Goal: Task Accomplishment & Management: Manage account settings

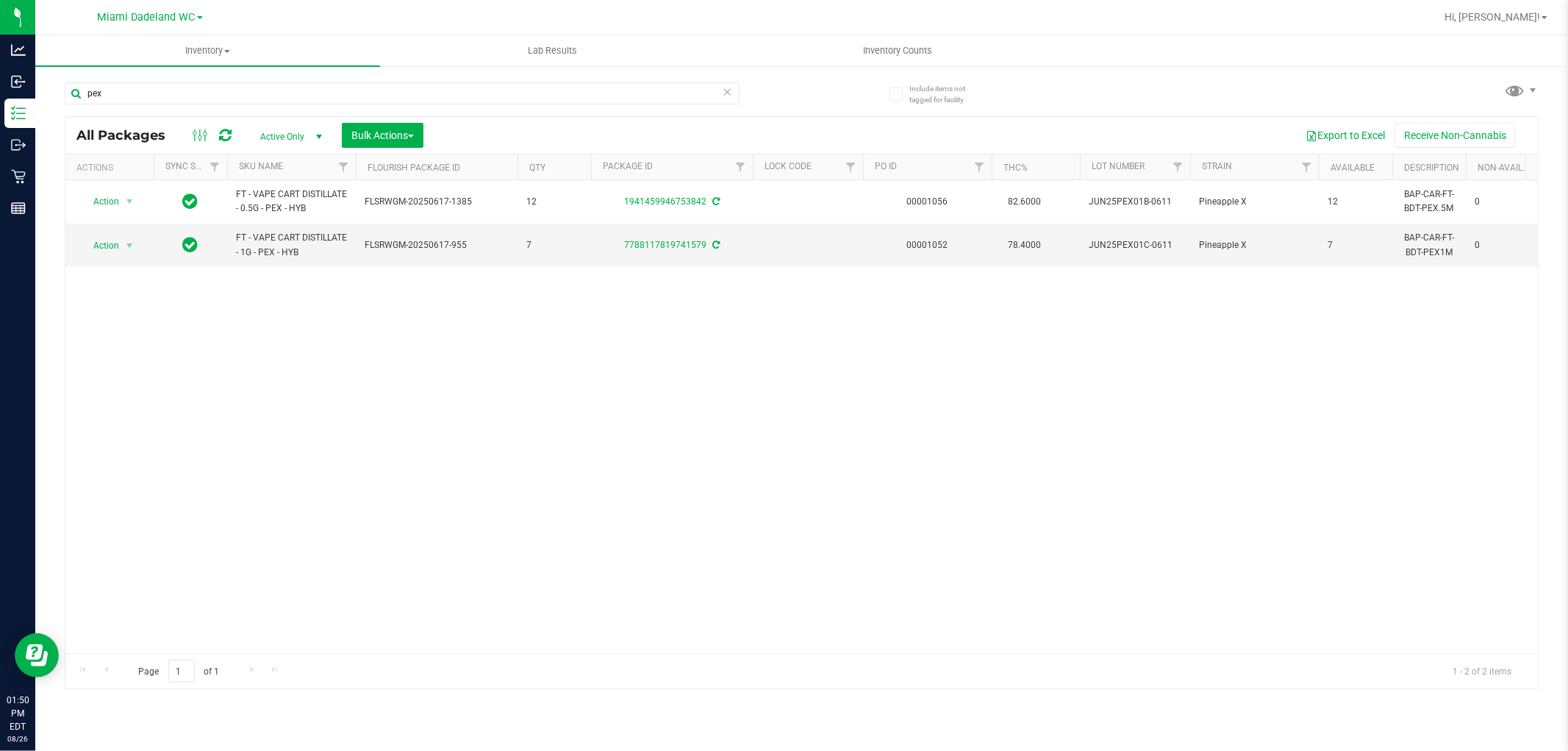
click at [625, 79] on div "pex" at bounding box center [433, 92] width 737 height 47
click at [625, 83] on input "pex" at bounding box center [402, 93] width 675 height 22
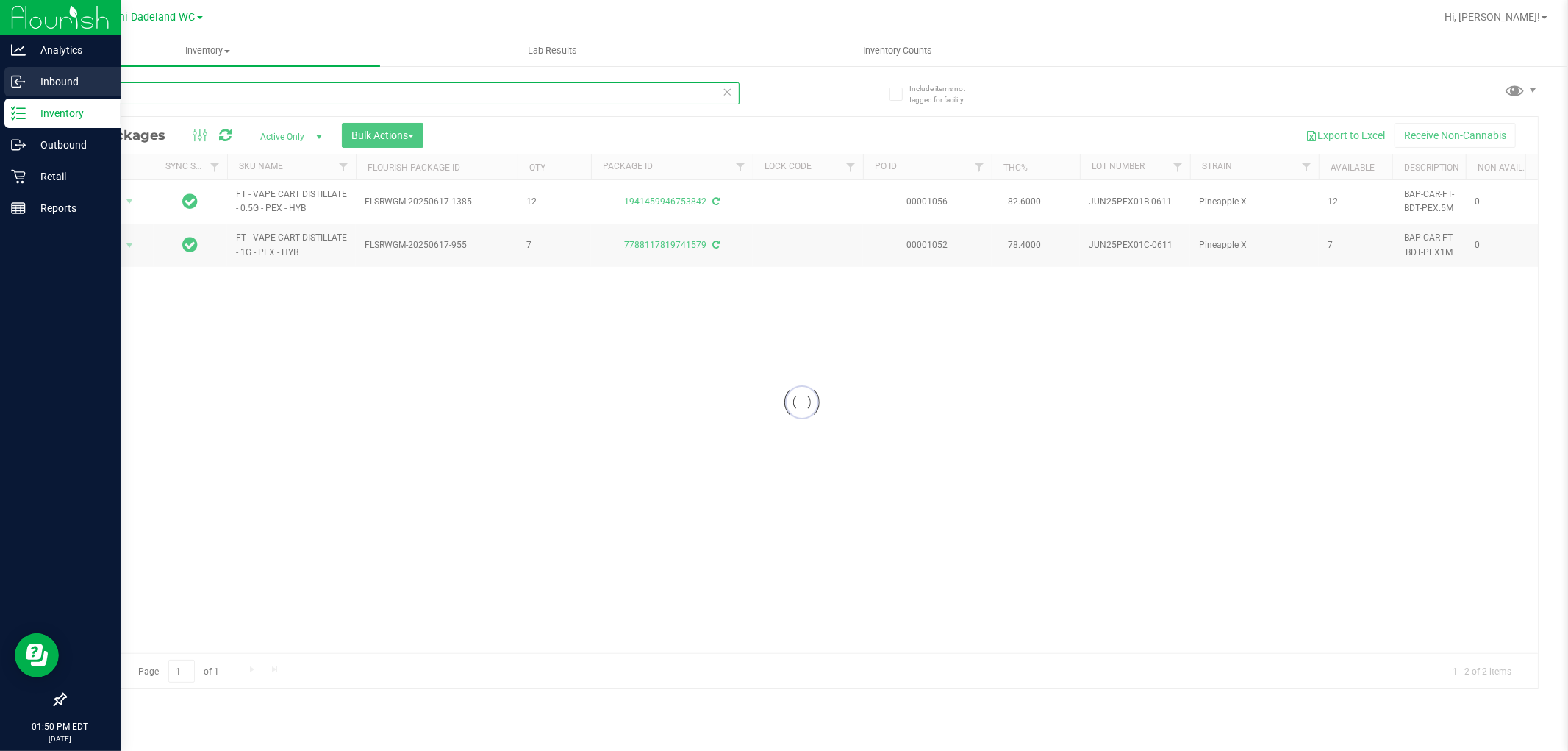
type input "mec"
click at [25, 85] on icon at bounding box center [18, 81] width 15 height 15
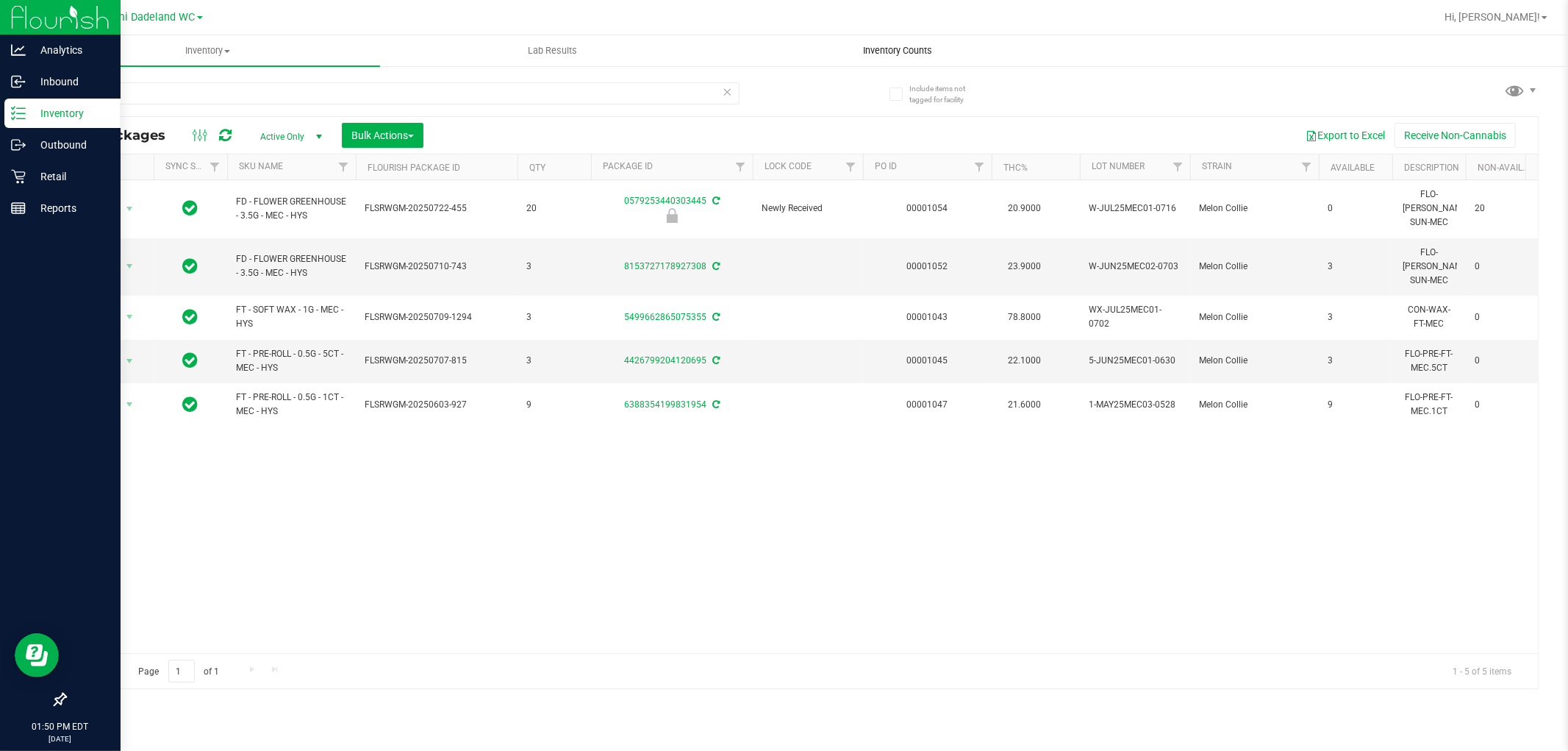
click at [915, 54] on span "Inventory Counts" at bounding box center [897, 50] width 109 height 13
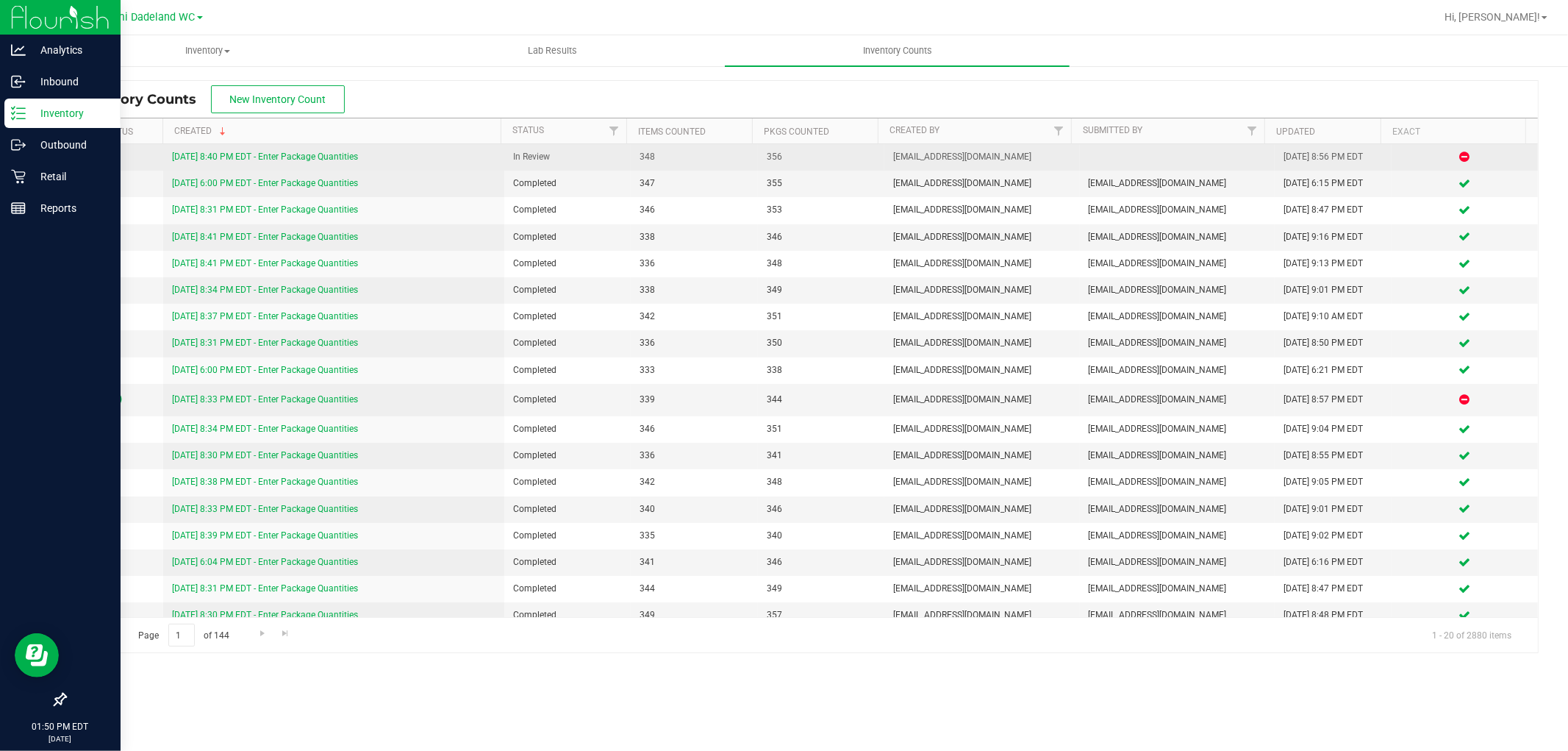
click at [341, 162] on link "8/25/25 8:40 PM EDT - Enter Package Quantities" at bounding box center [264, 156] width 186 height 10
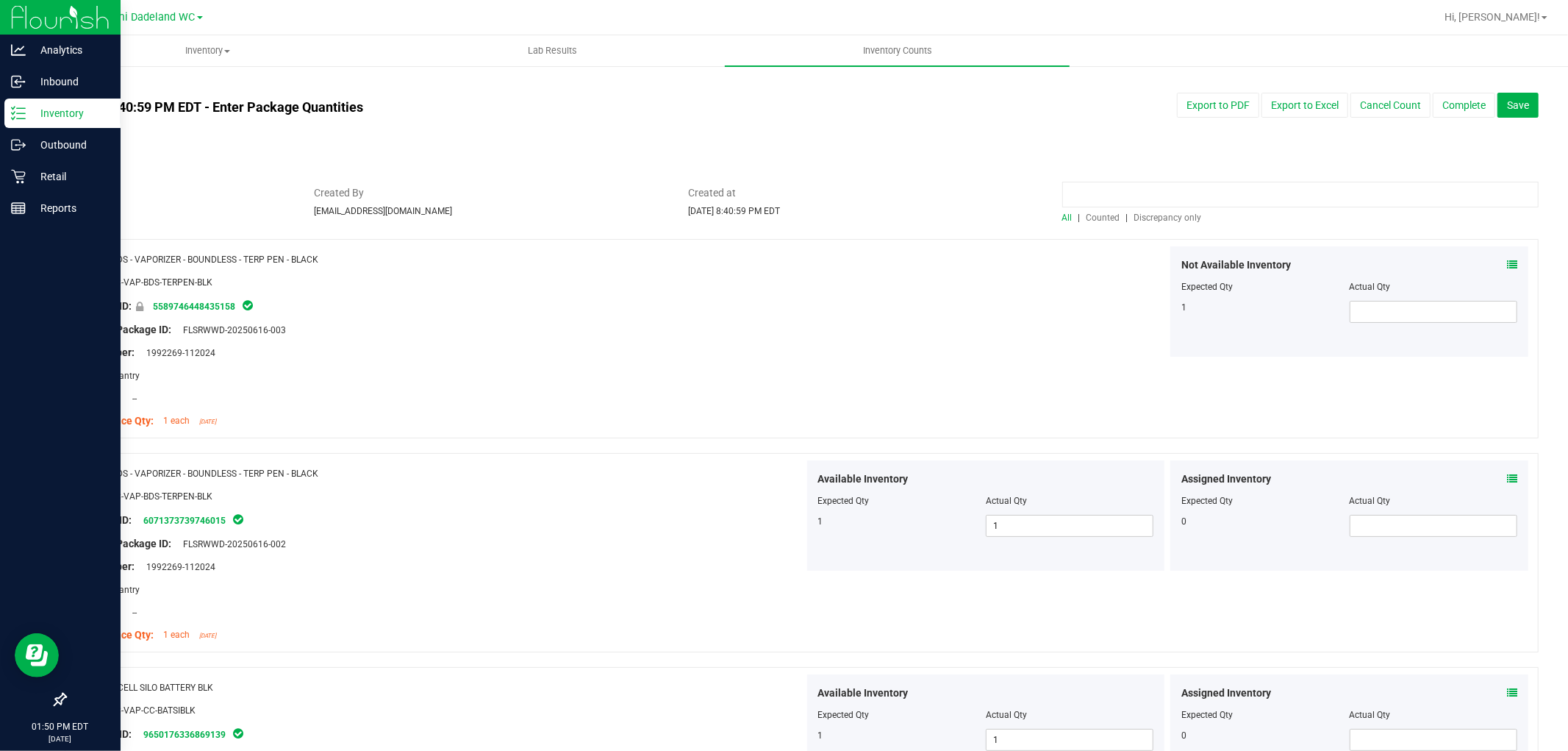
click at [1171, 203] on input at bounding box center [1300, 194] width 476 height 26
click at [1171, 212] on span "Discrepancy only" at bounding box center [1168, 217] width 68 height 10
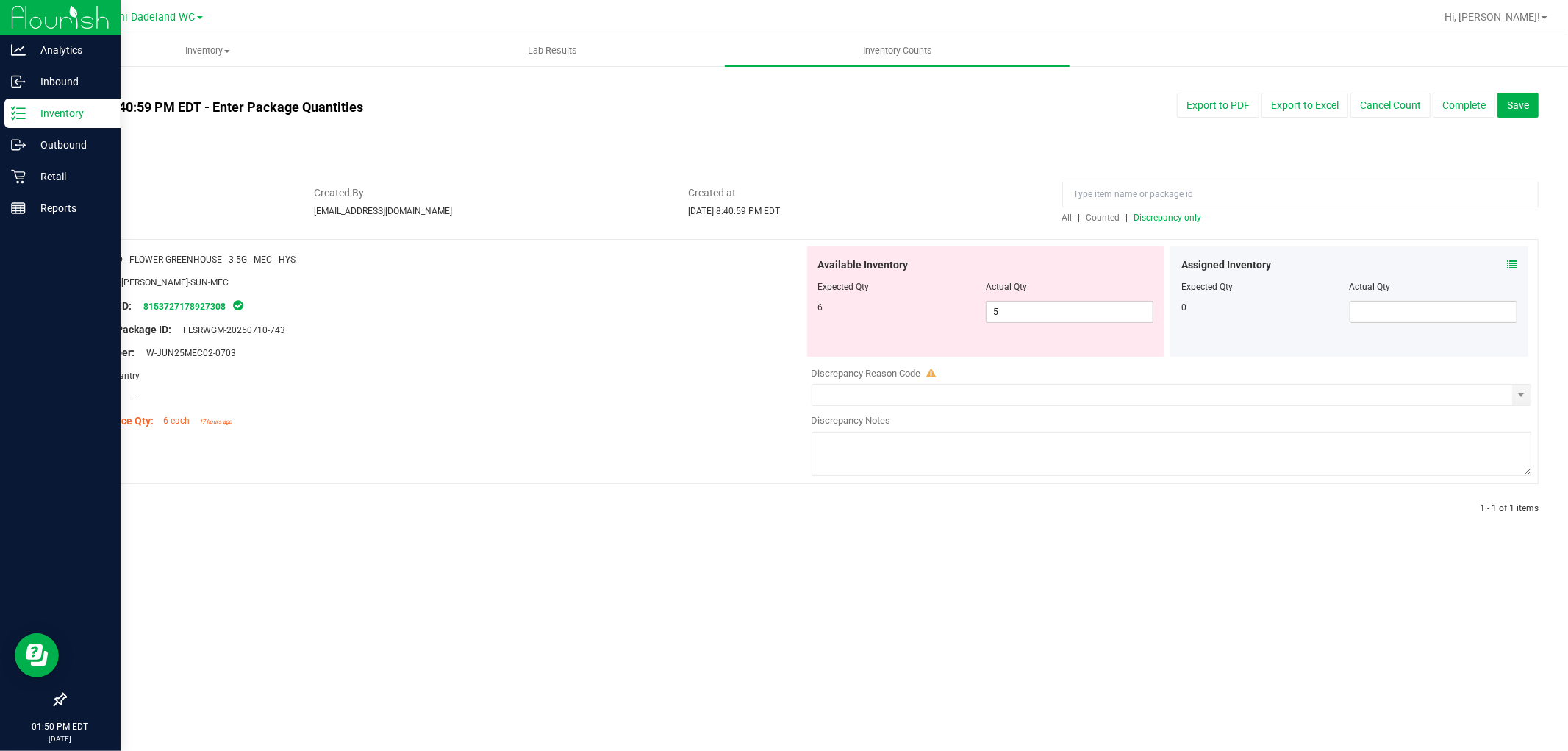
click at [929, 368] on icon at bounding box center [932, 373] width 10 height 10
click at [980, 192] on span "Created at" at bounding box center [864, 193] width 352 height 16
click at [1506, 261] on div "Assigned Inventory" at bounding box center [1349, 265] width 336 height 16
click at [1509, 261] on icon at bounding box center [1512, 264] width 10 height 10
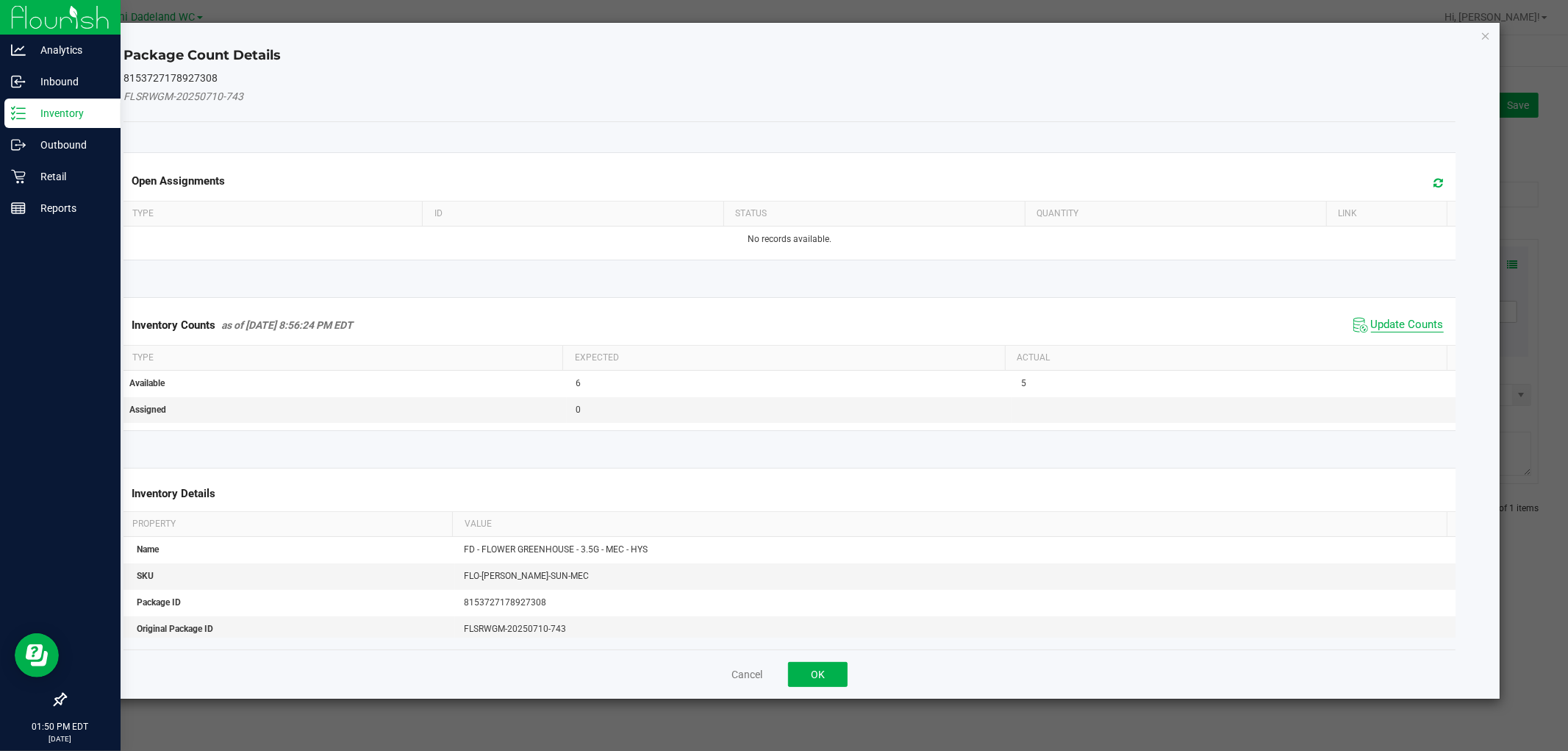
click at [1372, 318] on span "Update Counts" at bounding box center [1408, 325] width 73 height 15
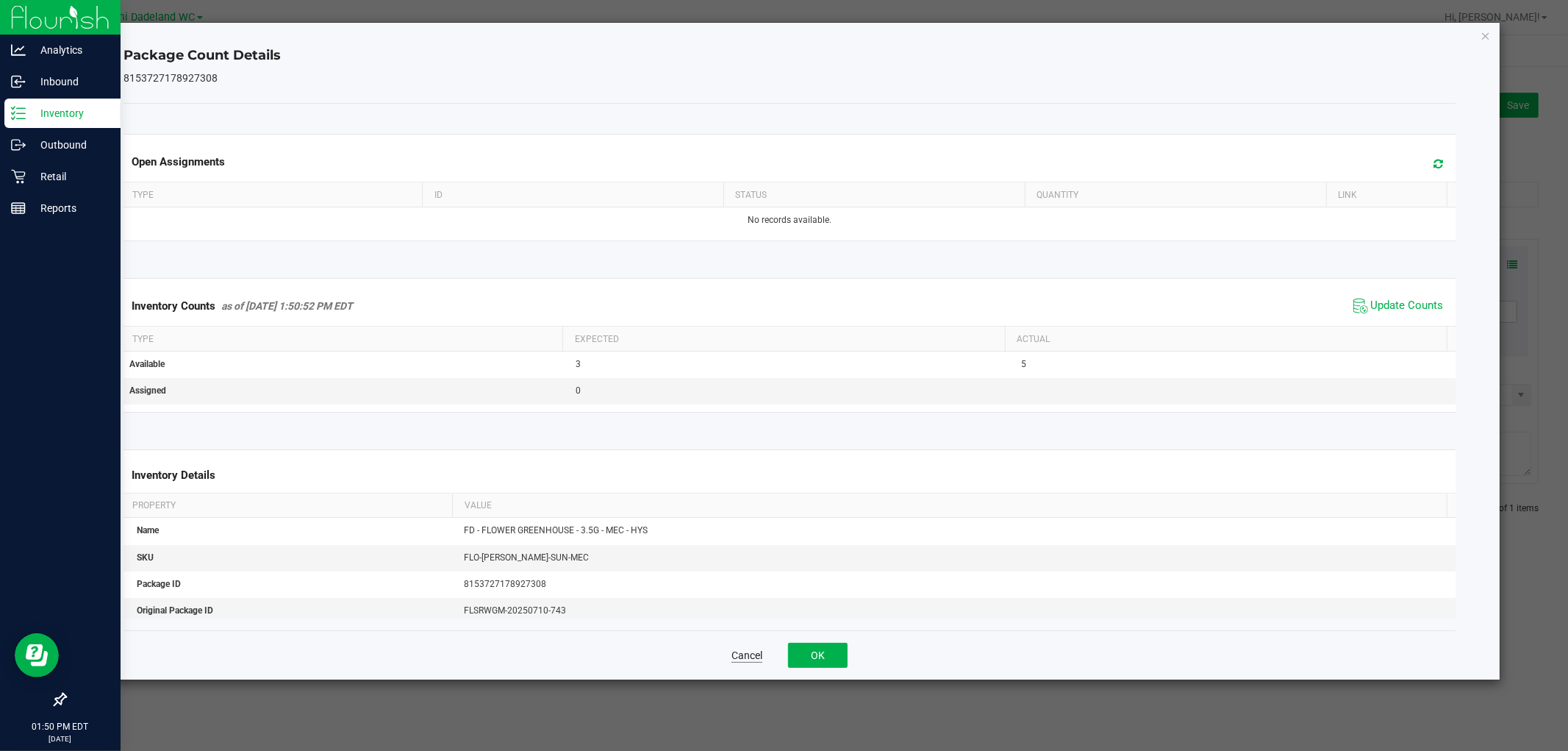
click at [737, 655] on button "Cancel" at bounding box center [746, 655] width 30 height 15
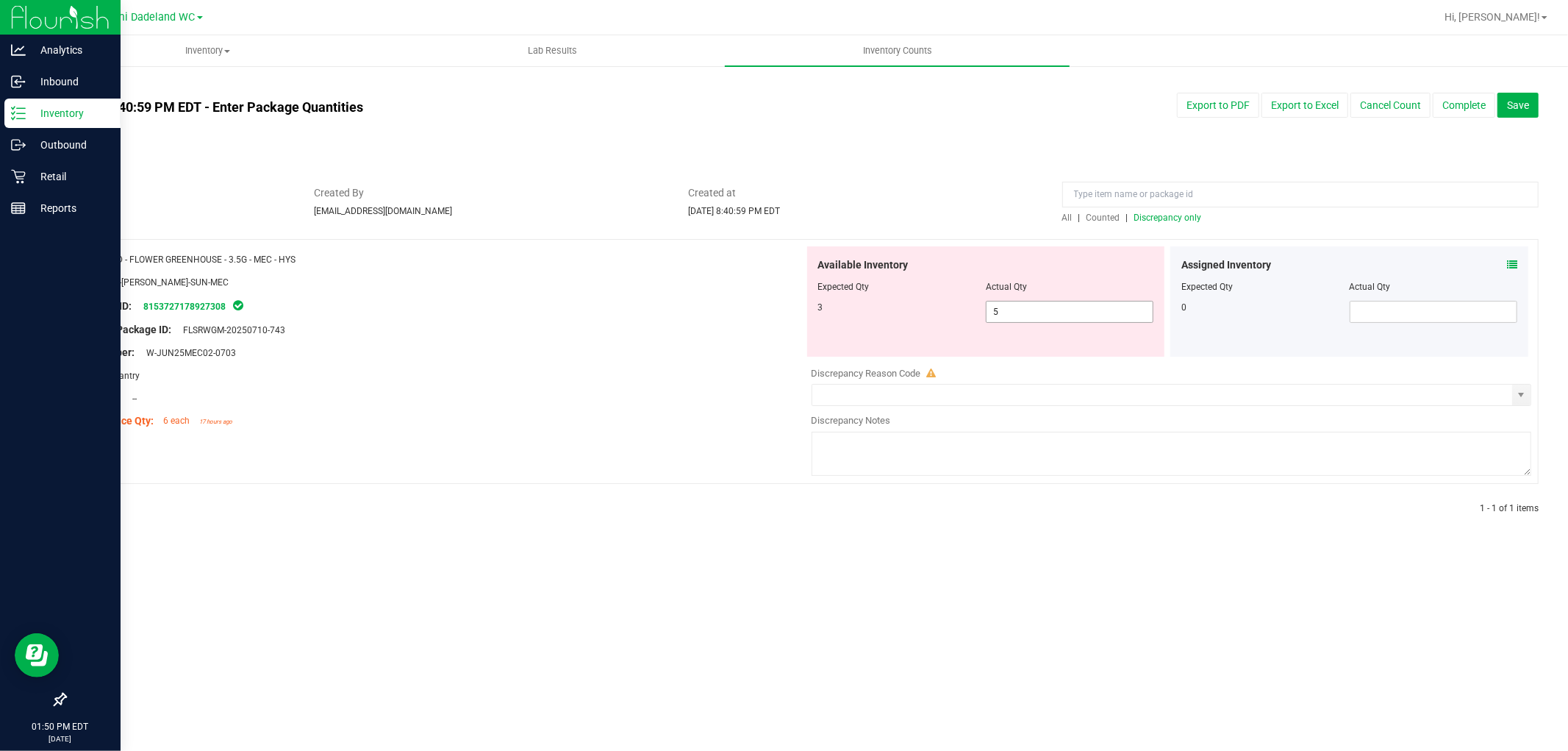
click at [1044, 313] on span "5 5" at bounding box center [1069, 311] width 168 height 22
click at [9, 177] on div "Retail" at bounding box center [62, 177] width 116 height 29
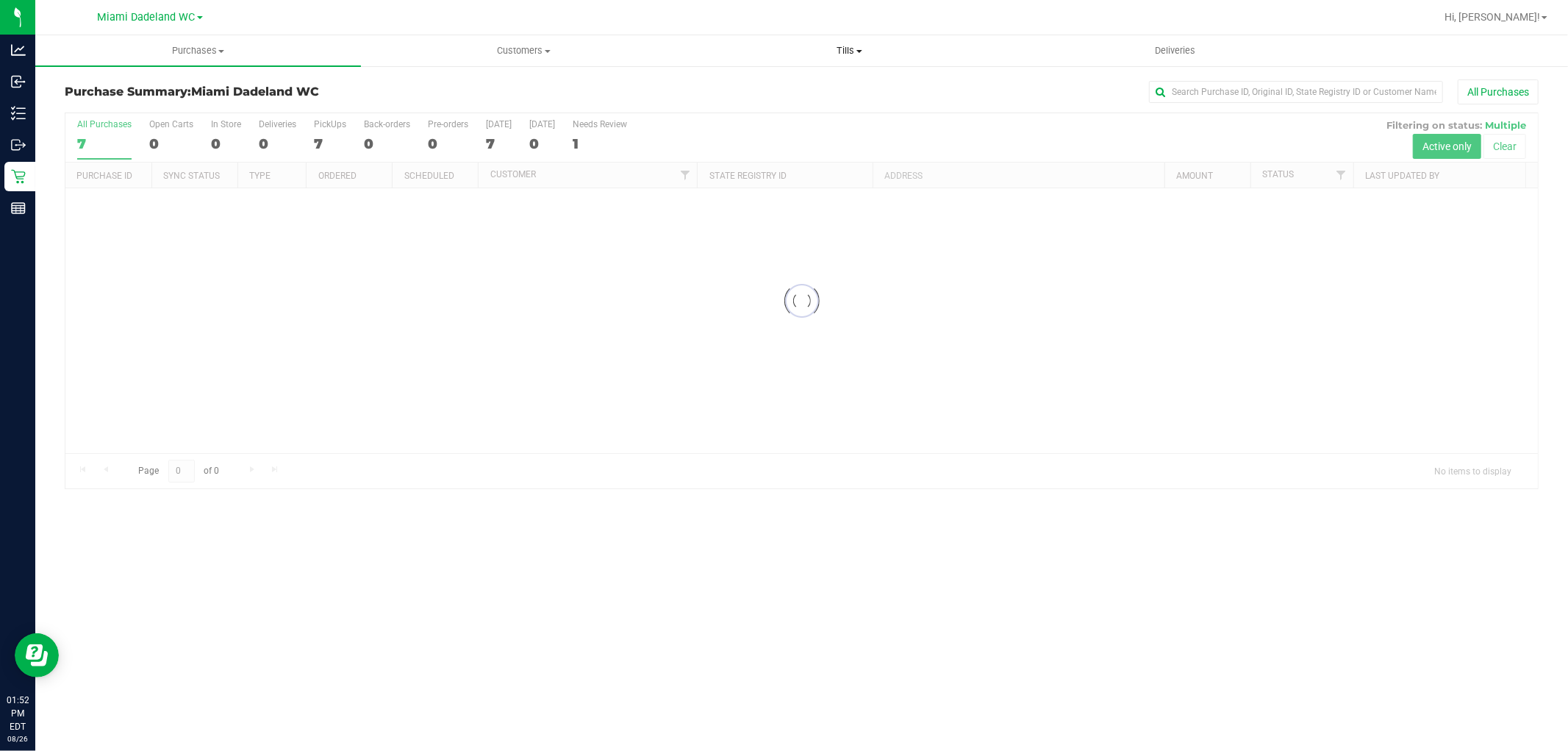
click at [859, 51] on span at bounding box center [859, 51] width 6 height 3
click at [778, 86] on span "Manage tills" at bounding box center [735, 88] width 99 height 13
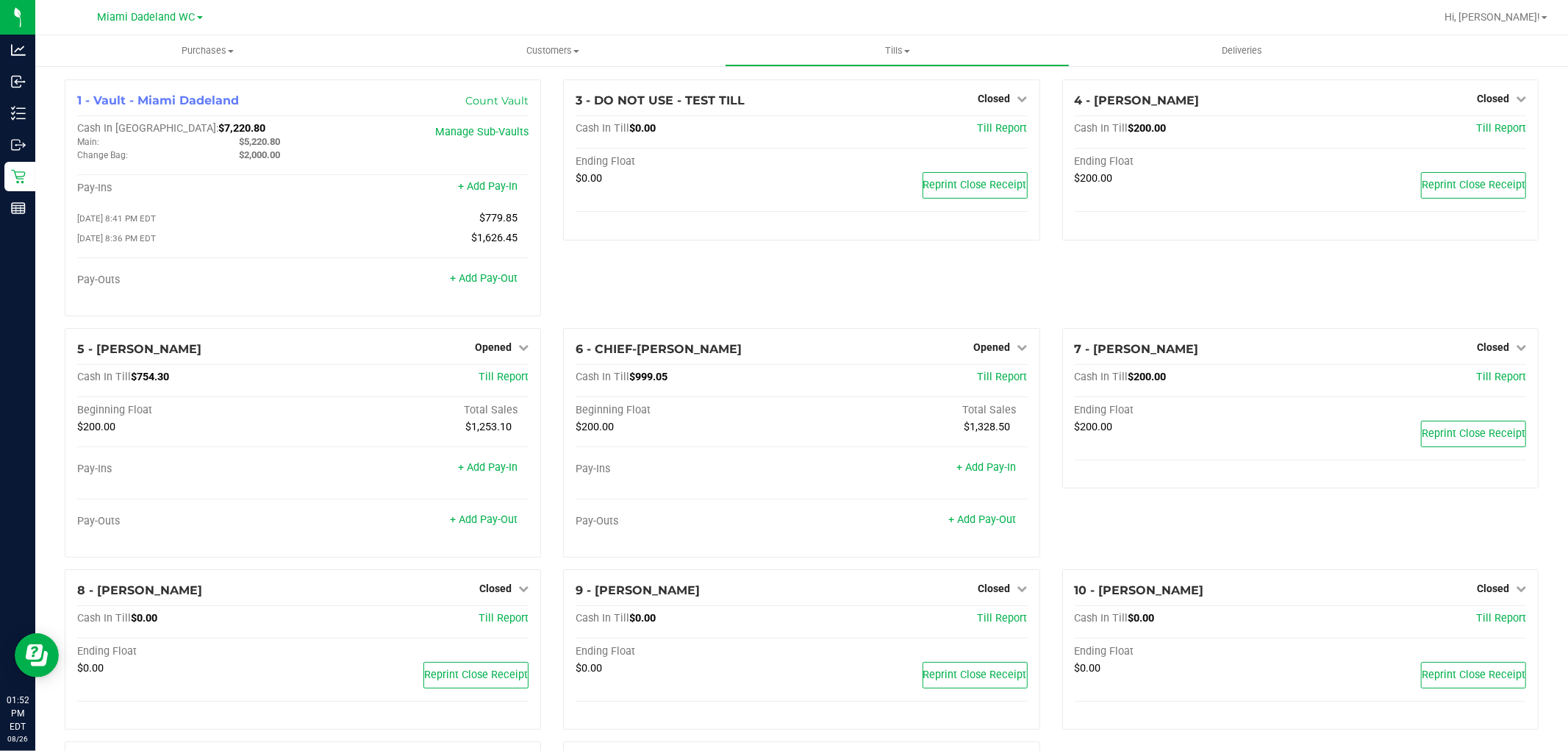
click at [491, 284] on link "+ Add Pay-Out" at bounding box center [483, 278] width 68 height 13
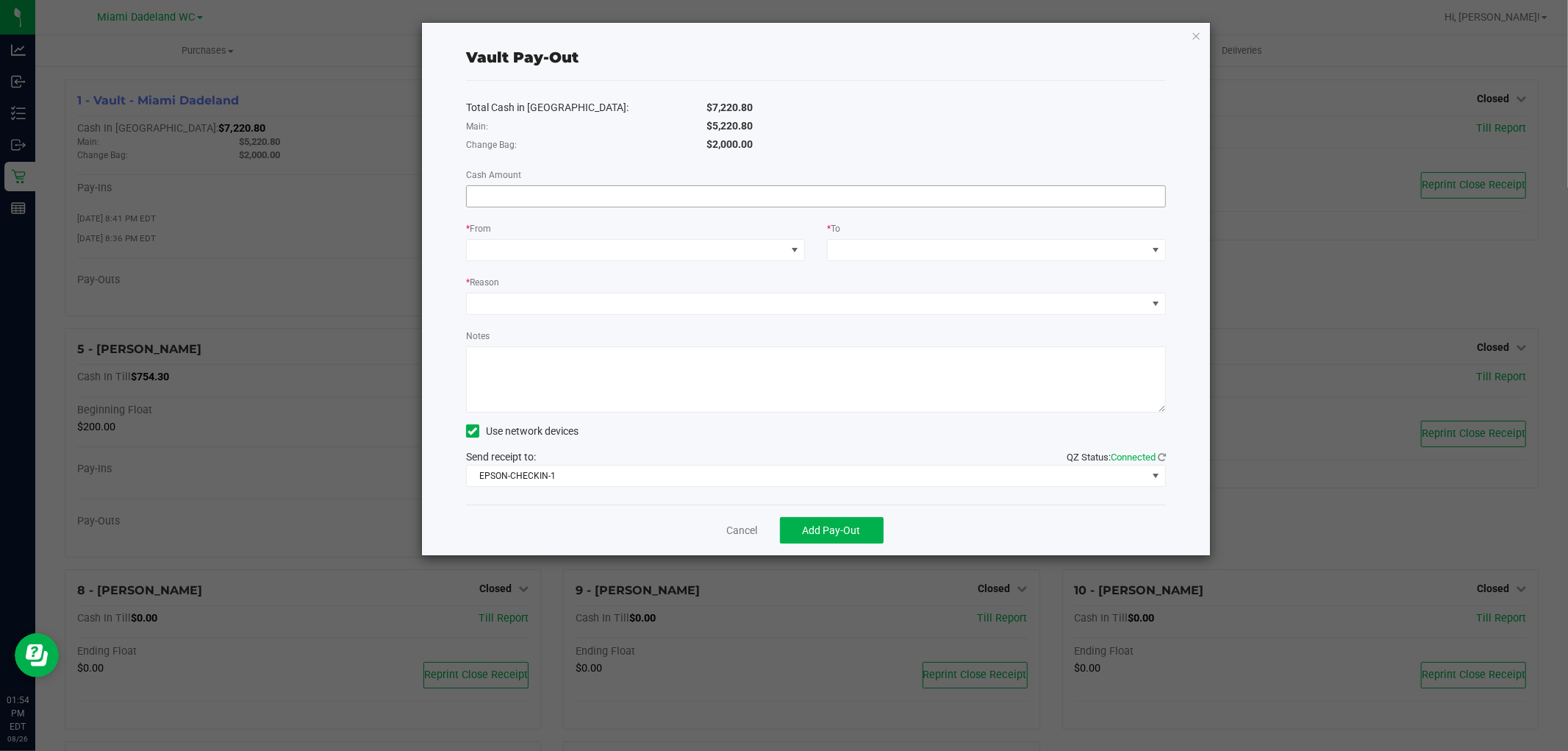
click at [605, 193] on input at bounding box center [816, 195] width 698 height 21
click at [675, 255] on span at bounding box center [626, 249] width 319 height 21
type input "$5,220.80"
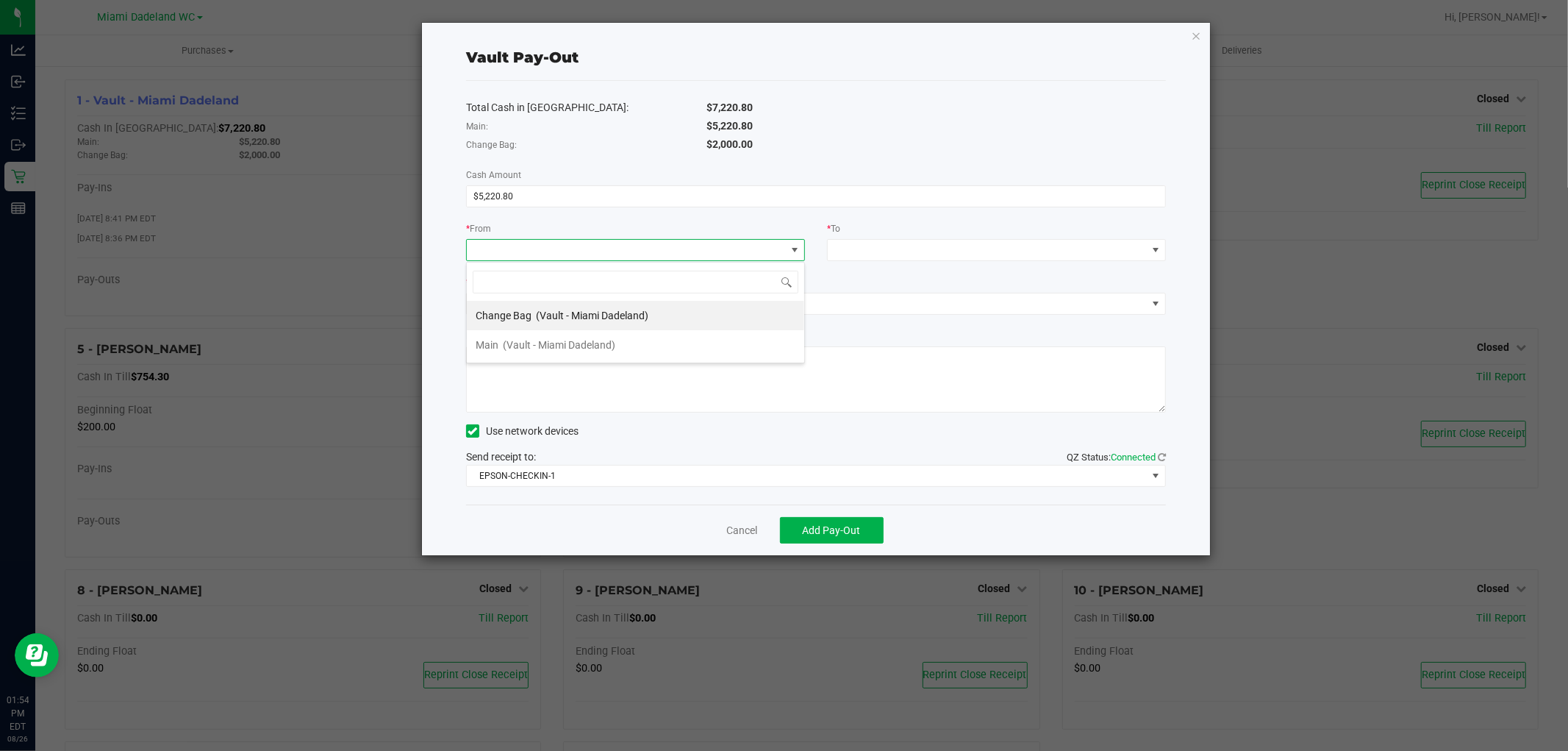
scroll to position [22, 339]
click at [671, 342] on li "Main (Vault - Miami Dadeland)" at bounding box center [636, 345] width 338 height 29
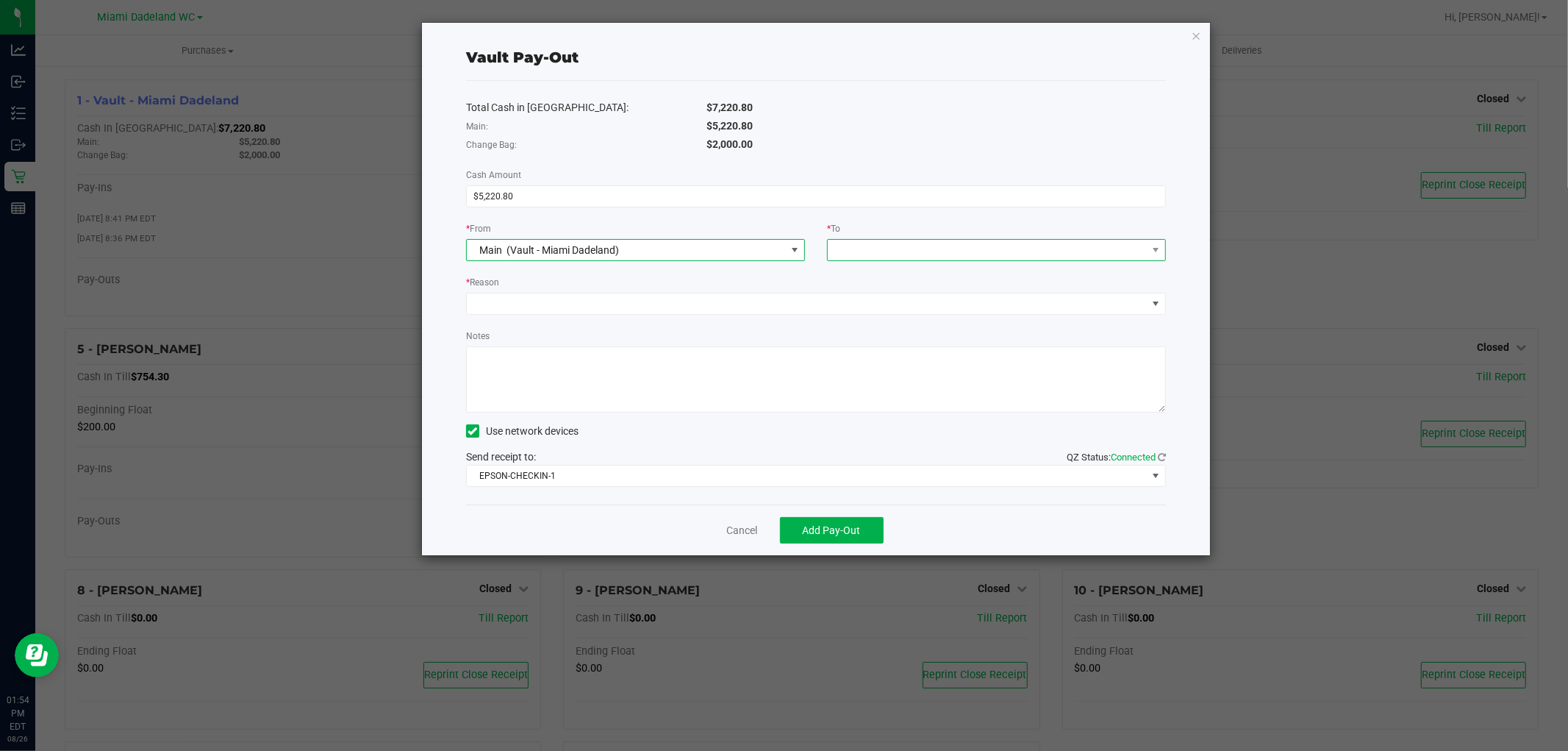
click at [983, 253] on span at bounding box center [987, 249] width 319 height 21
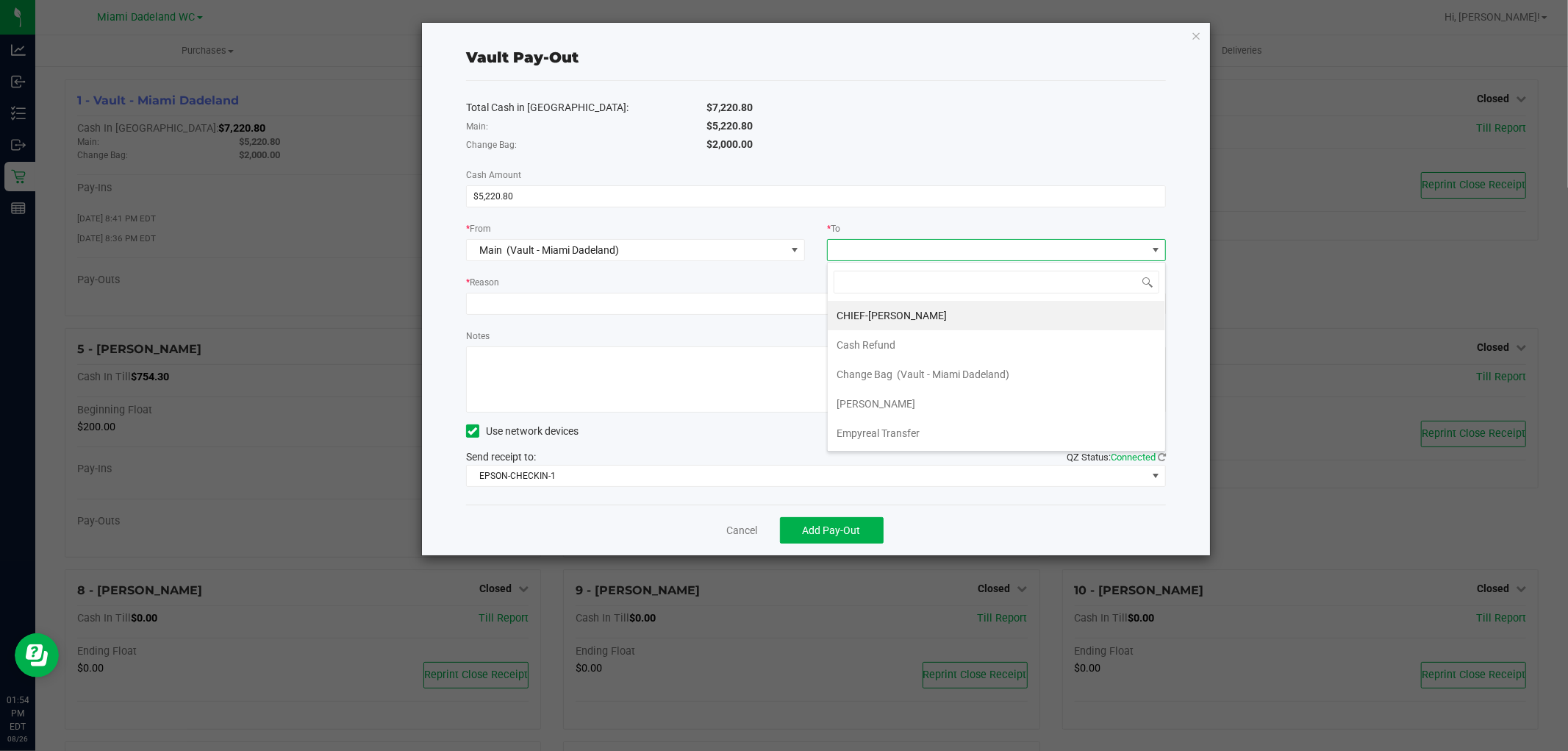
click at [932, 451] on div "CHIEF-WINCHLEY Cash Refund Change Bag (Vault - Miami Dadeland) ELENA-GILELS Emp…" at bounding box center [997, 356] width 339 height 189
click at [914, 435] on span "Empyreal Transfer" at bounding box center [878, 433] width 83 height 12
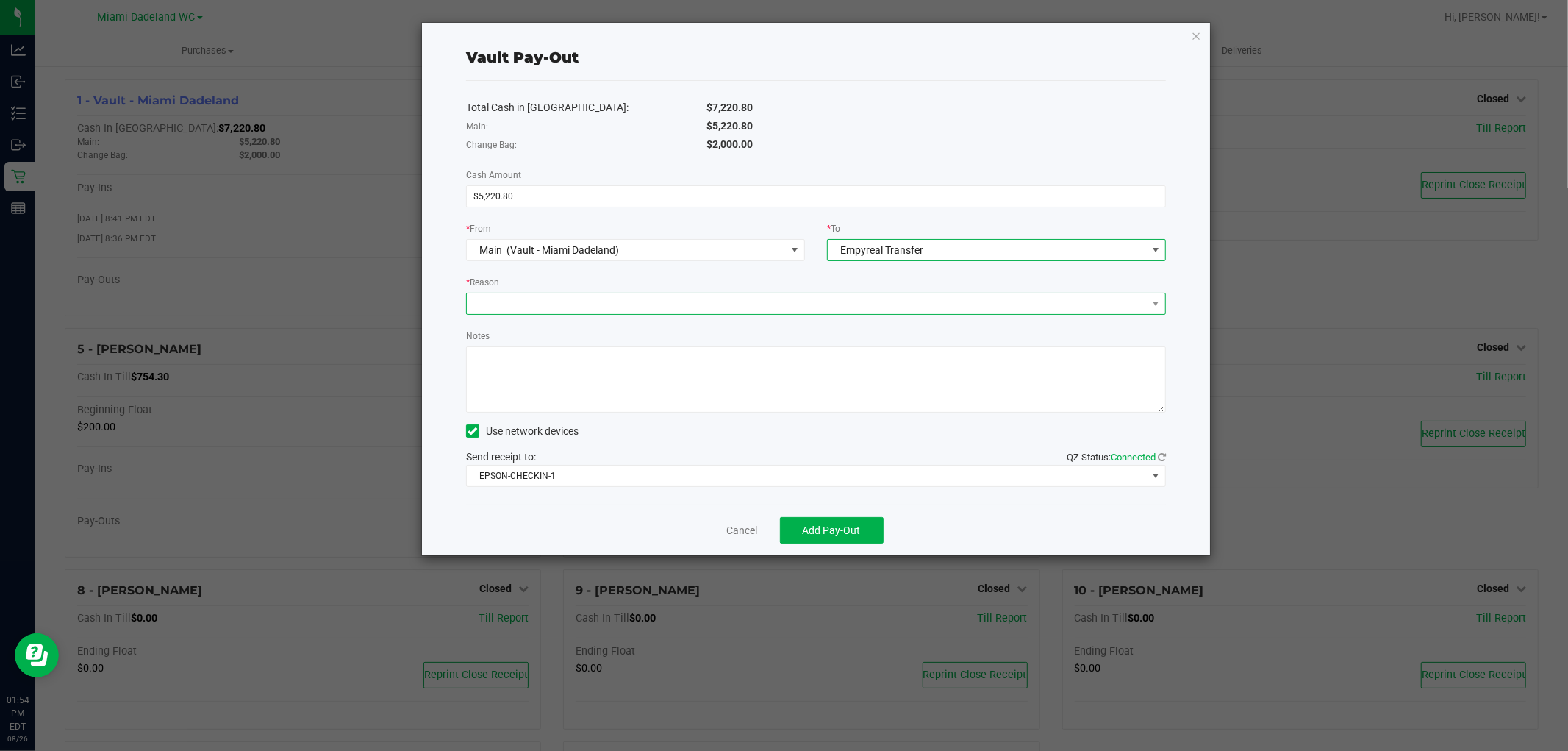
click at [664, 312] on span at bounding box center [807, 303] width 680 height 21
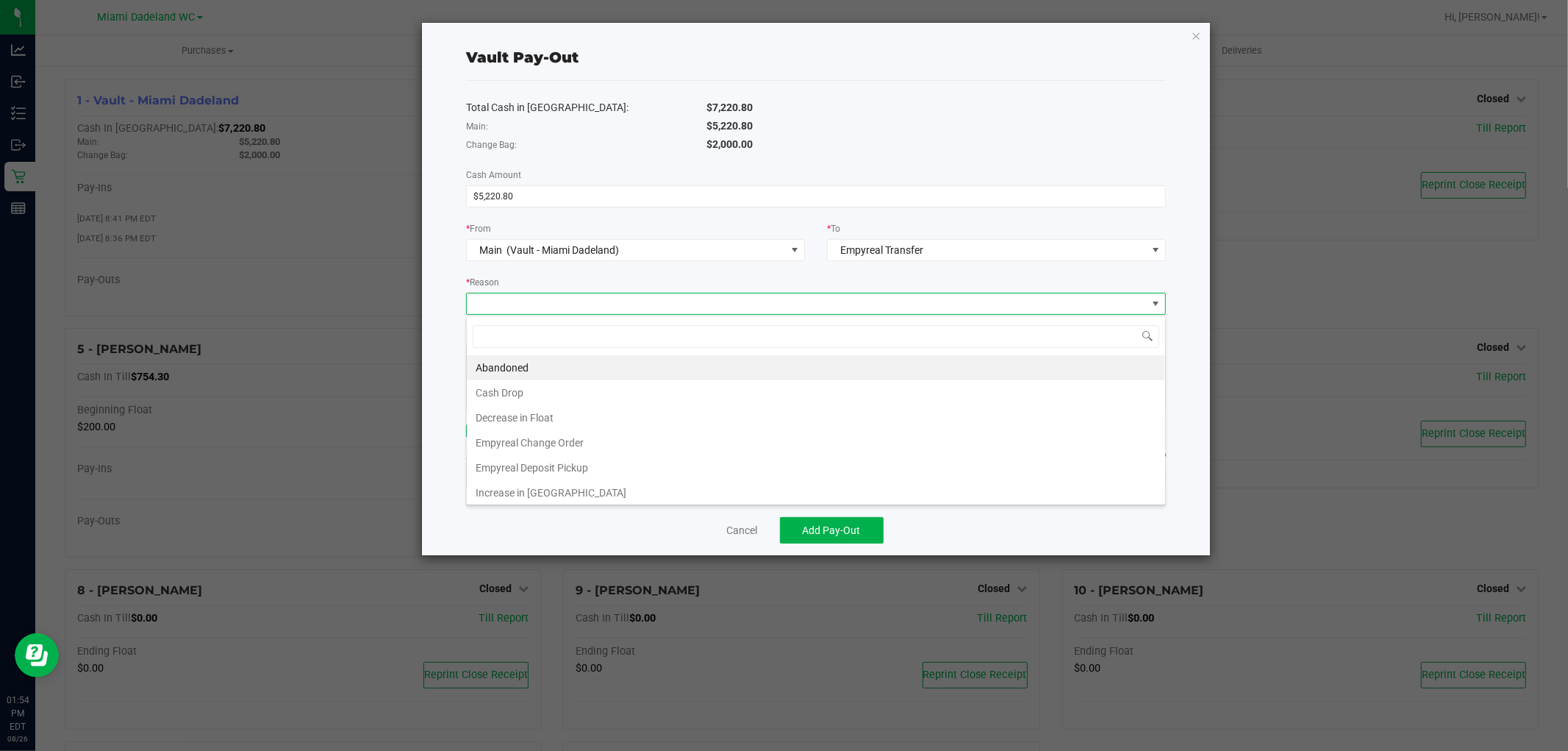
scroll to position [22, 700]
click at [609, 470] on li "Empyreal Deposit Pickup" at bounding box center [816, 467] width 698 height 25
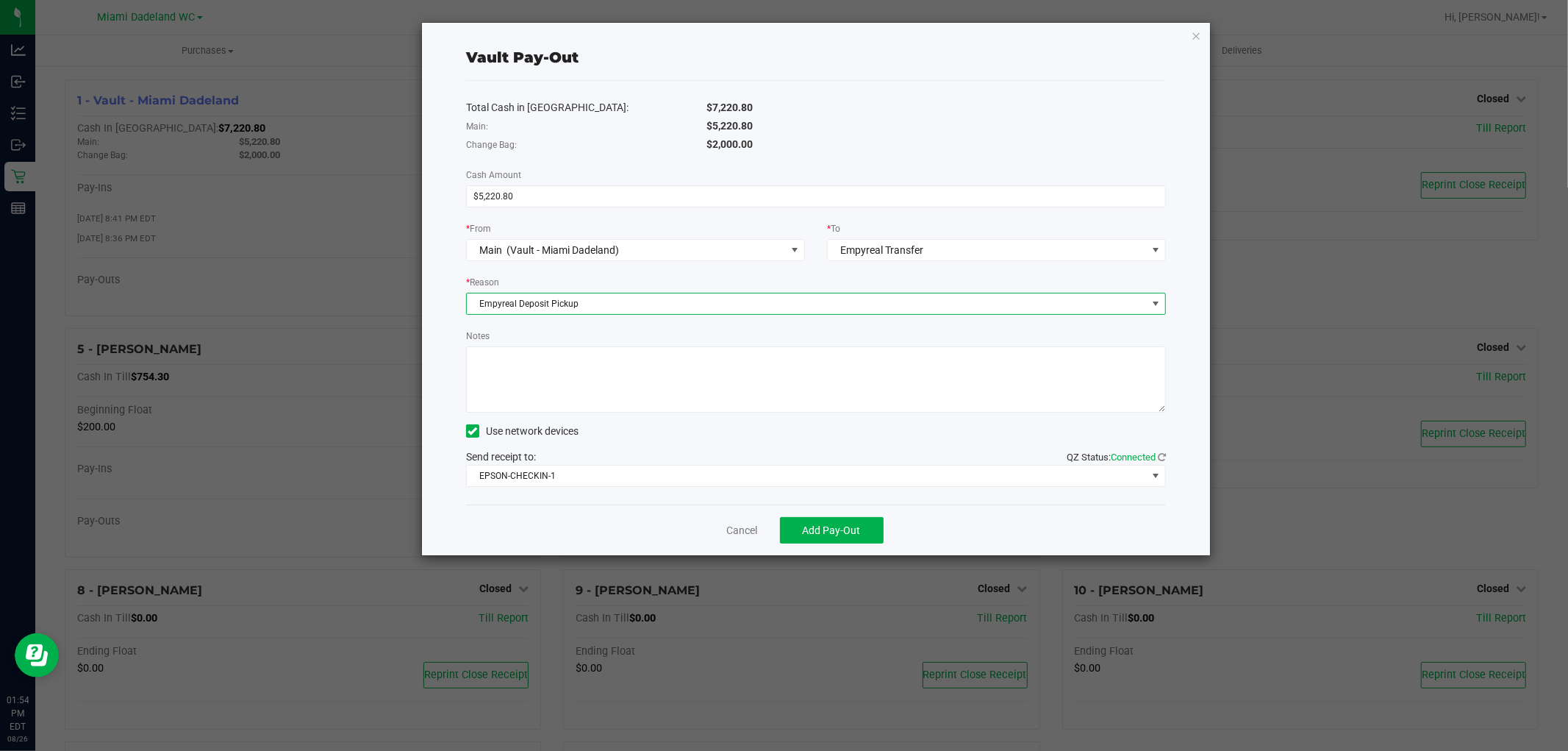
click at [628, 396] on textarea "Notes" at bounding box center [816, 379] width 700 height 66
type textarea "SG"
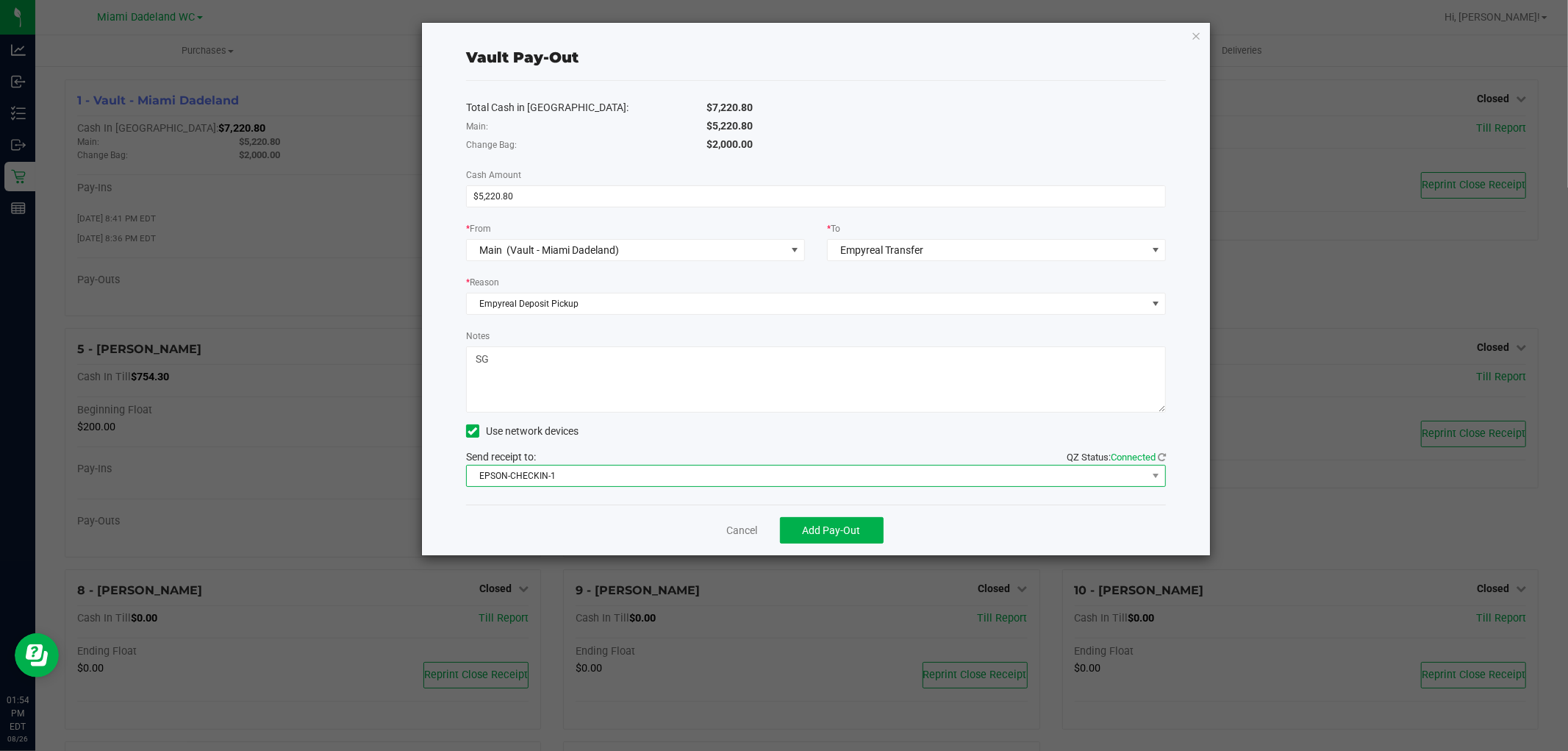
click at [647, 482] on span "EPSON-CHECKIN-1" at bounding box center [807, 475] width 680 height 21
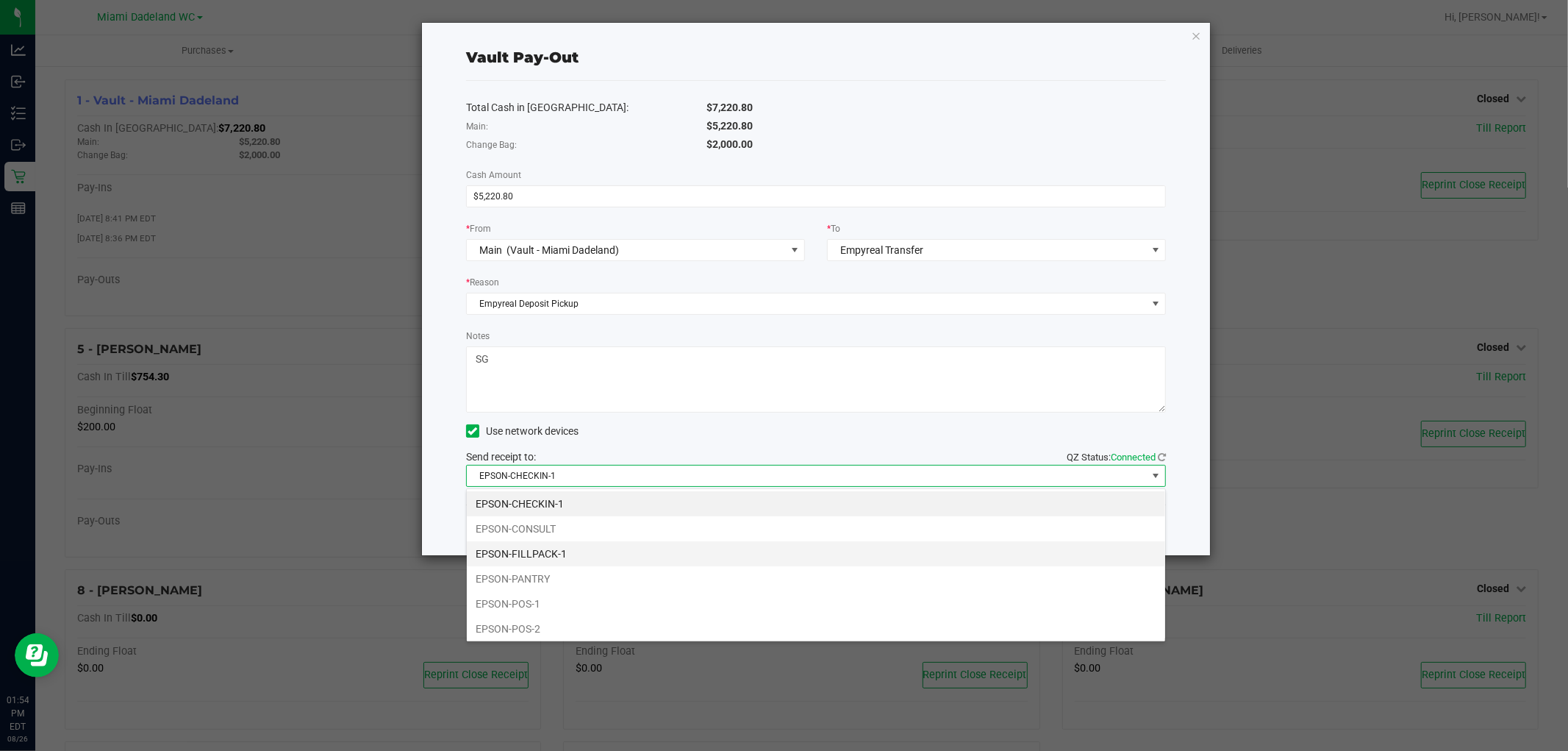
click at [627, 560] on li "EPSON-FILLPACK-1" at bounding box center [816, 553] width 698 height 25
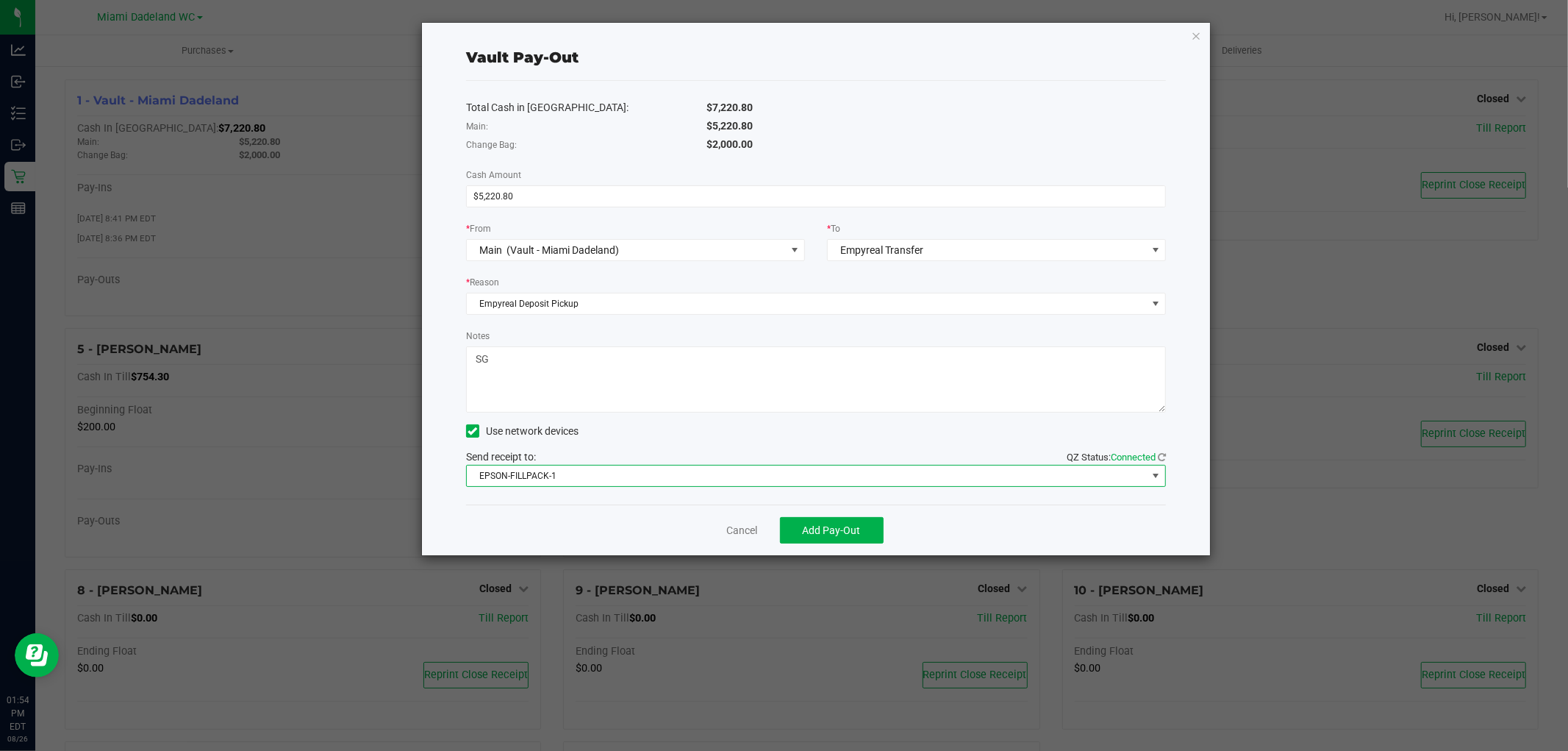
click at [636, 479] on span "EPSON-FILLPACK-1" at bounding box center [807, 475] width 680 height 21
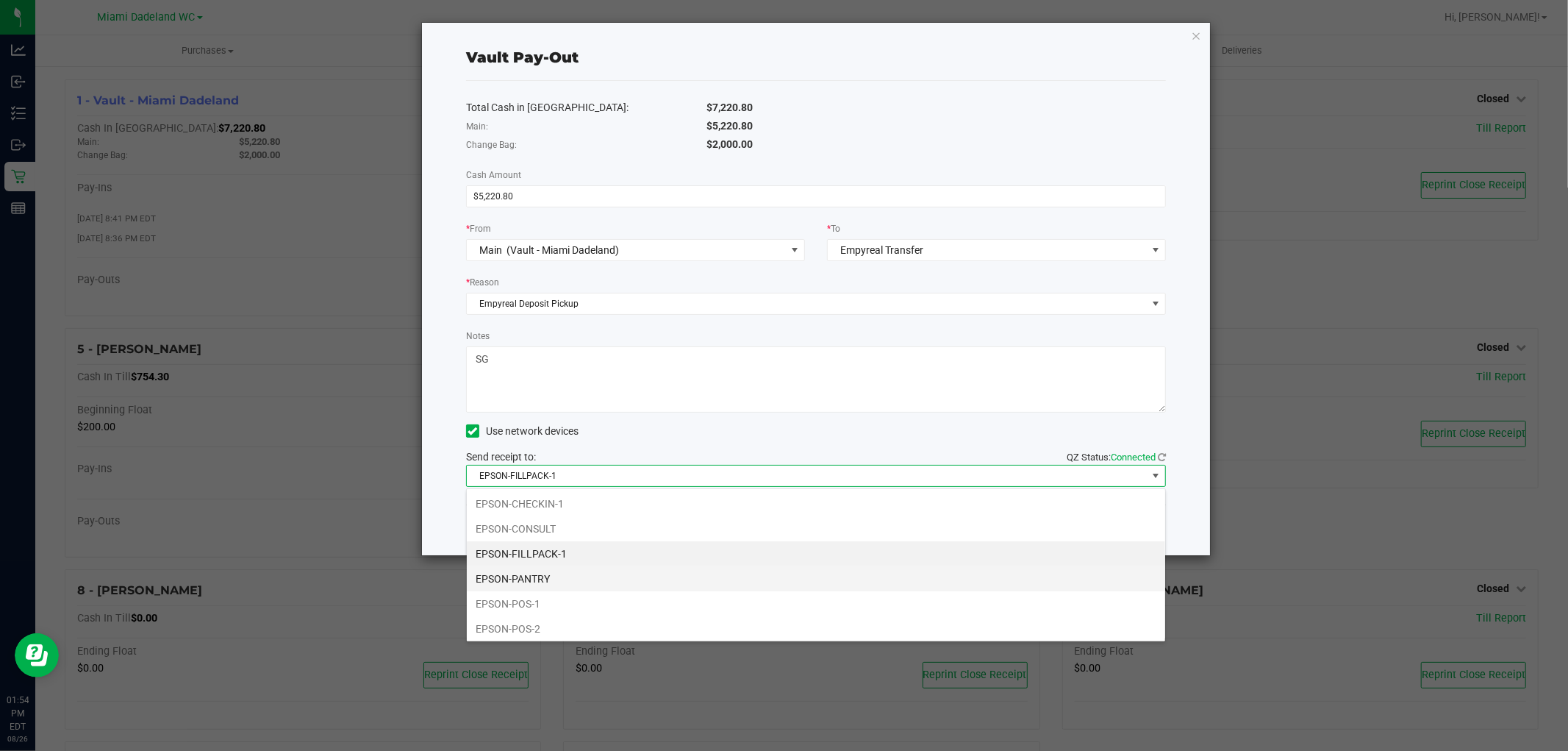
click at [598, 579] on li "EPSON-PANTRY" at bounding box center [816, 578] width 698 height 25
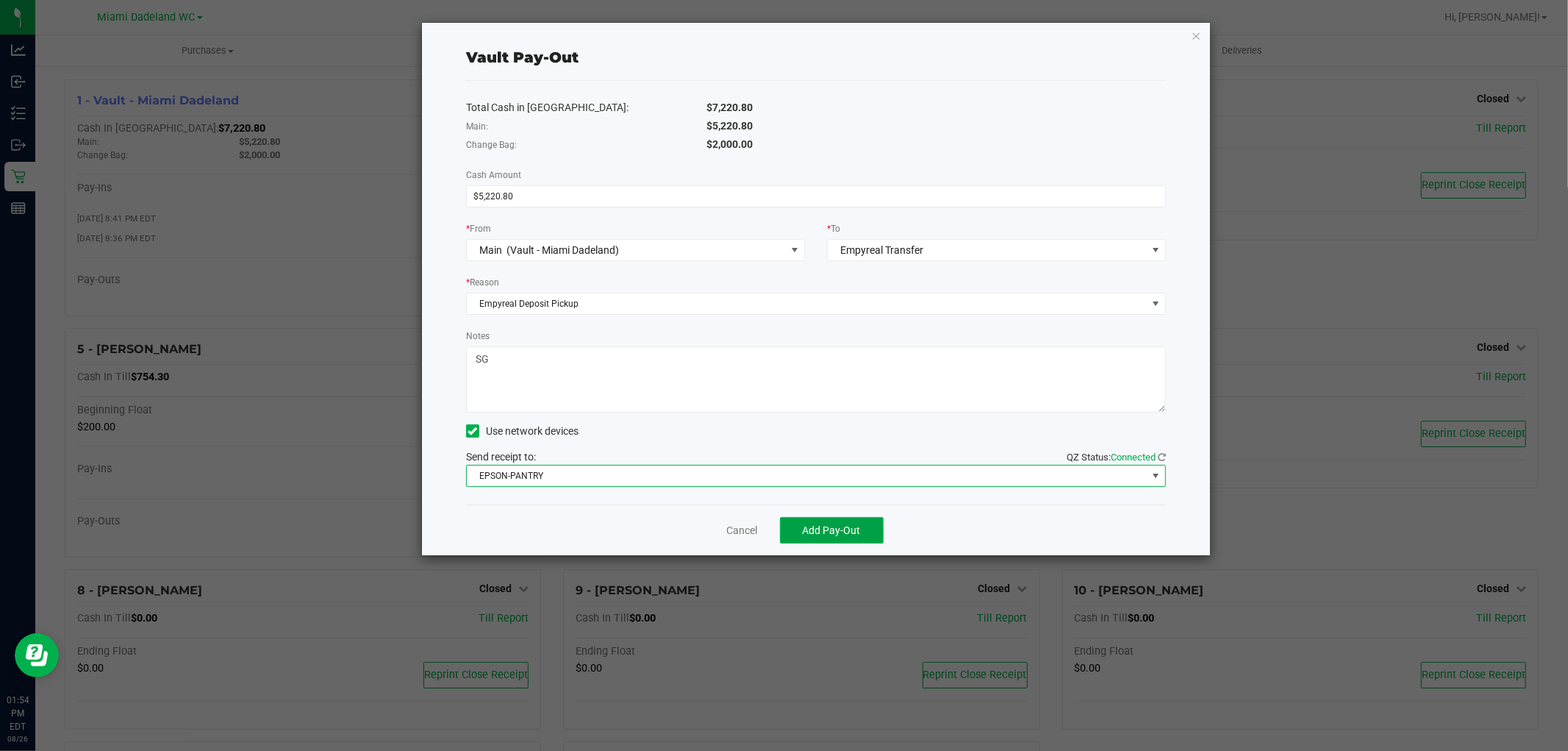
click at [843, 536] on span "Add Pay-Out" at bounding box center [832, 530] width 58 height 12
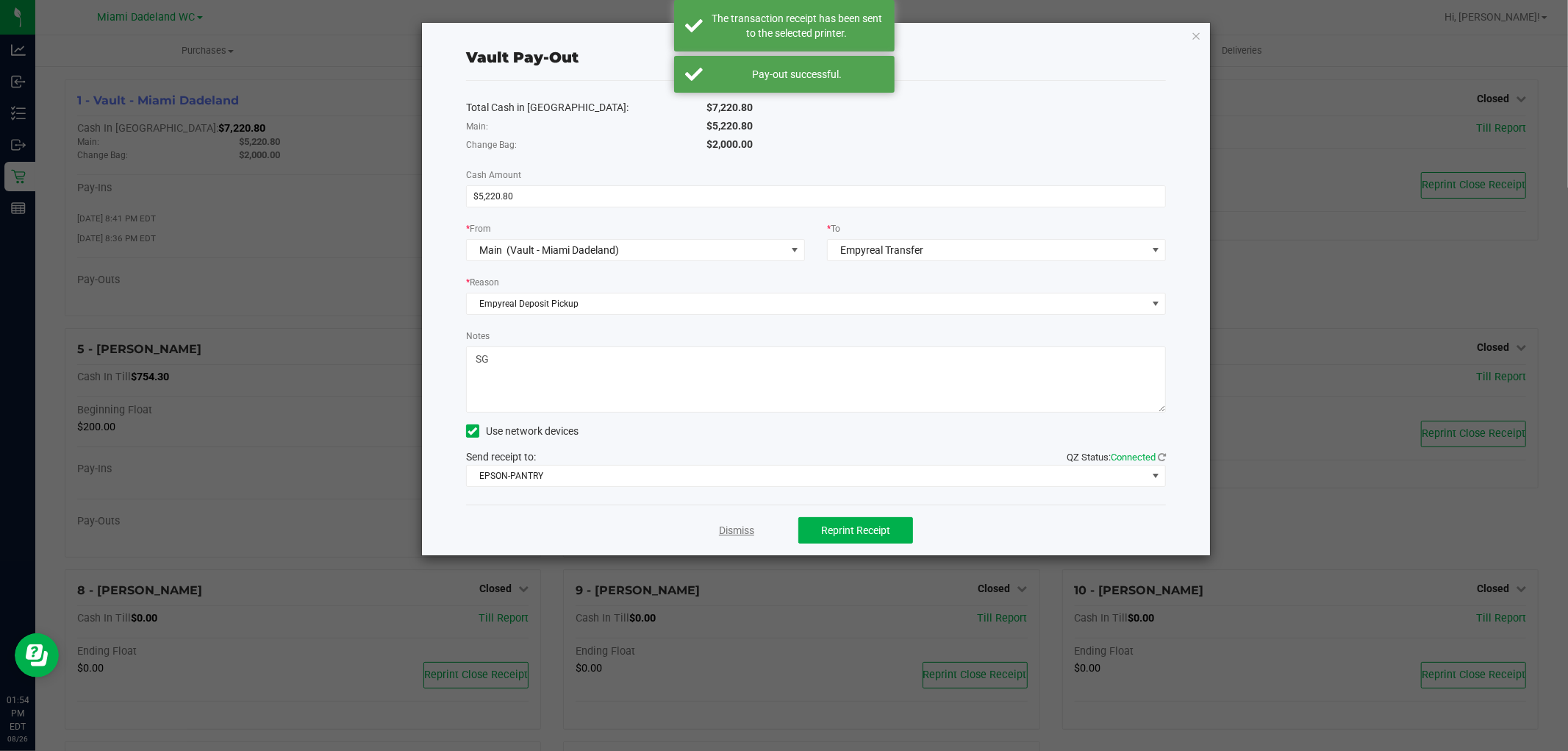
click at [748, 527] on link "Dismiss" at bounding box center [736, 530] width 35 height 16
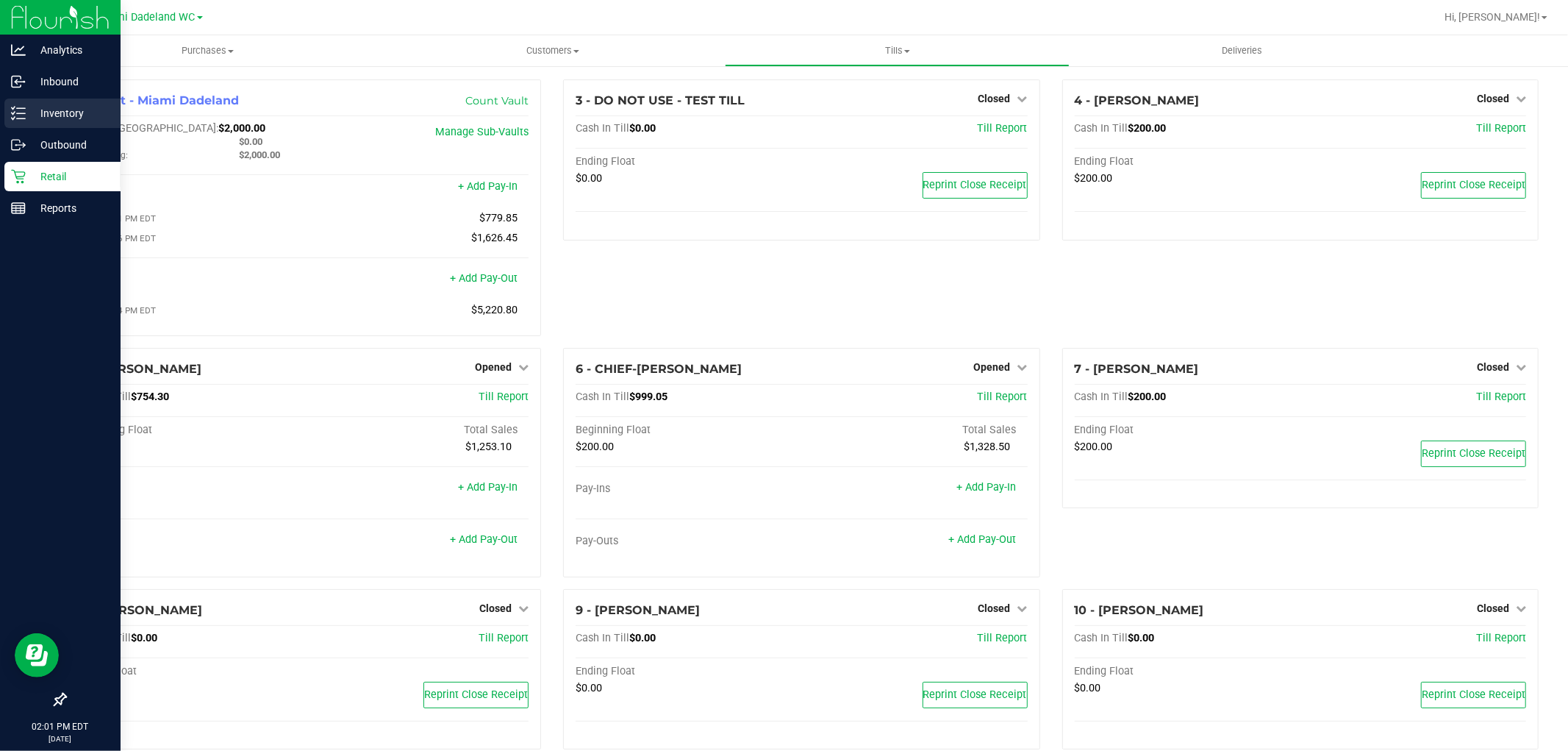
click at [20, 116] on icon at bounding box center [18, 113] width 15 height 15
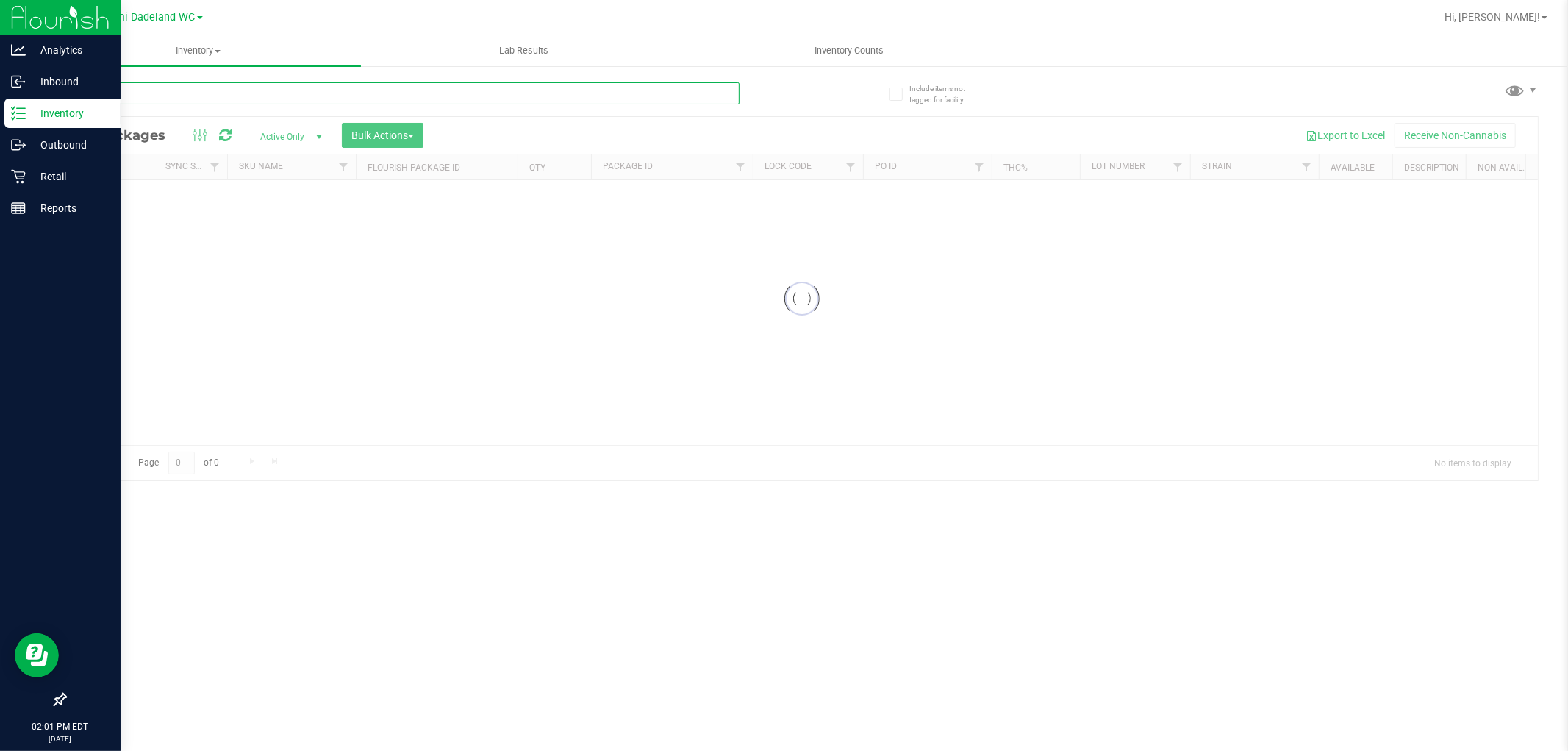
click at [461, 95] on input "text" at bounding box center [402, 93] width 675 height 22
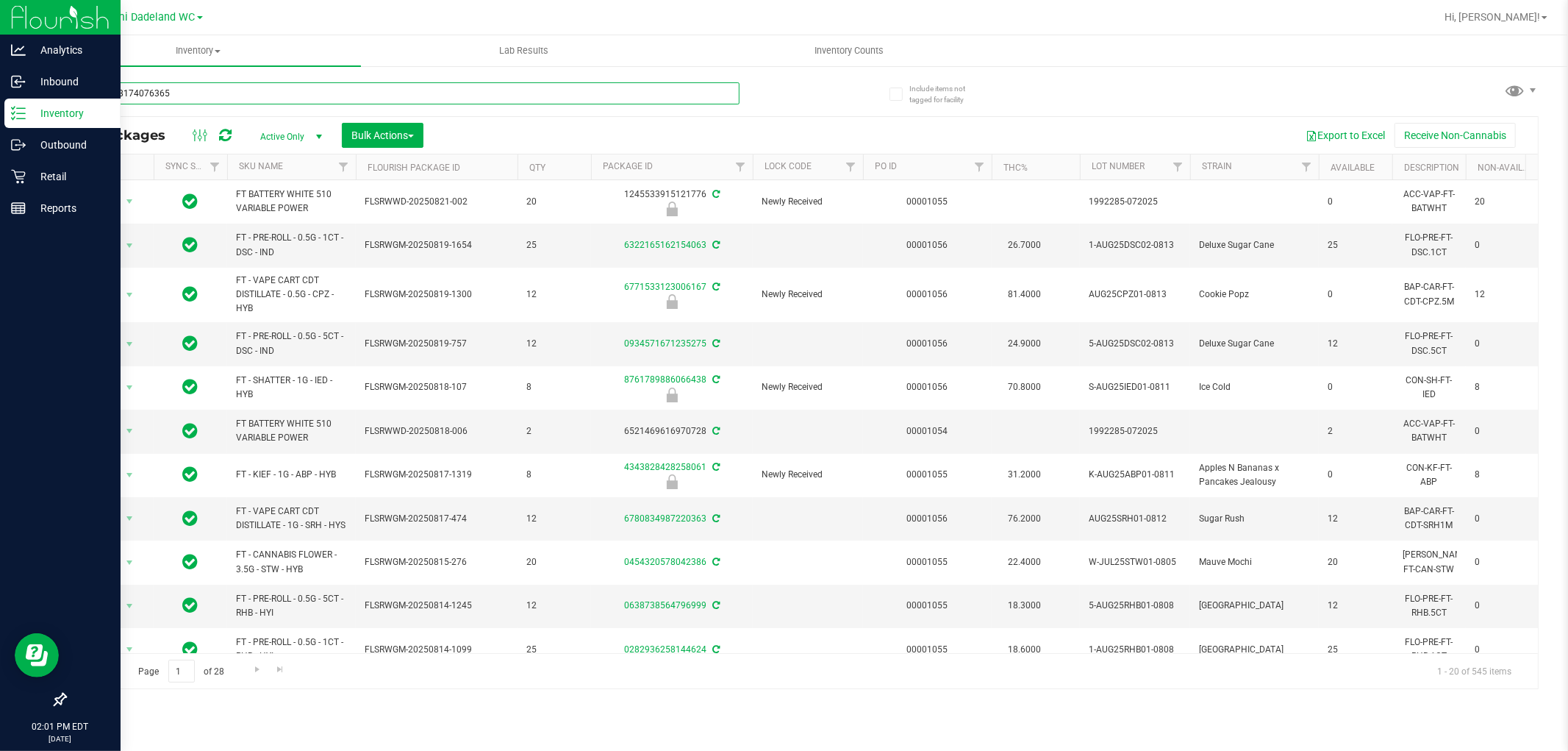
type input "9474268174076365"
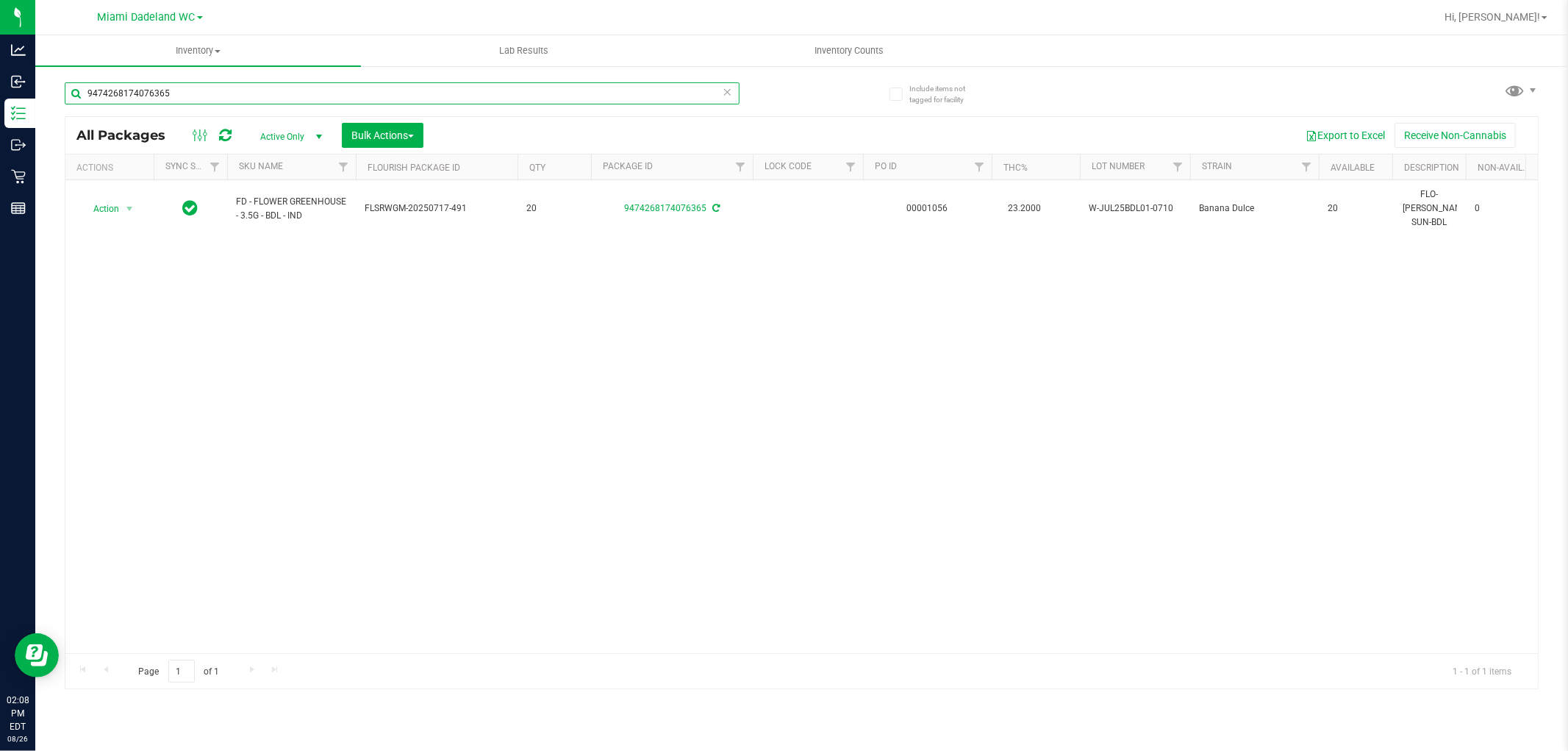
click at [216, 95] on input "9474268174076365" at bounding box center [402, 93] width 675 height 22
click at [277, 166] on link "SKU Name" at bounding box center [260, 166] width 44 height 10
click at [725, 89] on icon at bounding box center [728, 91] width 10 height 18
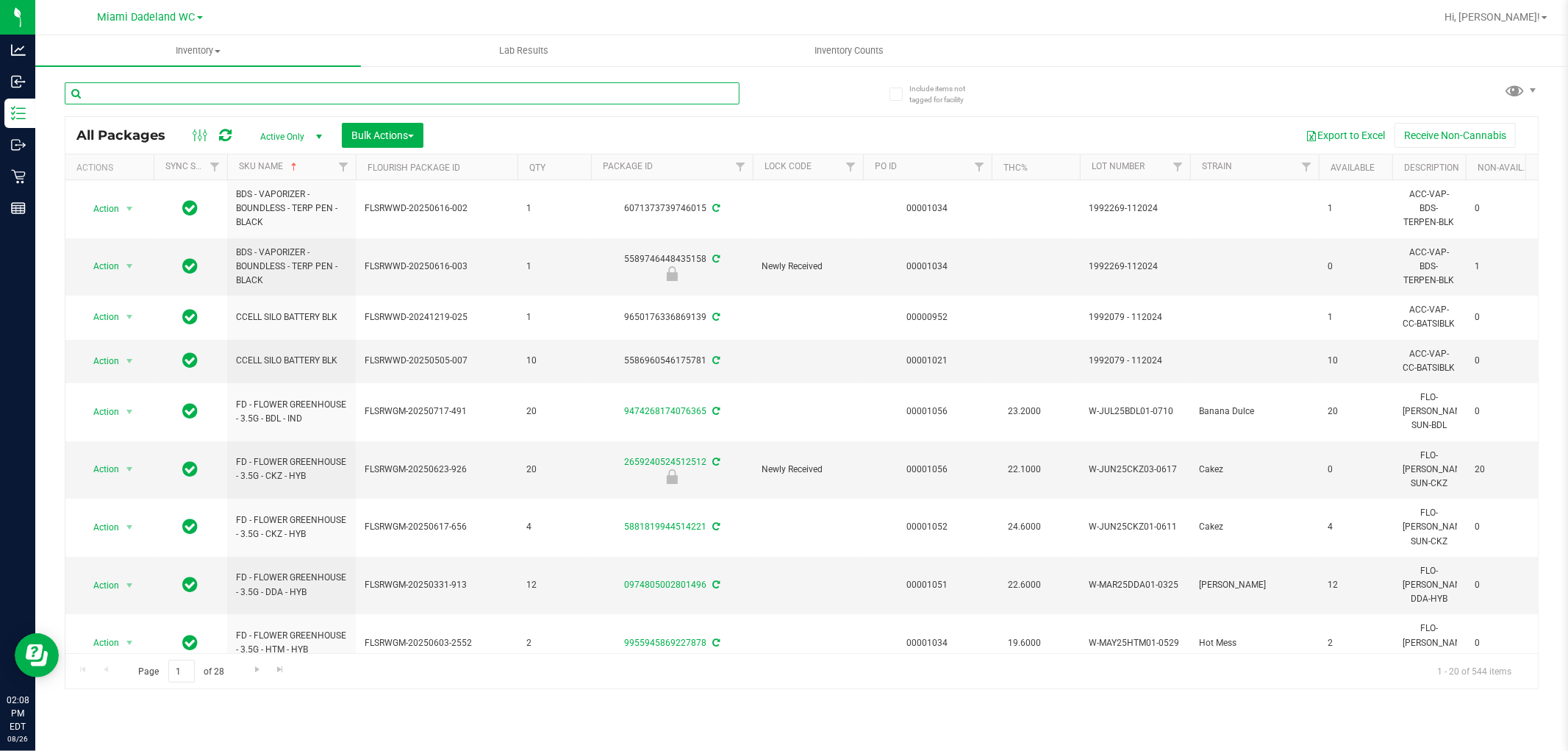
click at [148, 91] on input "text" at bounding box center [402, 93] width 675 height 22
type input "FLO"
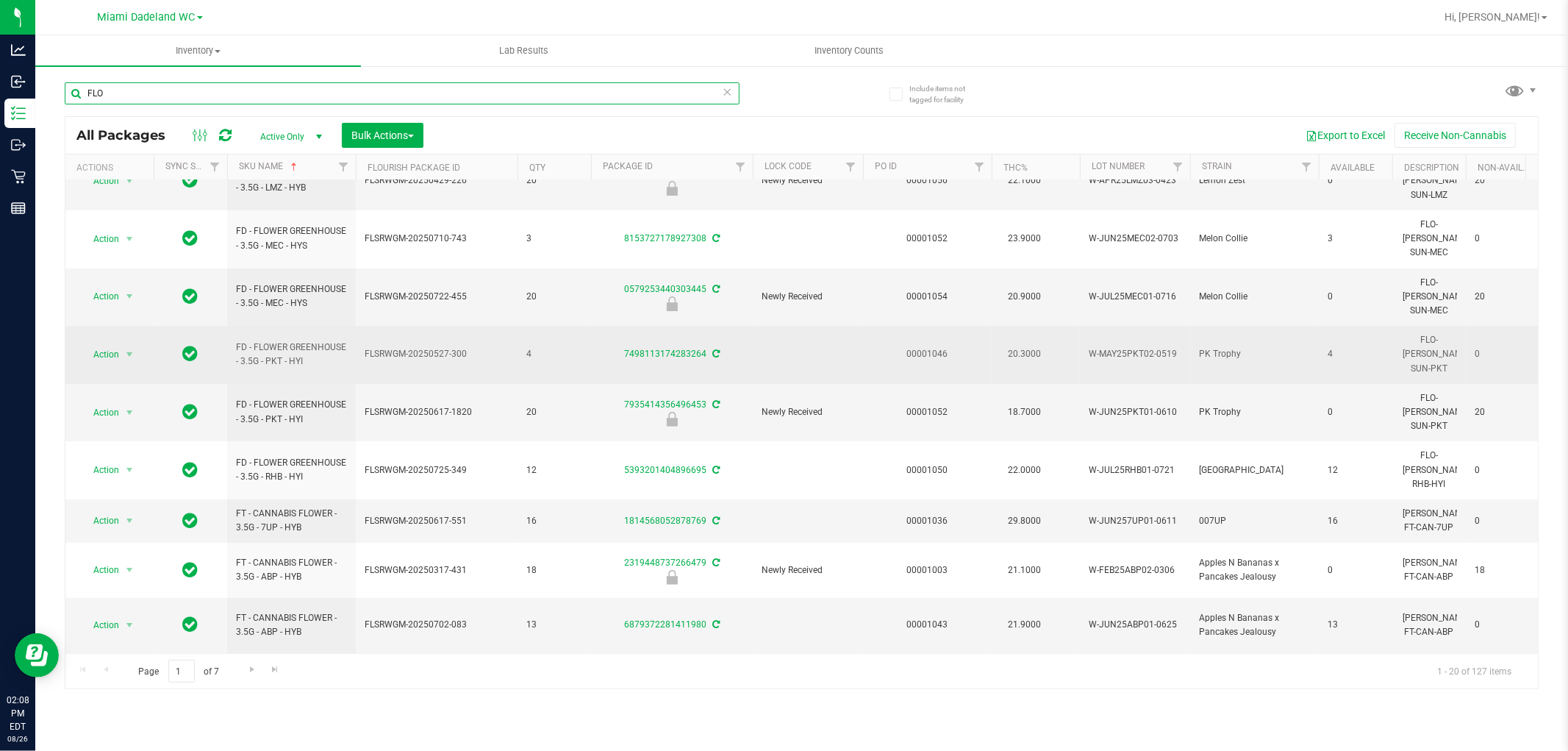
scroll to position [435, 0]
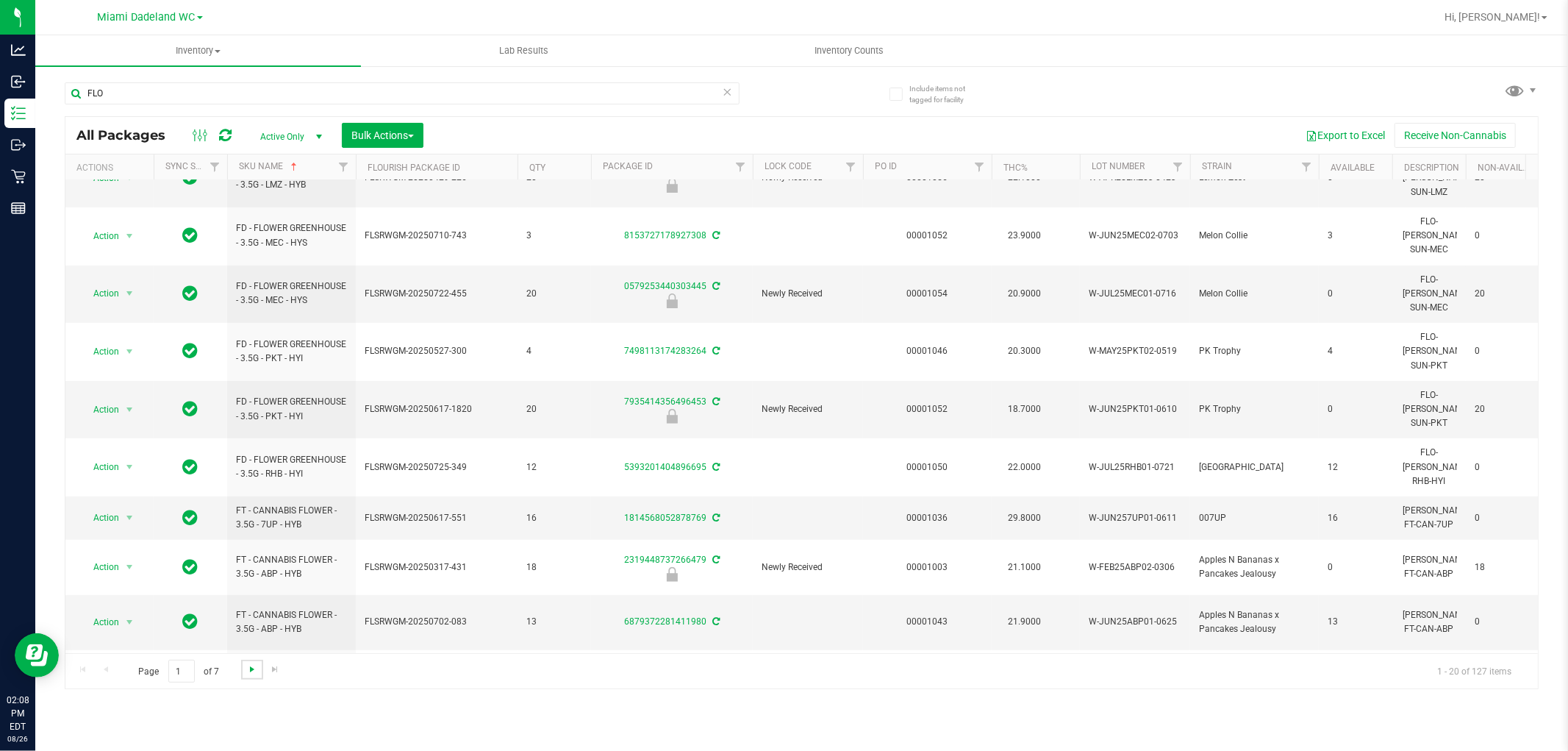
click at [250, 668] on span "Go to the next page" at bounding box center [252, 670] width 12 height 12
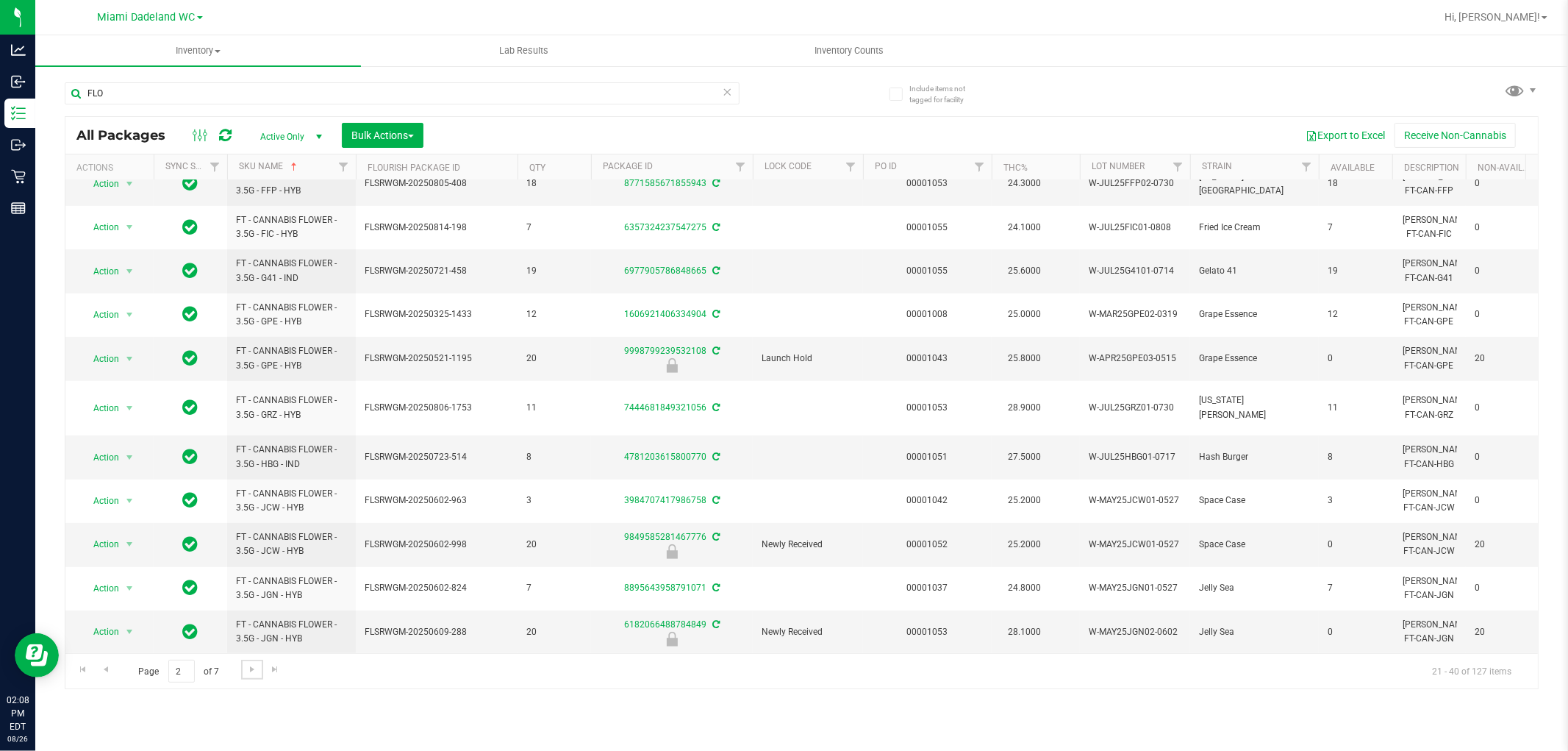
scroll to position [413, 0]
click at [250, 667] on span "Go to the next page" at bounding box center [252, 670] width 12 height 12
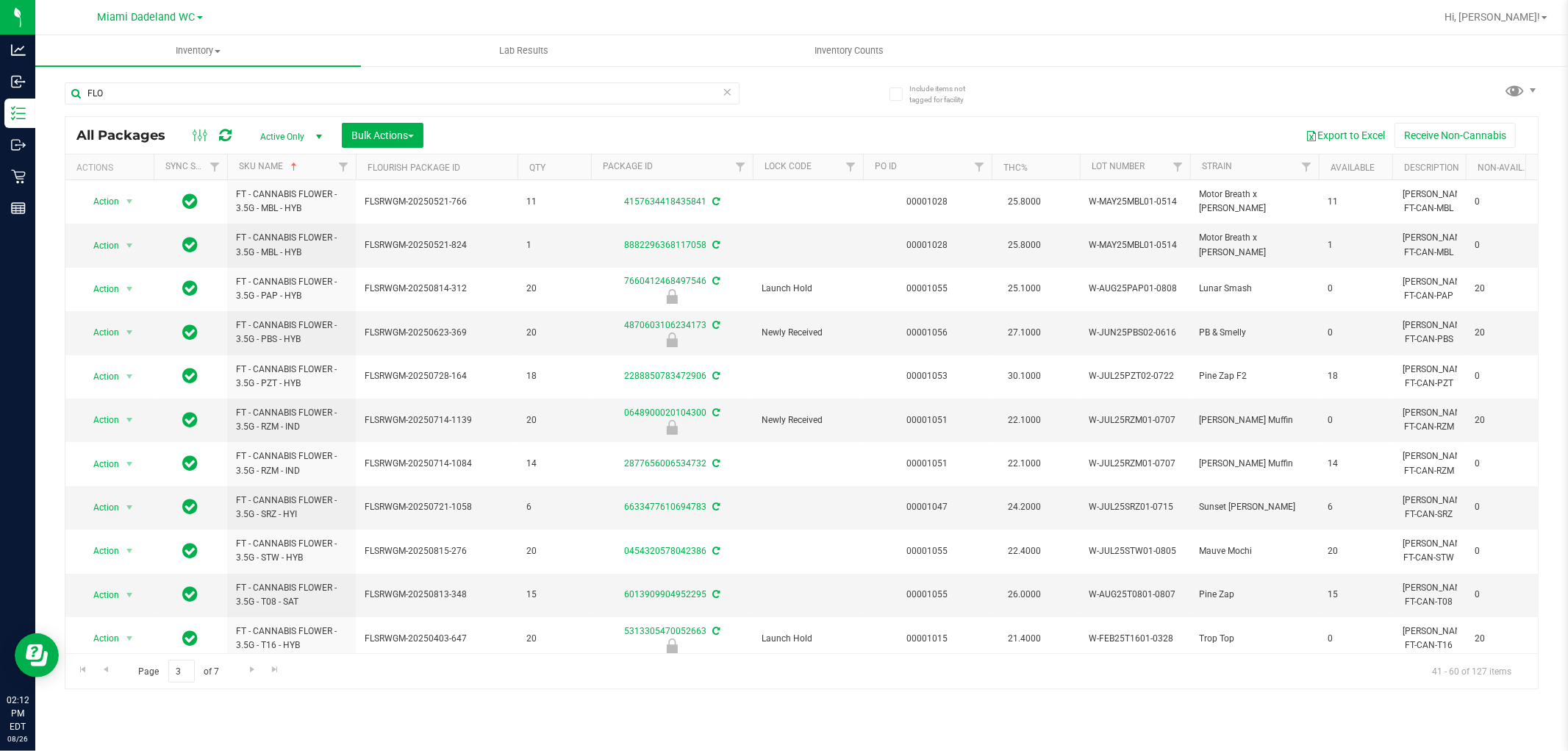
click at [135, 122] on div "All Packages Active Only Active Only Lab Samples Locked All External Internal B…" at bounding box center [802, 134] width 1473 height 36
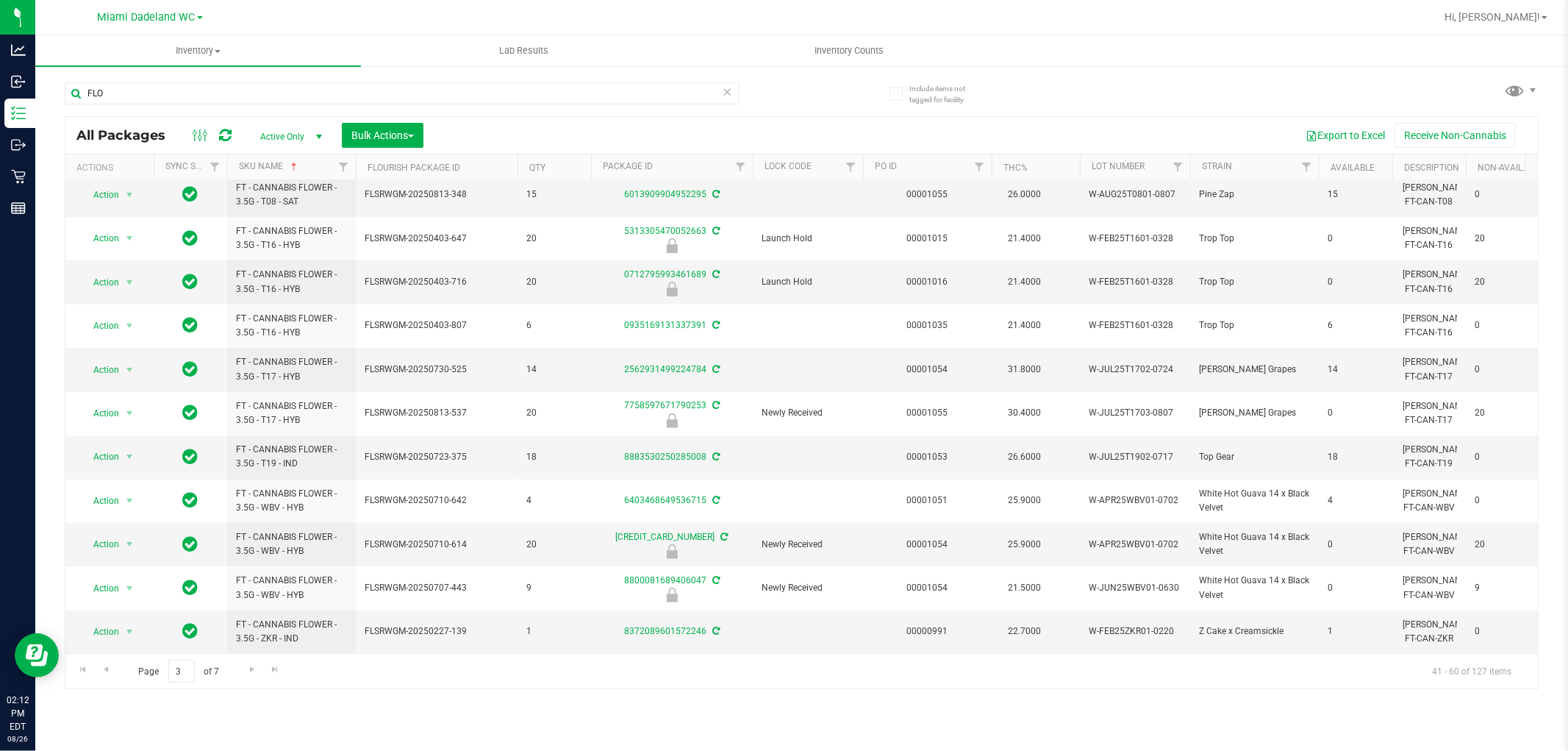
scroll to position [413, 0]
click at [247, 669] on span "Go to the next page" at bounding box center [252, 670] width 12 height 12
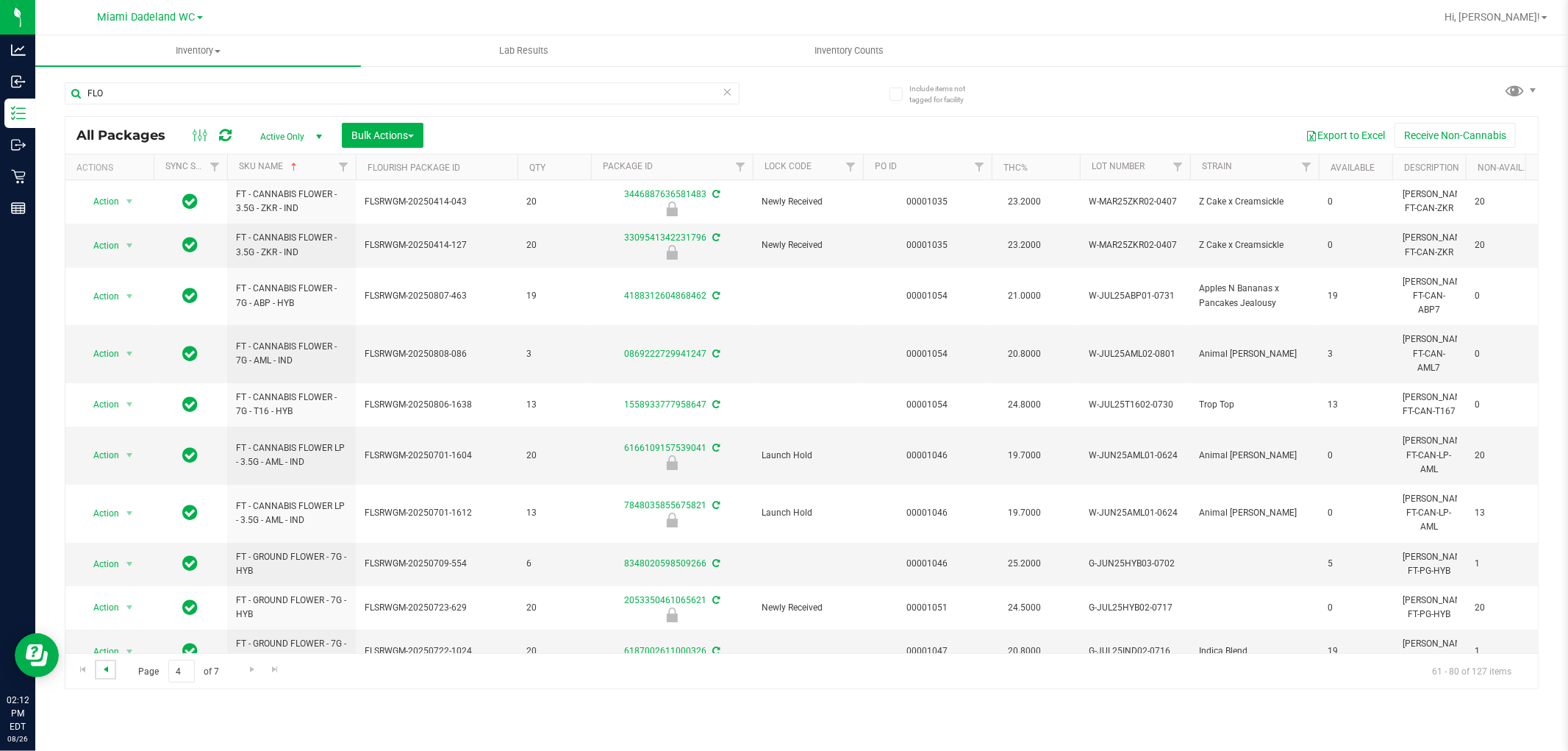
click at [107, 670] on span "Go to the previous page" at bounding box center [106, 670] width 12 height 12
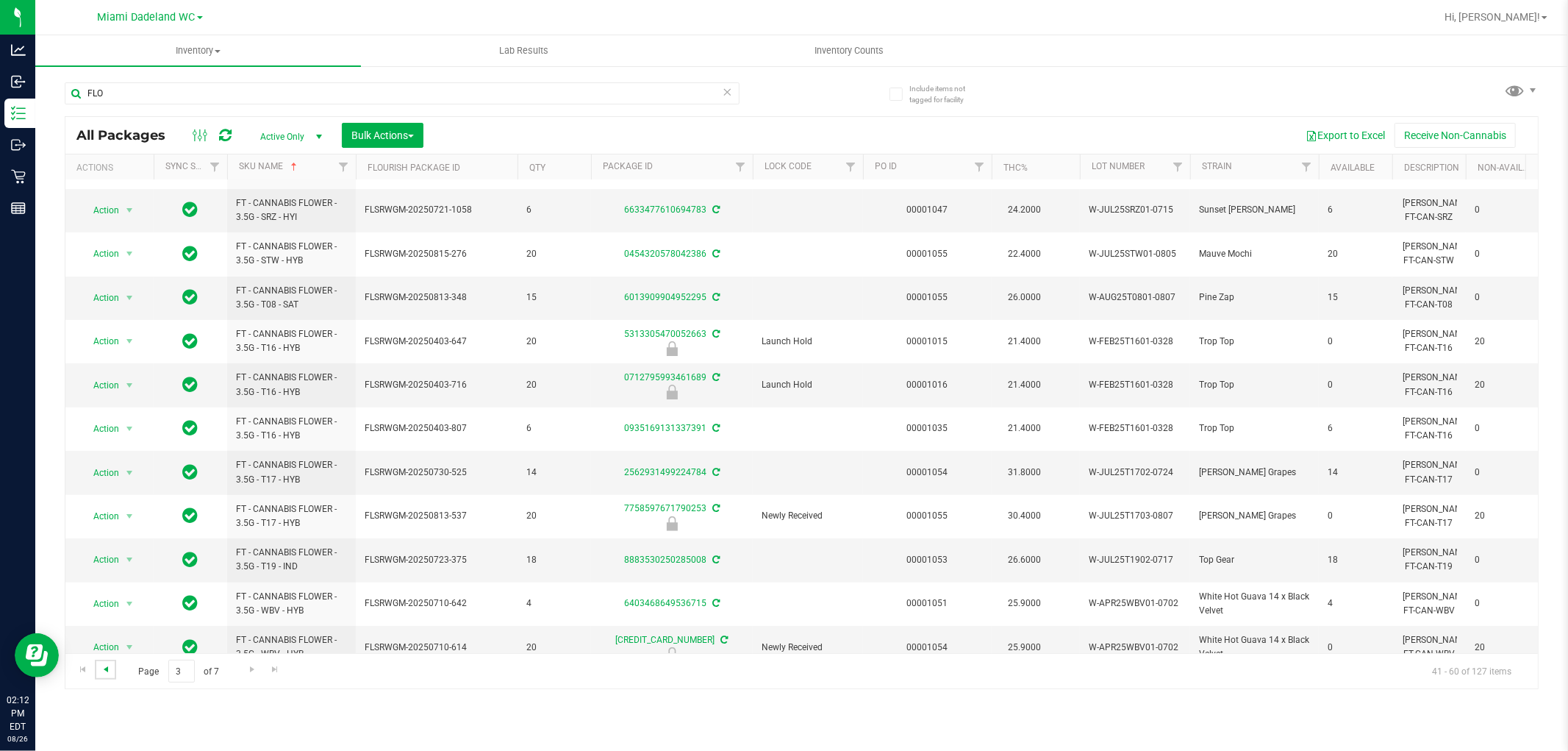
scroll to position [413, 0]
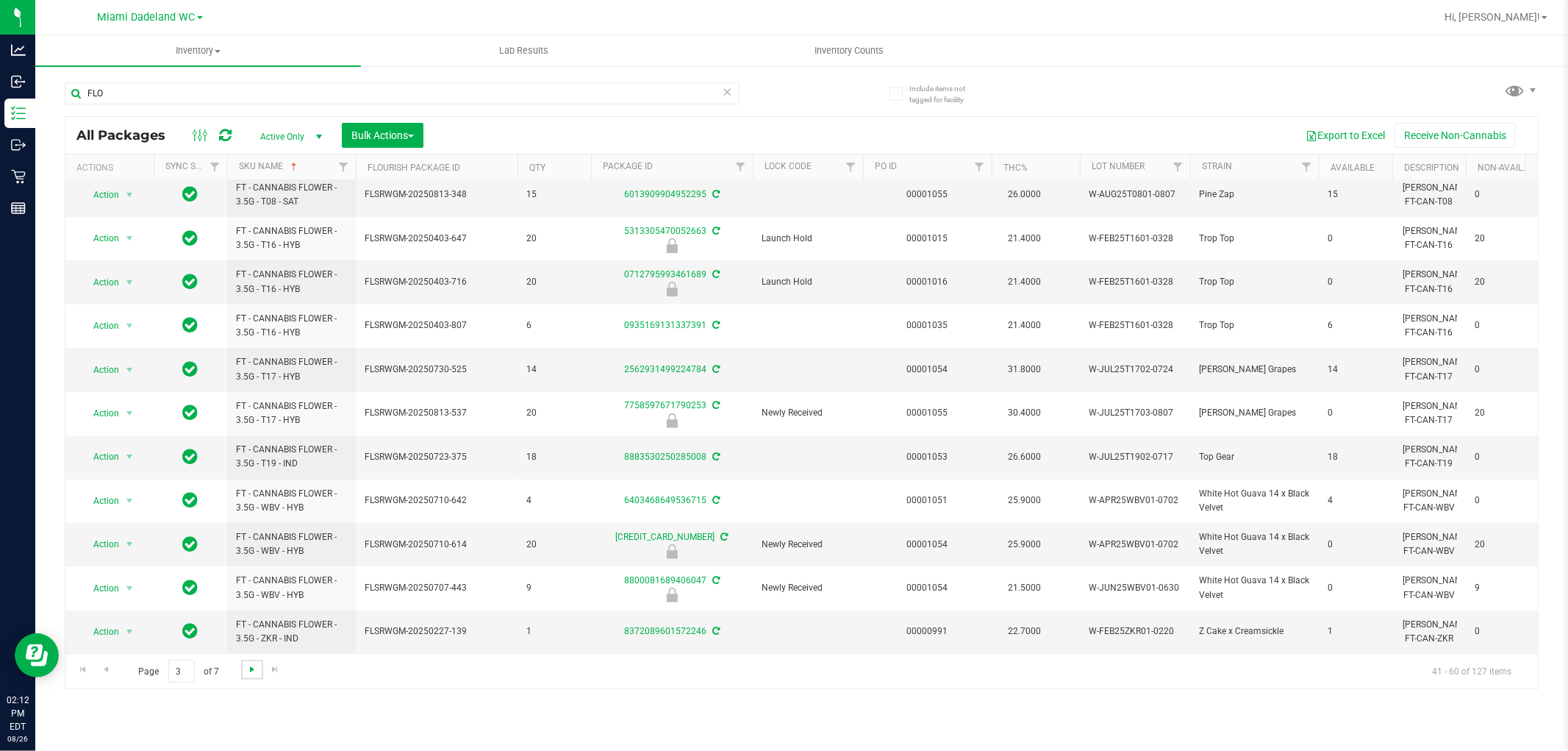
click at [250, 670] on span "Go to the next page" at bounding box center [252, 670] width 12 height 12
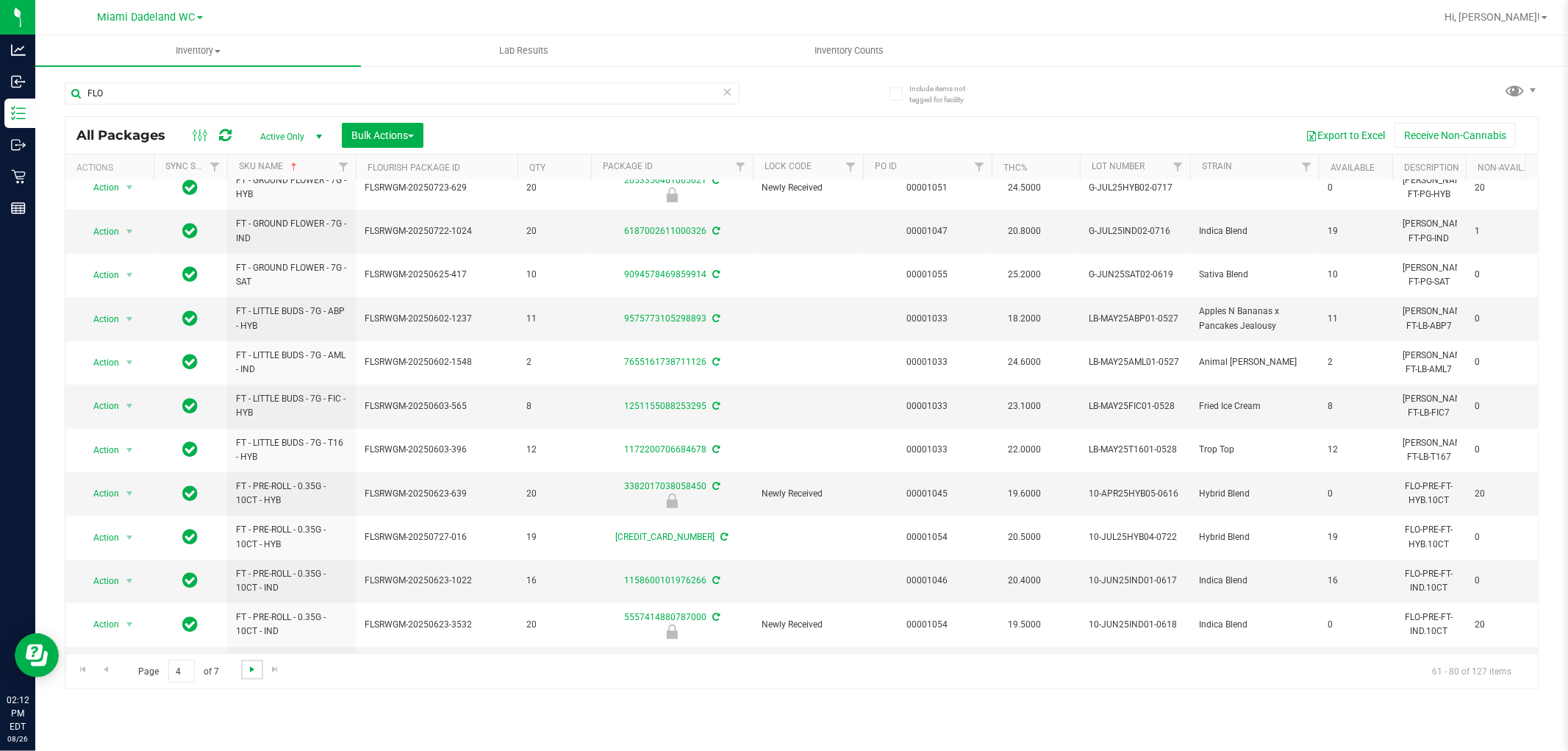
scroll to position [423, 0]
click at [254, 667] on span "Go to the next page" at bounding box center [252, 670] width 12 height 12
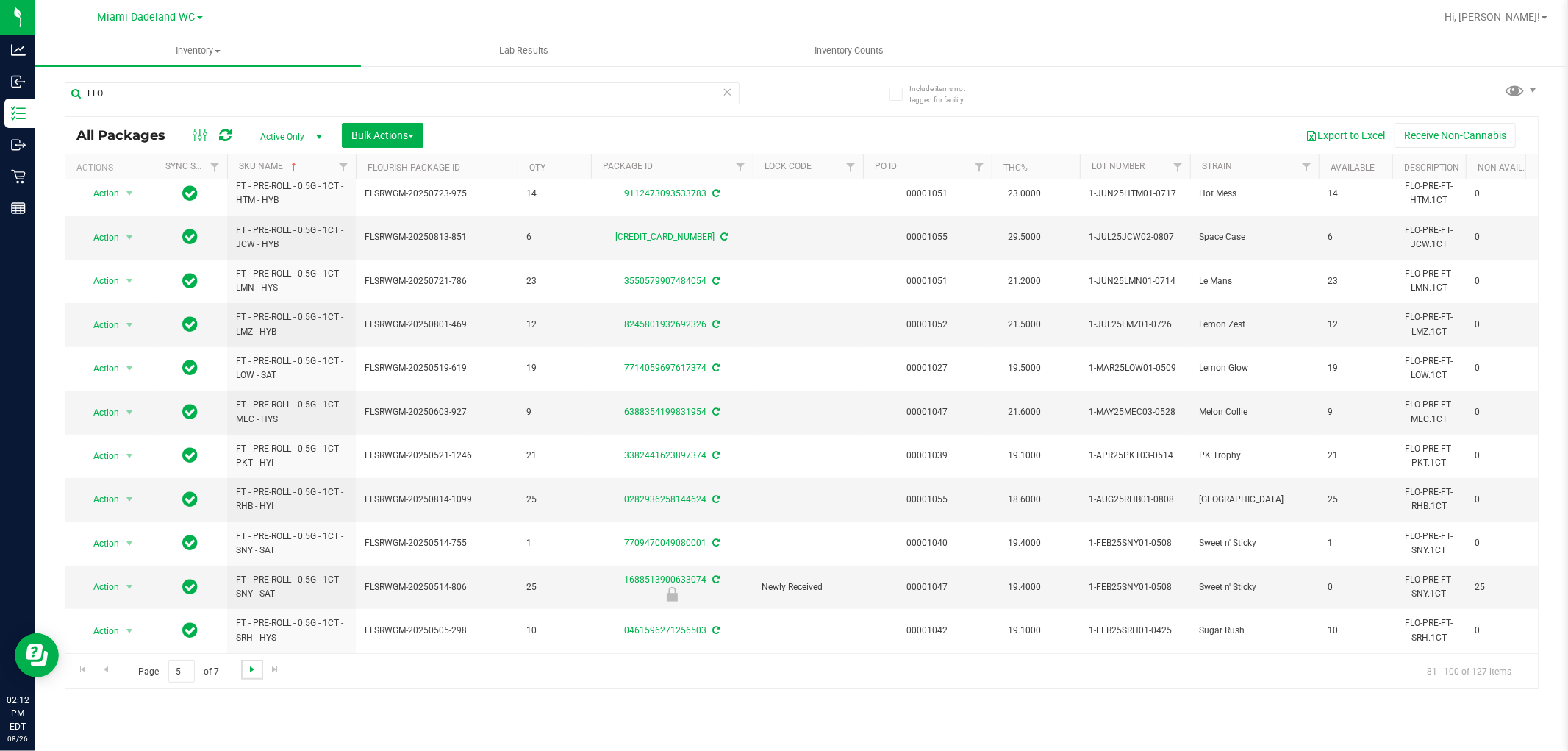
scroll to position [413, 0]
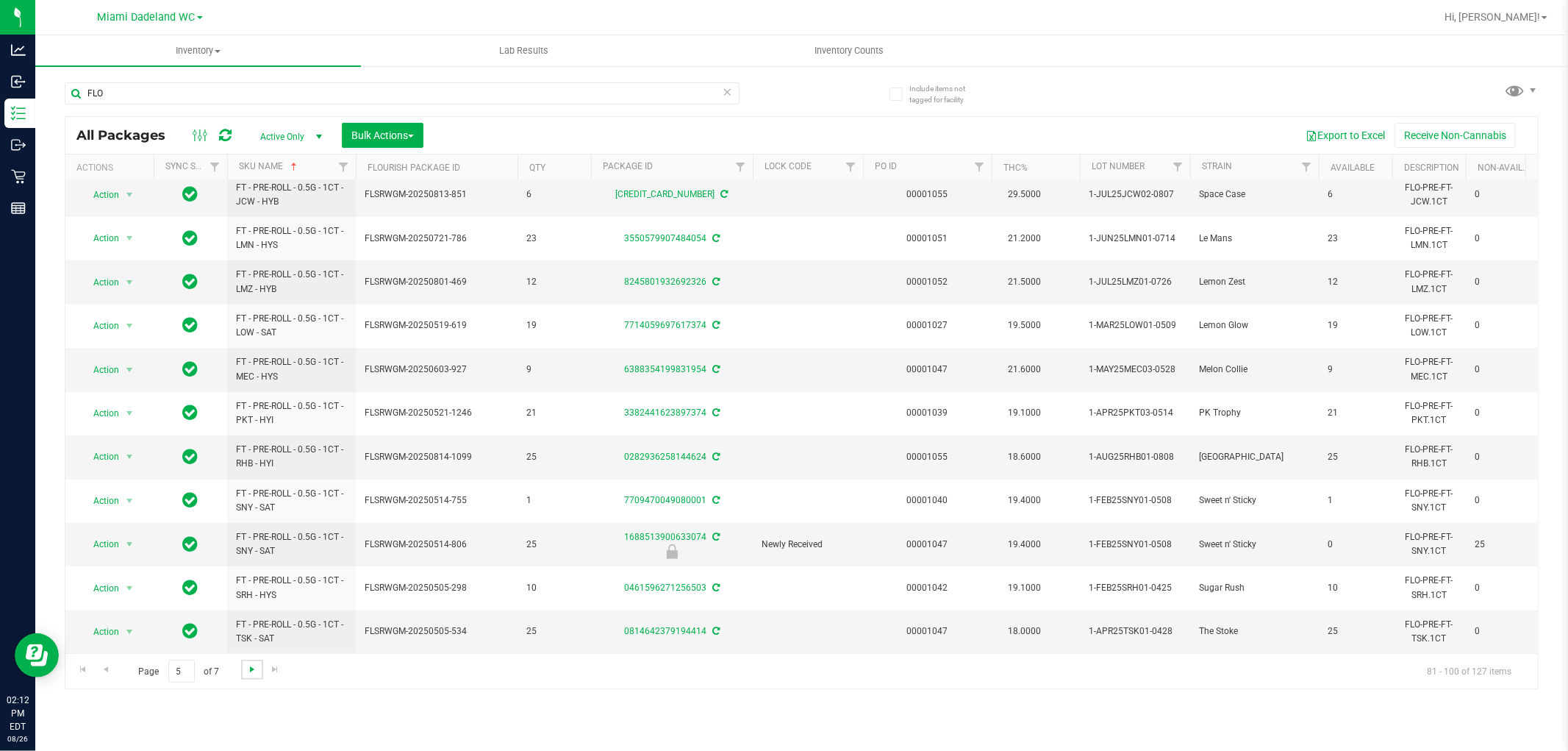
click at [246, 671] on span "Go to the next page" at bounding box center [252, 670] width 12 height 12
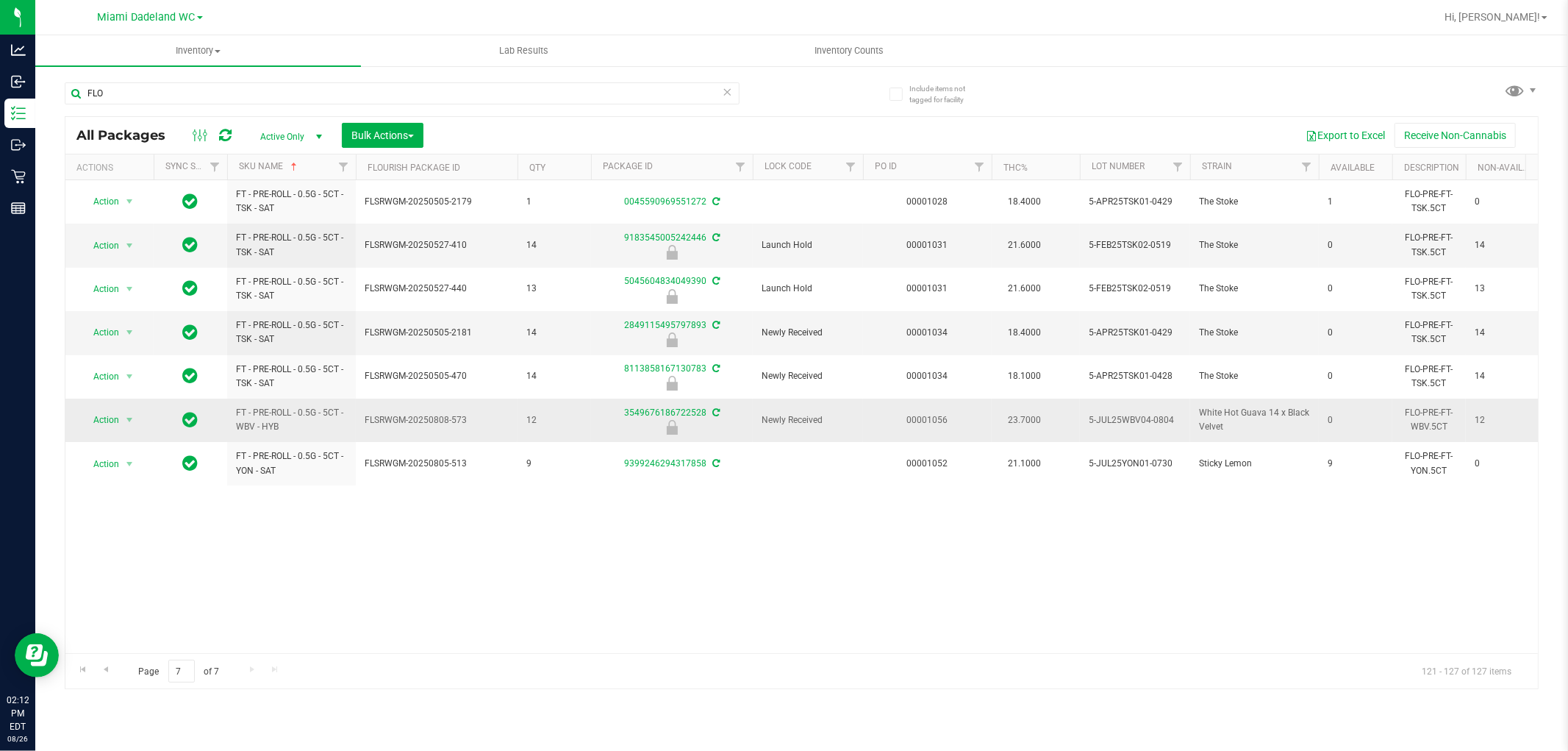
click at [106, 420] on span "Action" at bounding box center [100, 419] width 39 height 21
click at [113, 606] on li "Unlock package" at bounding box center [128, 595] width 94 height 22
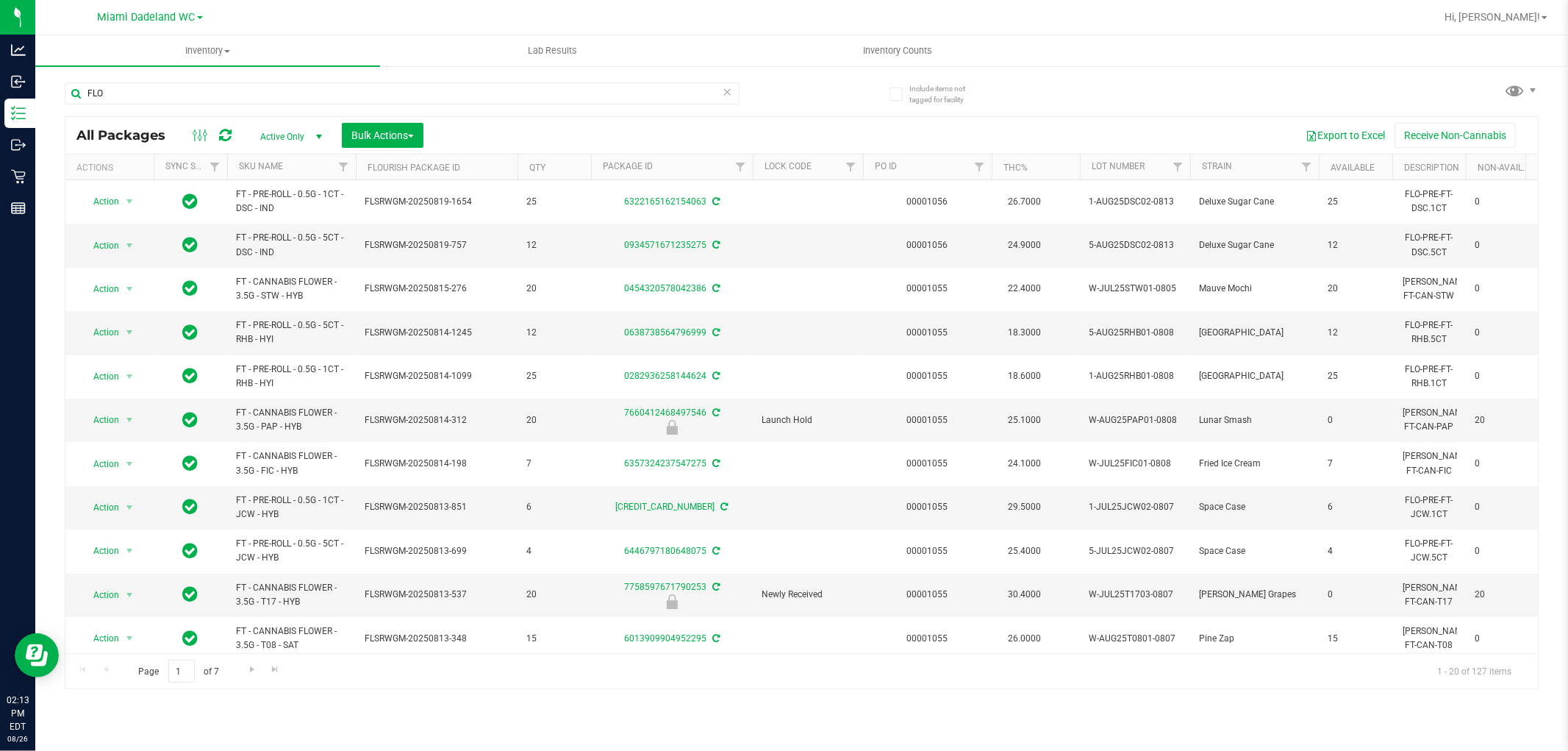
click at [292, 151] on div "All Packages Active Only Active Only Lab Samples Locked All External Internal B…" at bounding box center [802, 134] width 1473 height 36
click at [119, 89] on input "FLO" at bounding box center [402, 93] width 675 height 22
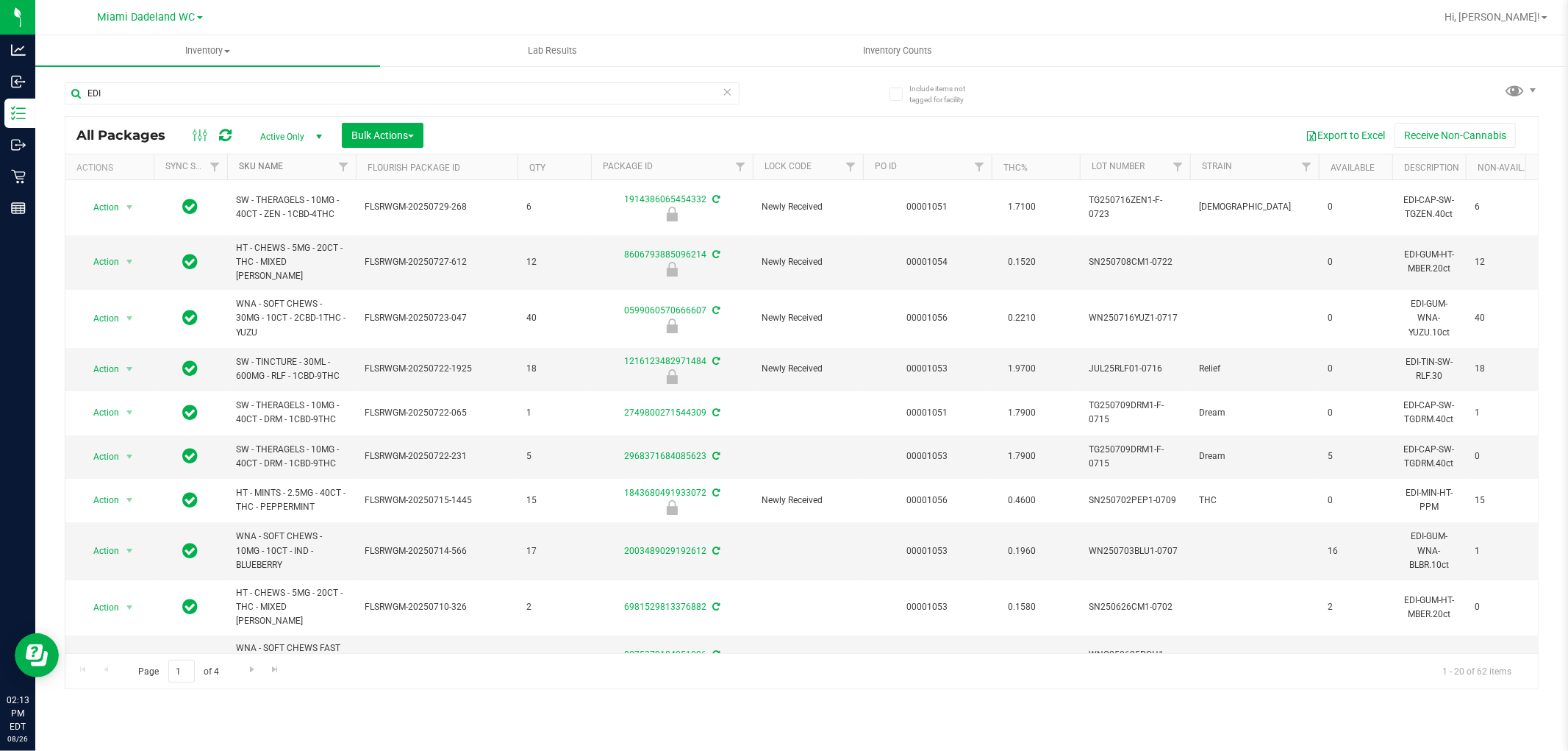
click at [276, 166] on link "SKU Name" at bounding box center [260, 166] width 44 height 10
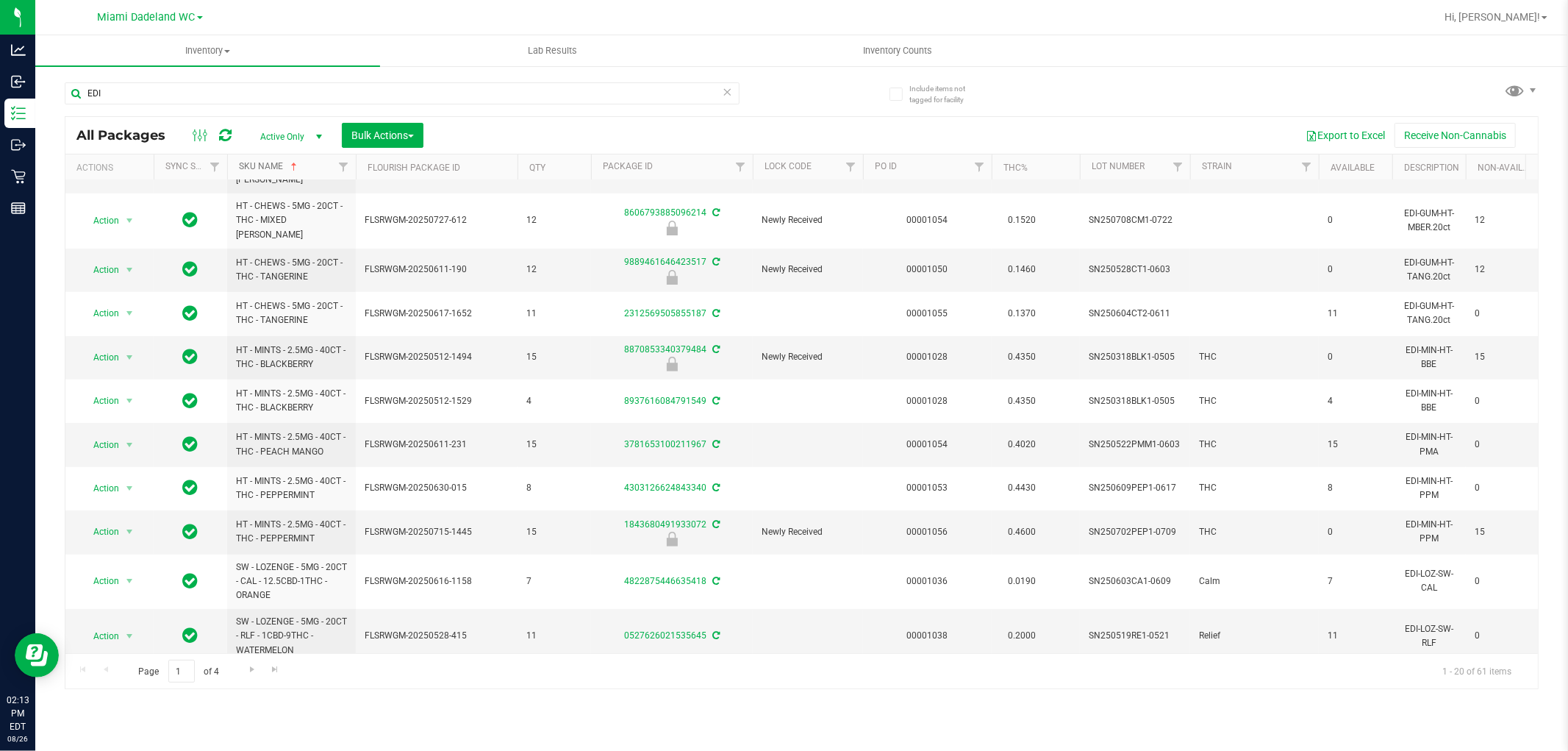
scroll to position [482, 0]
click at [250, 669] on span "Go to the next page" at bounding box center [252, 670] width 12 height 12
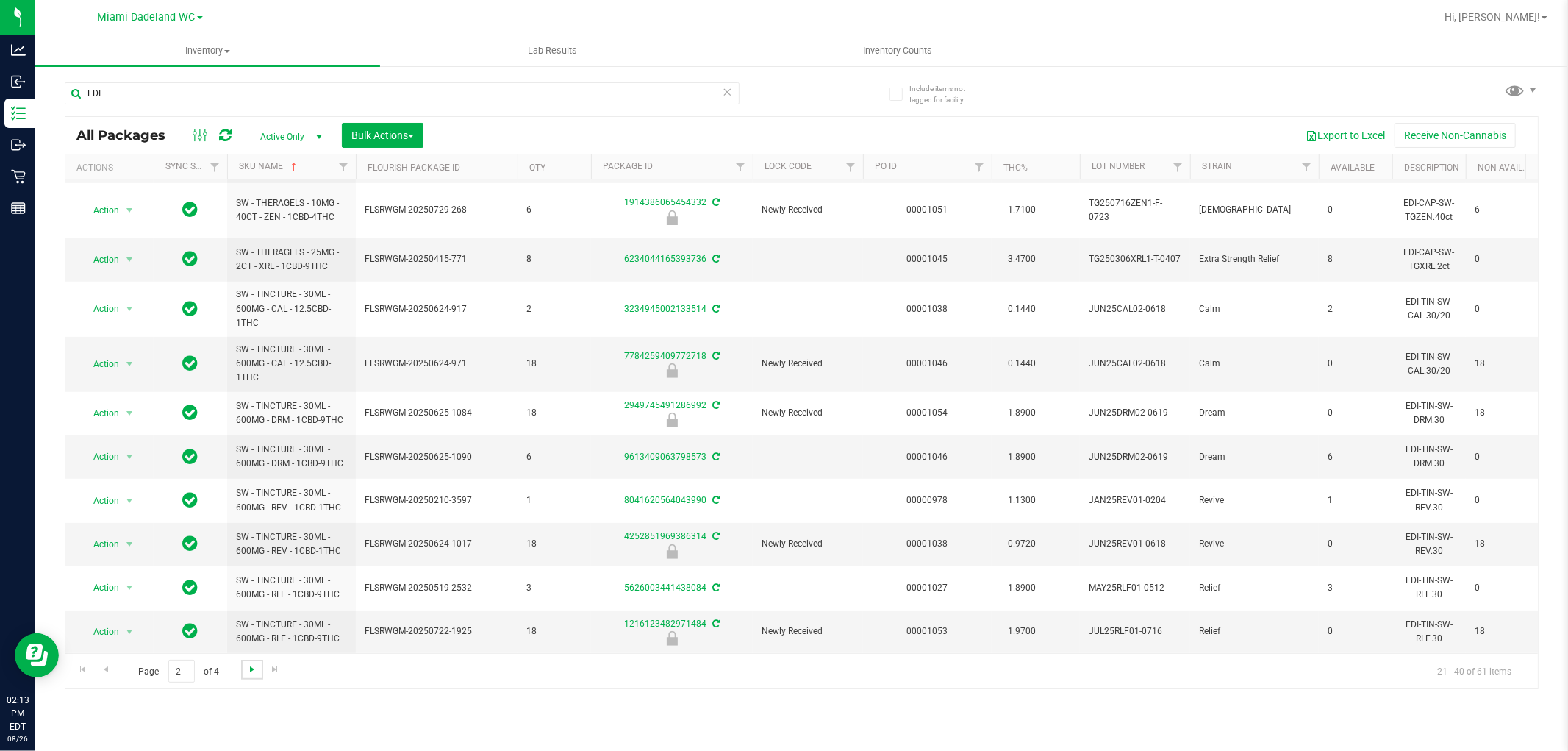
scroll to position [457, 0]
click at [246, 671] on span "Go to the next page" at bounding box center [252, 670] width 12 height 12
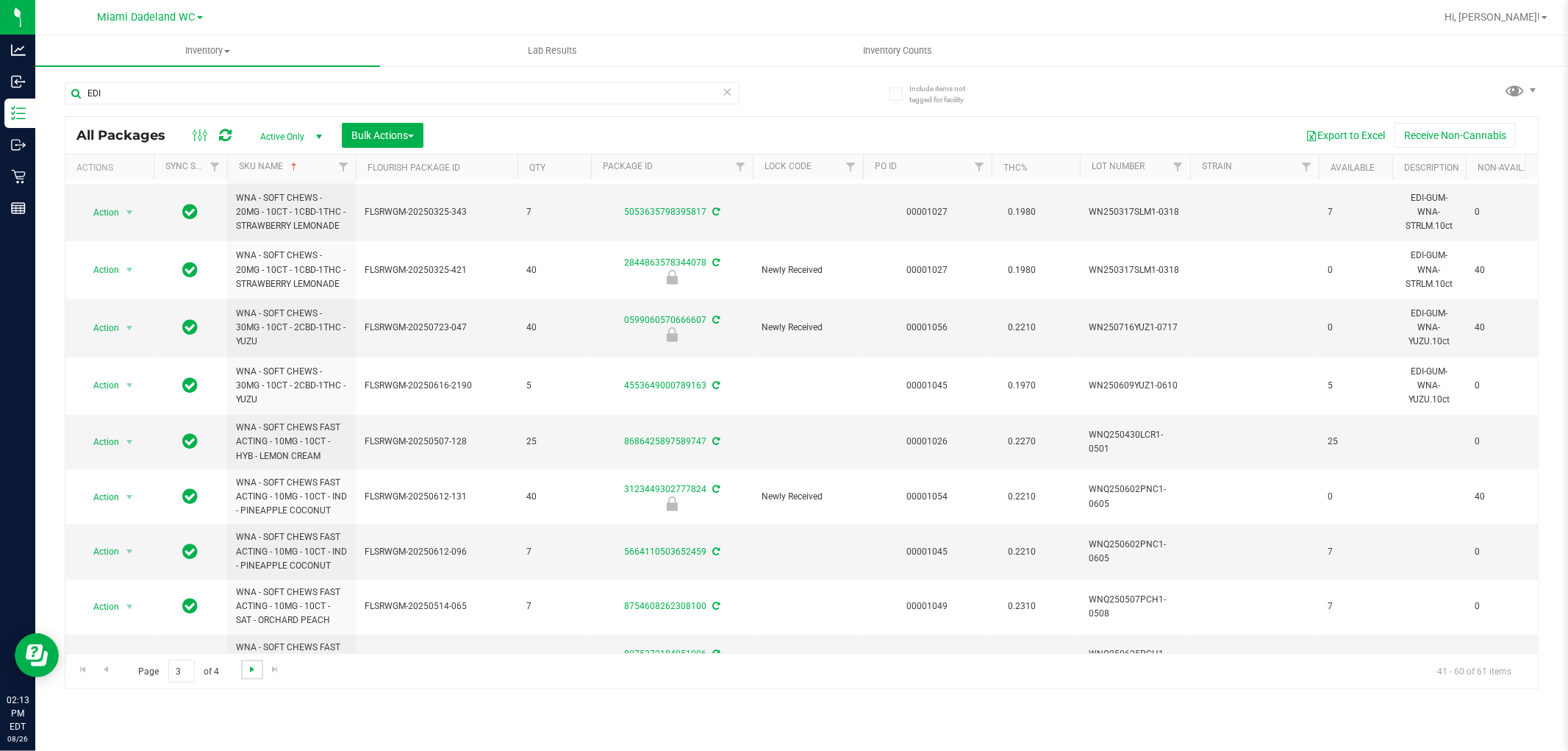
scroll to position [611, 0]
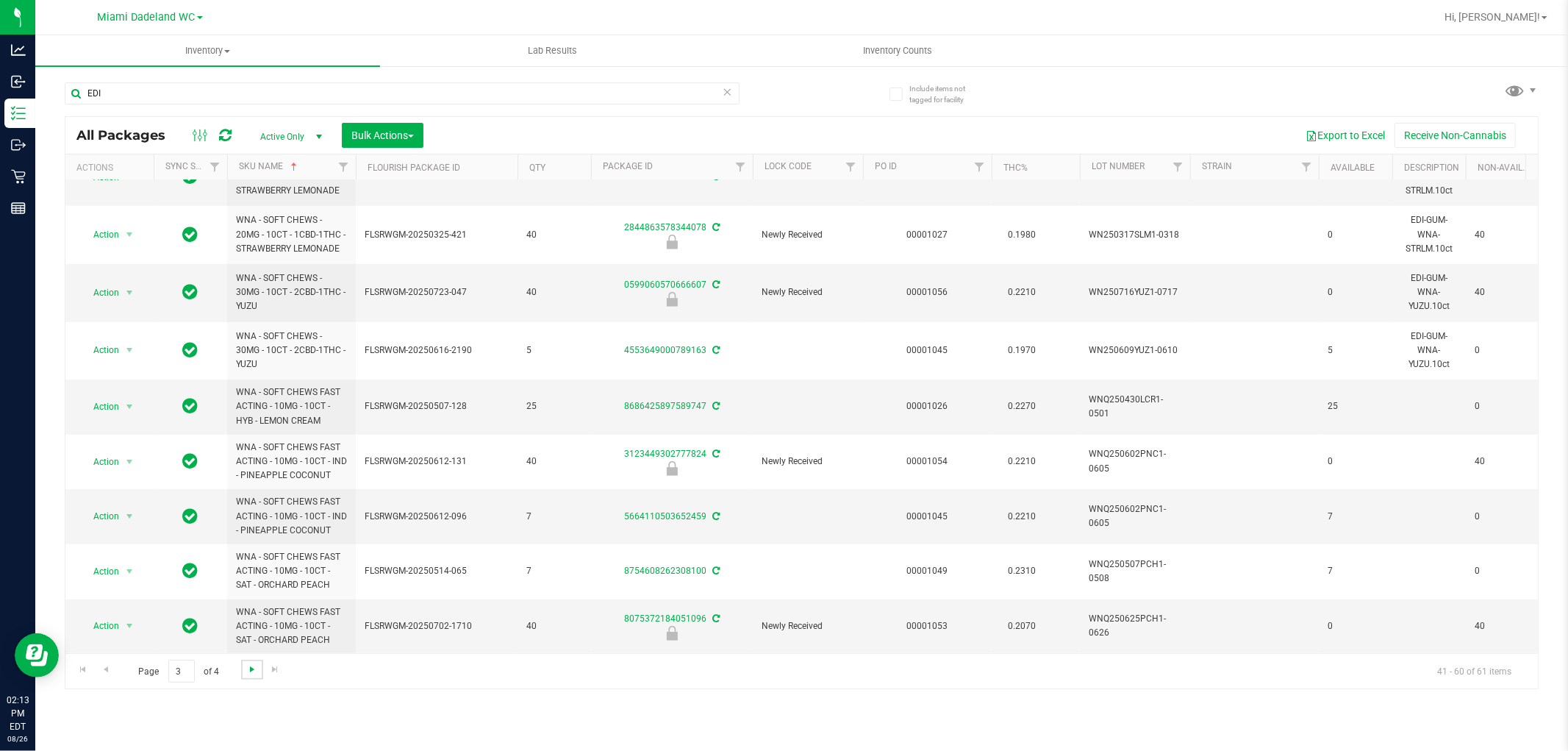
click at [250, 669] on span "Go to the next page" at bounding box center [252, 670] width 12 height 12
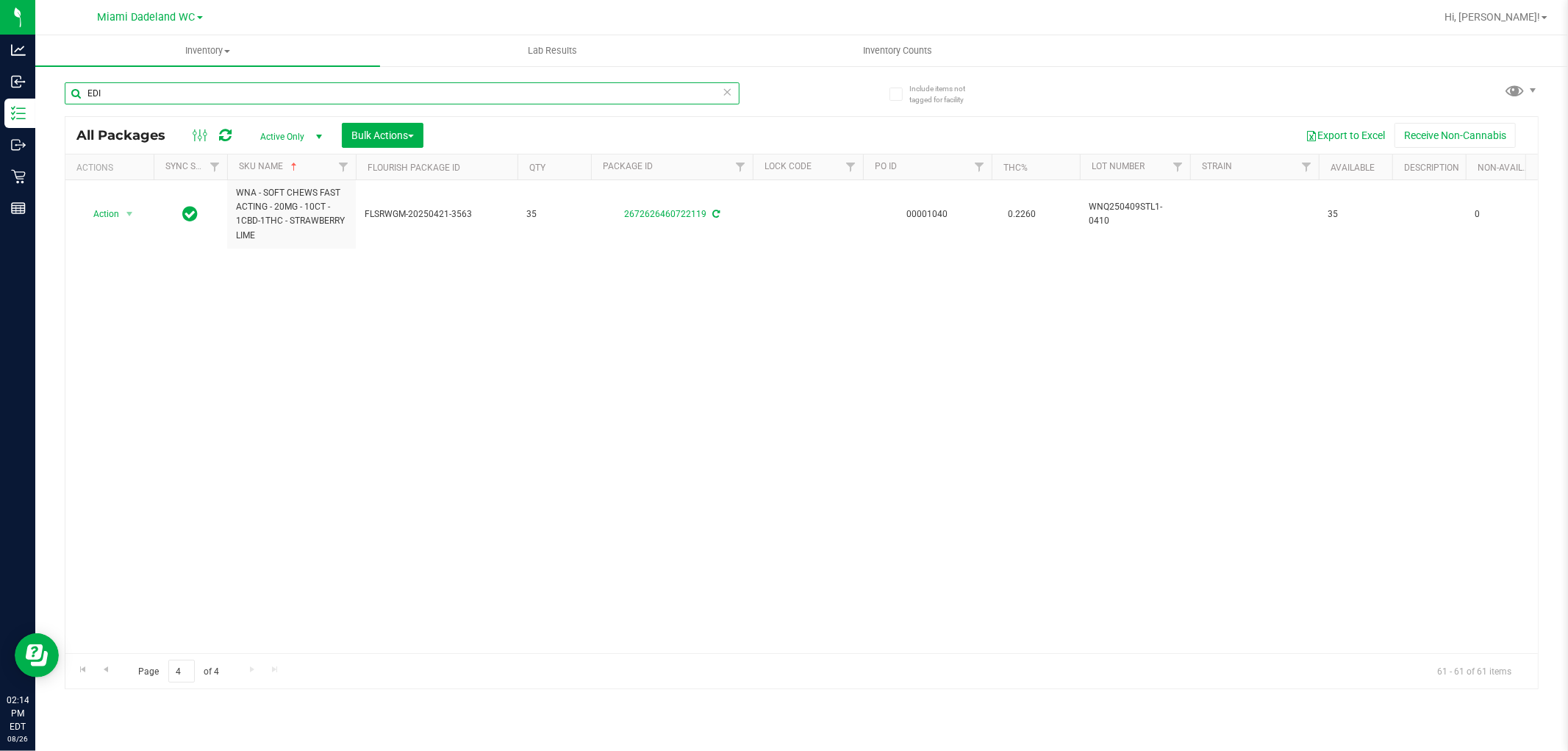
click at [157, 97] on input "EDI" at bounding box center [402, 93] width 675 height 22
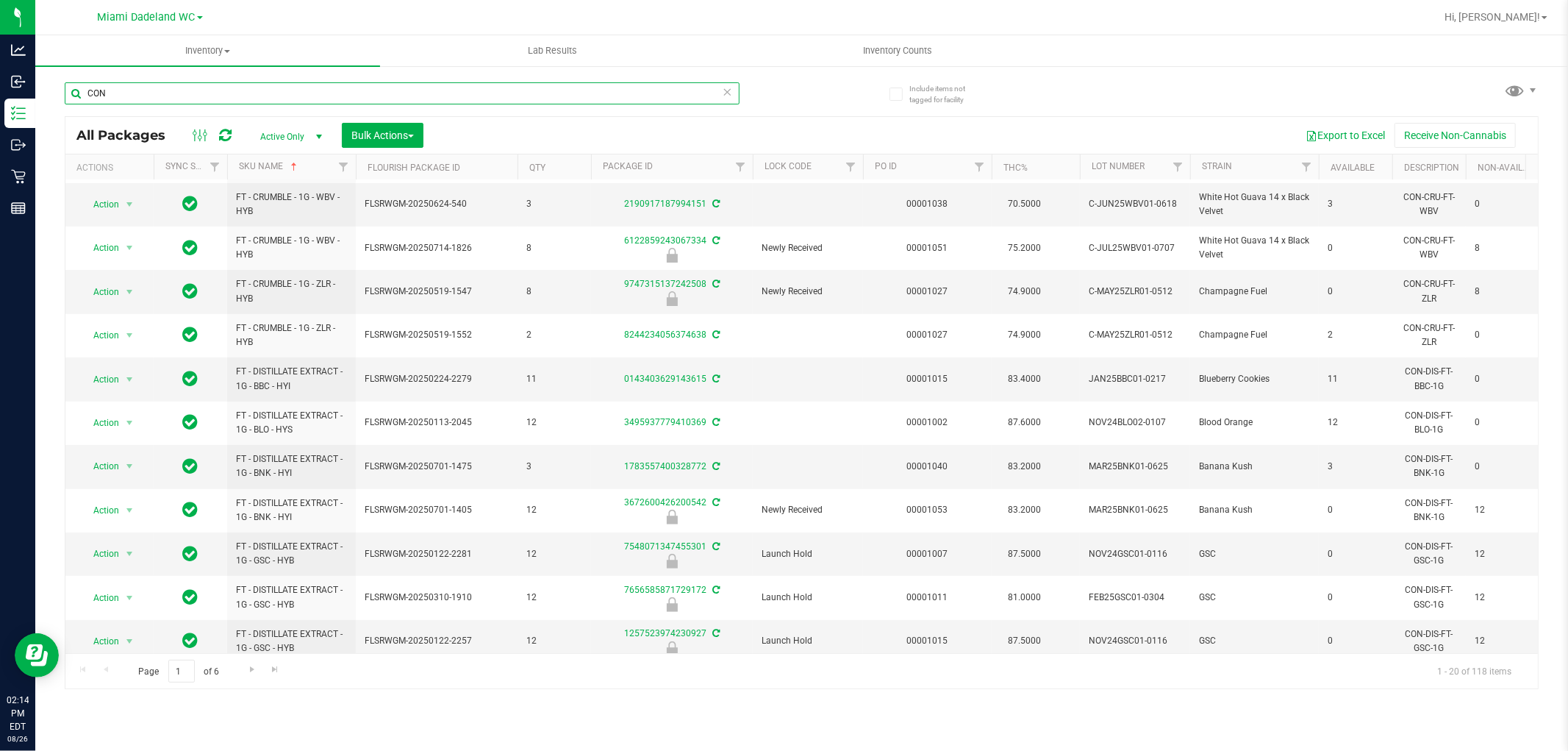
scroll to position [413, 0]
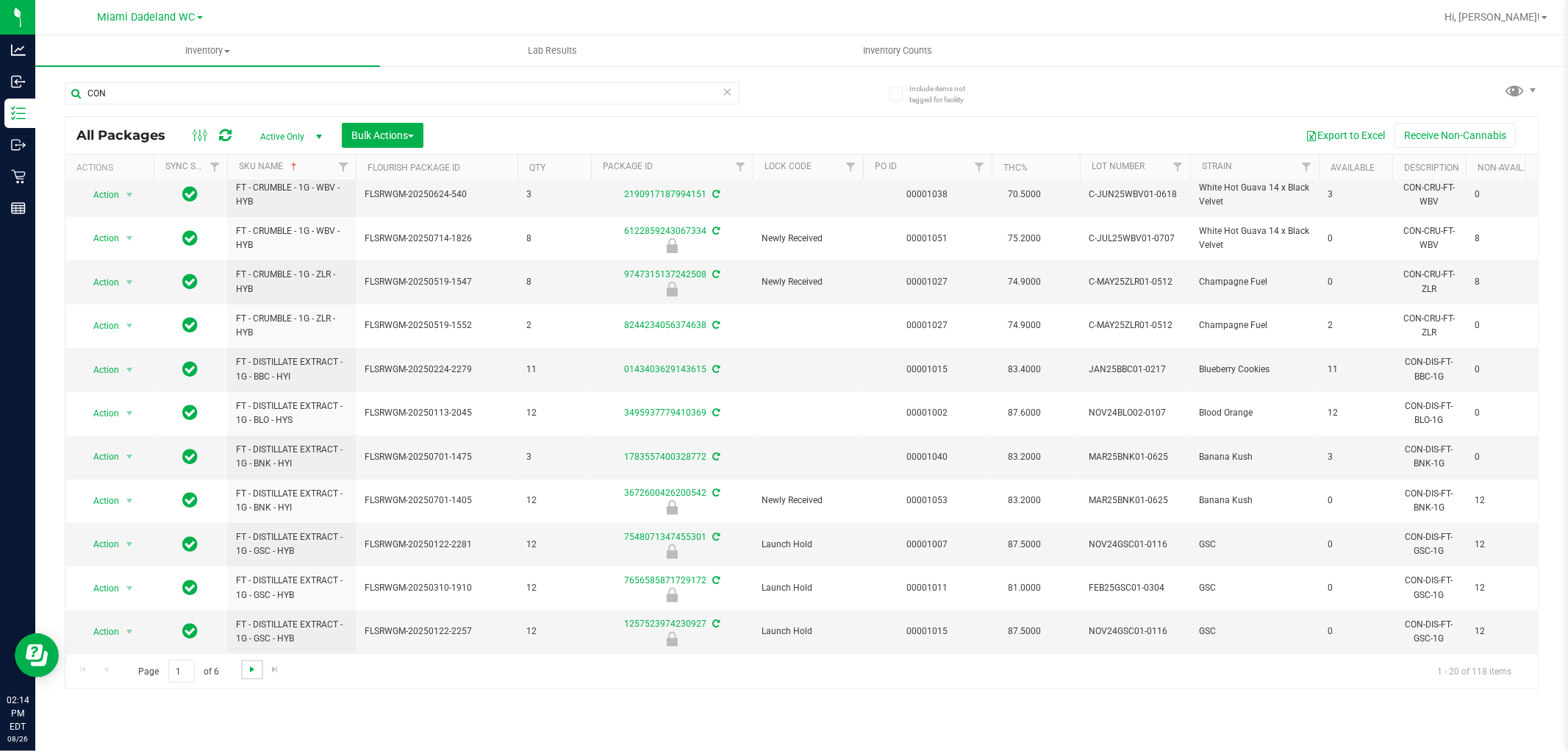
click at [250, 671] on span "Go to the next page" at bounding box center [252, 670] width 12 height 12
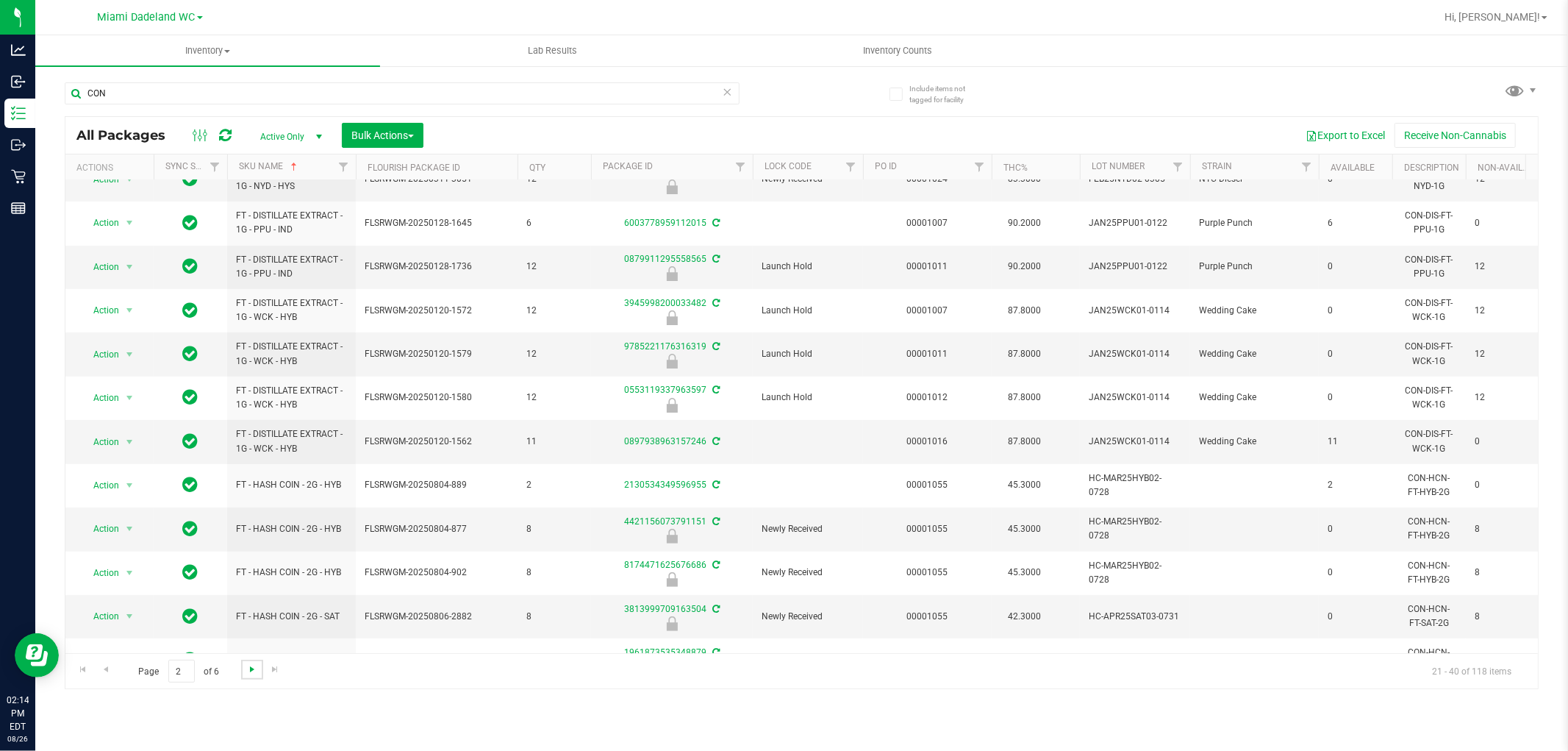
scroll to position [413, 0]
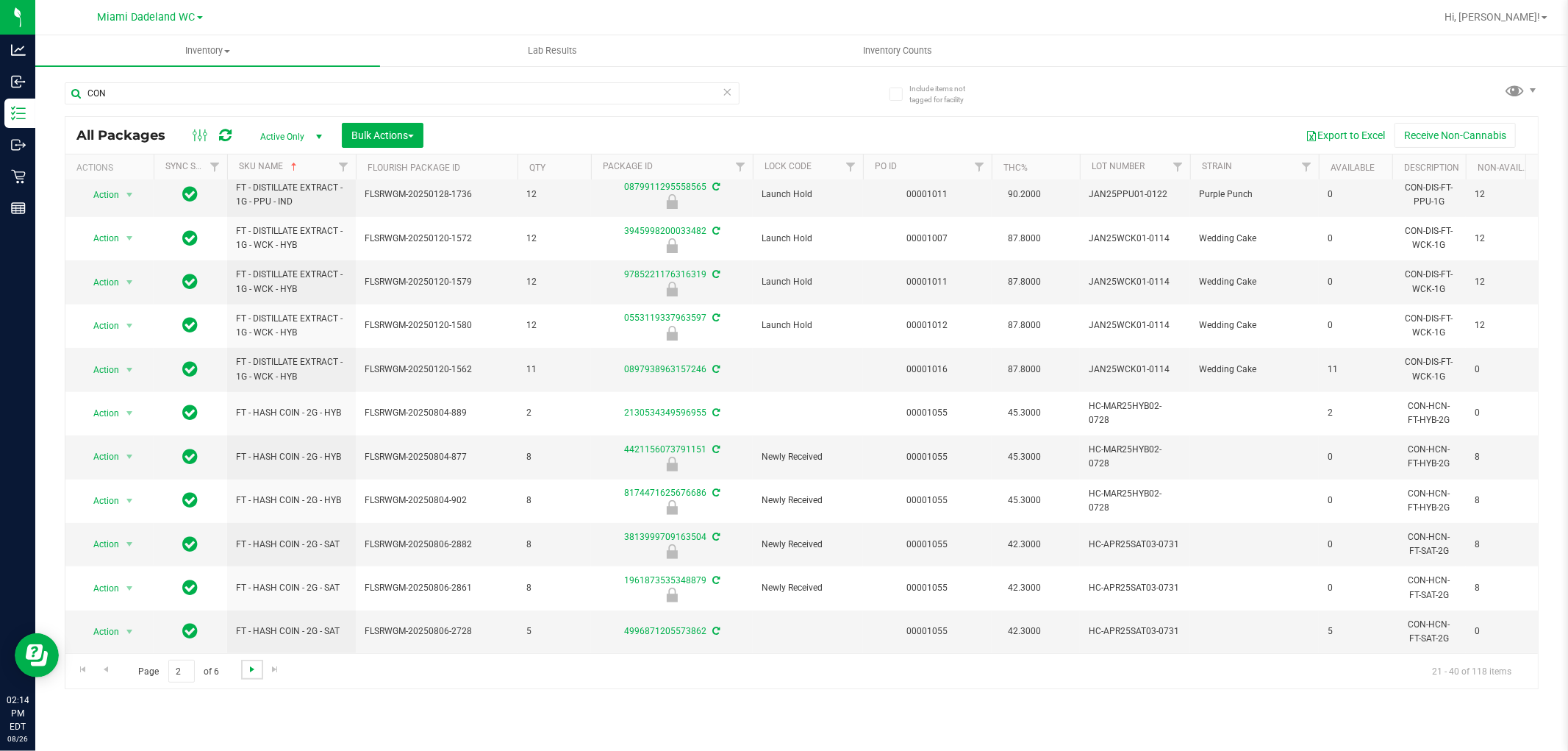
click at [250, 669] on span "Go to the next page" at bounding box center [252, 670] width 12 height 12
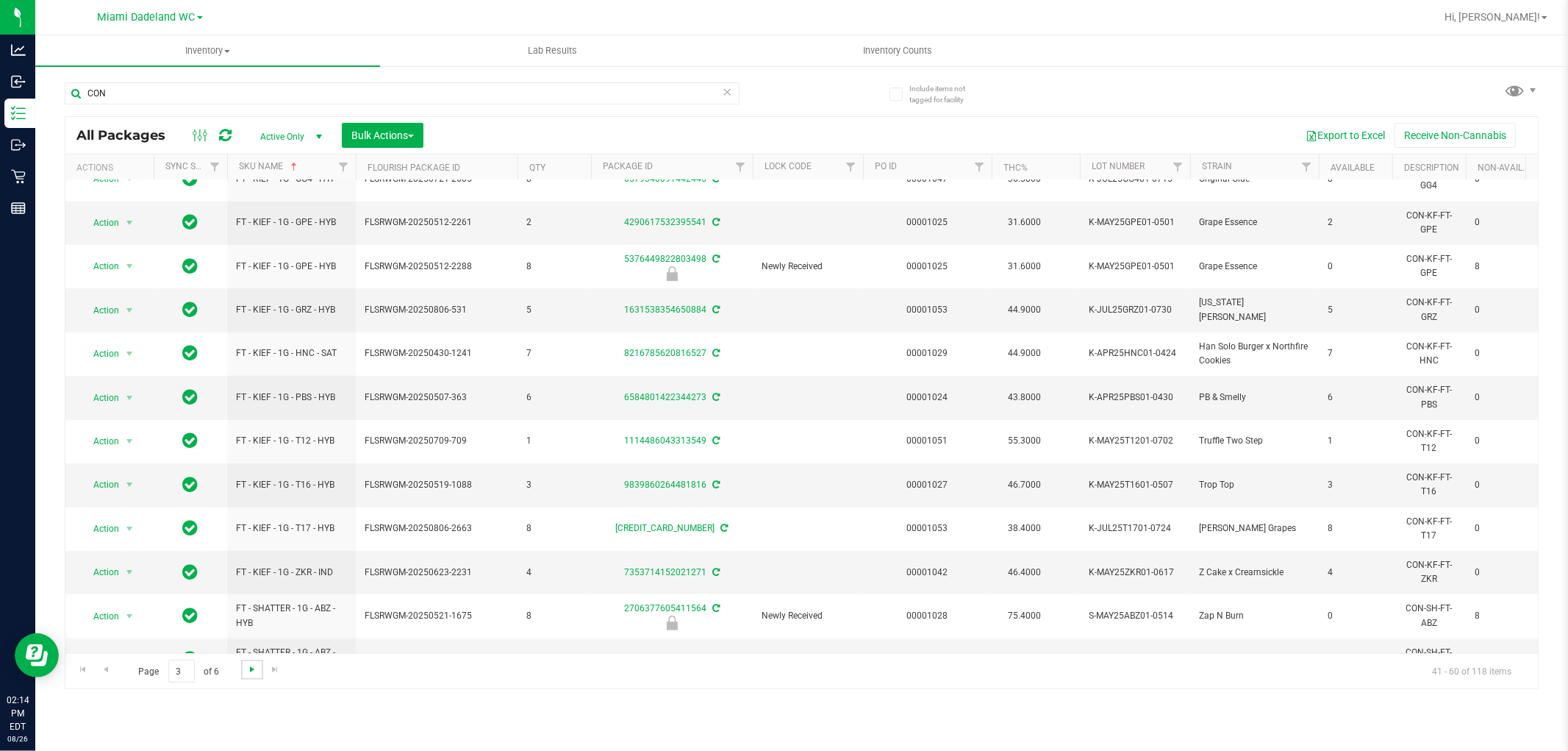
scroll to position [413, 0]
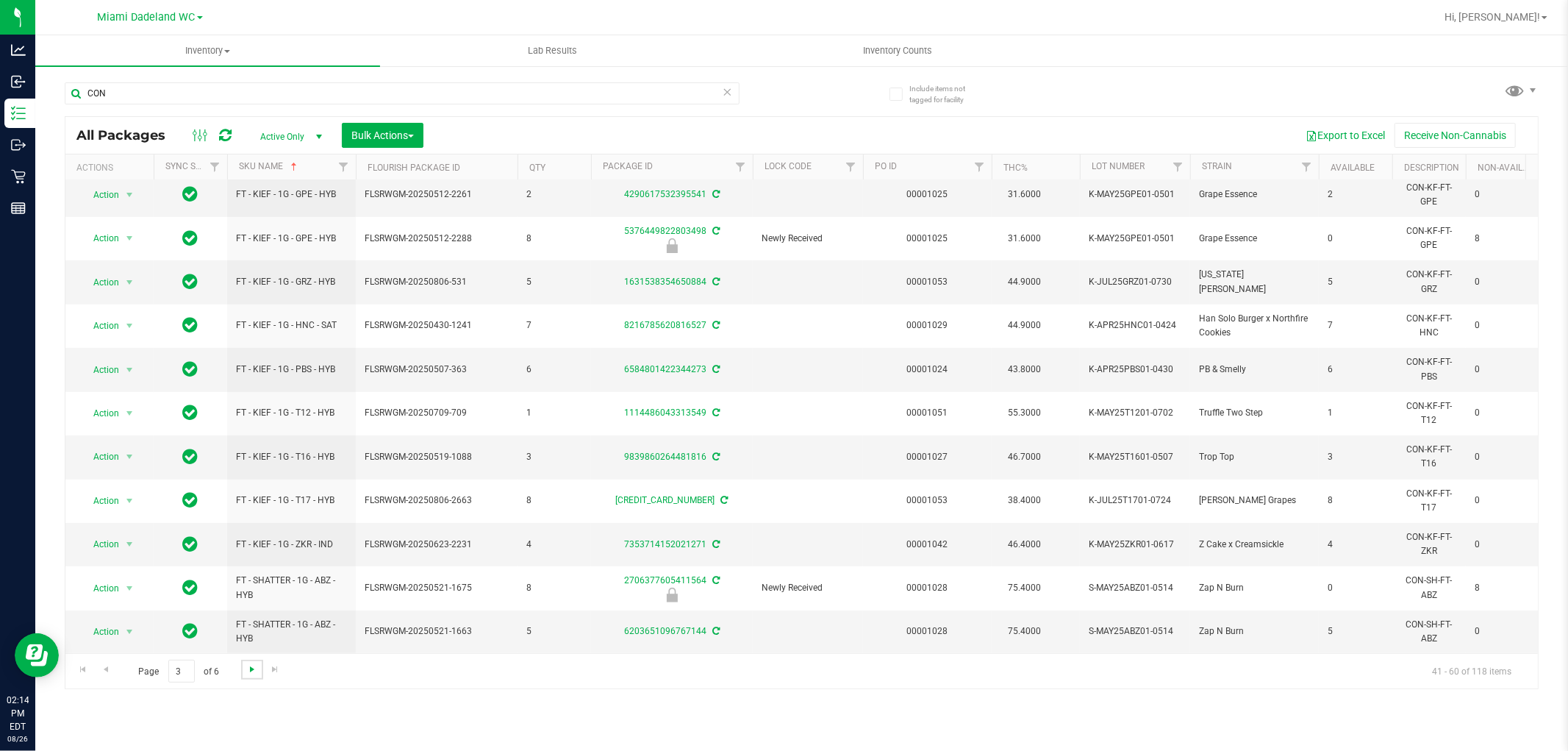
click at [246, 674] on span "Go to the next page" at bounding box center [252, 670] width 12 height 12
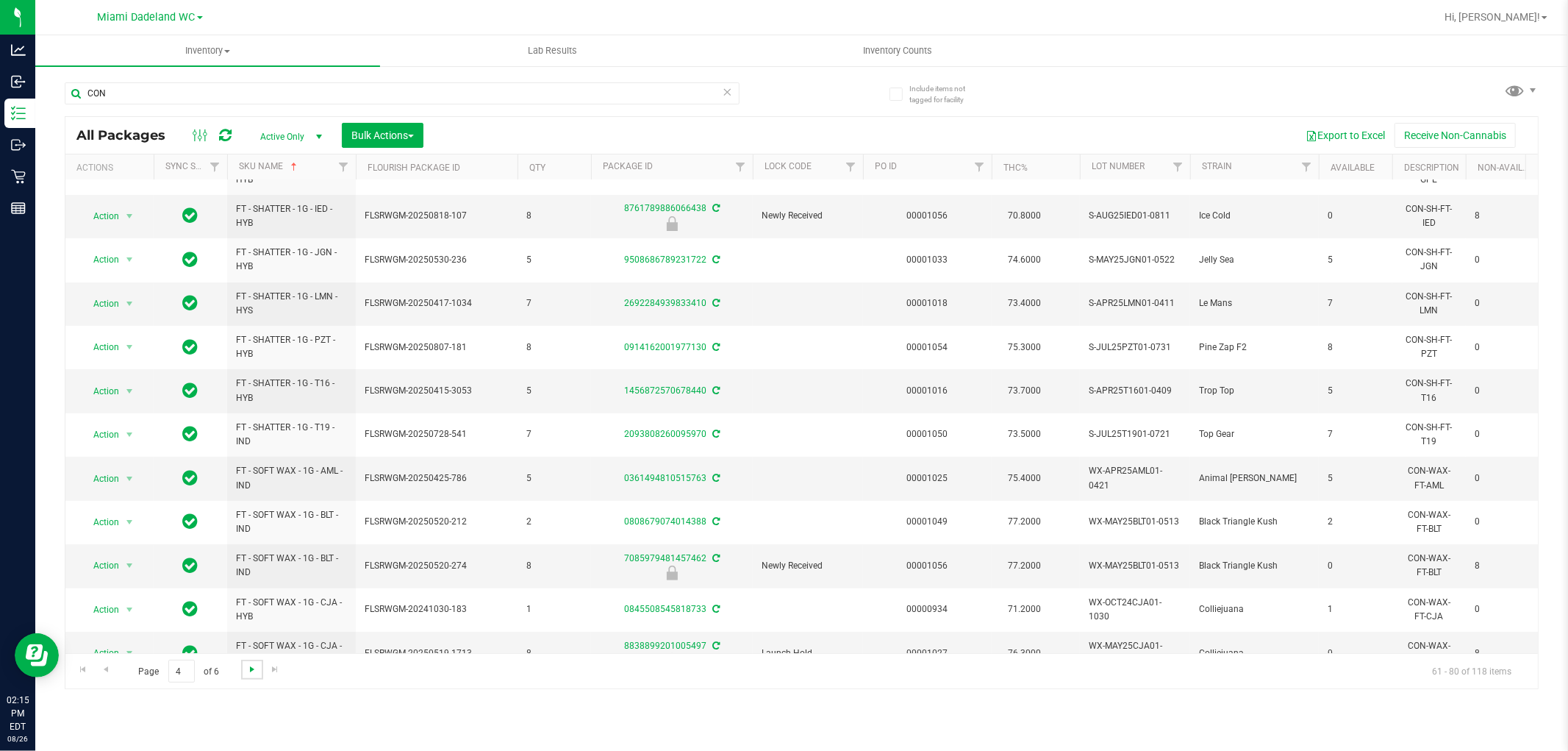
scroll to position [413, 0]
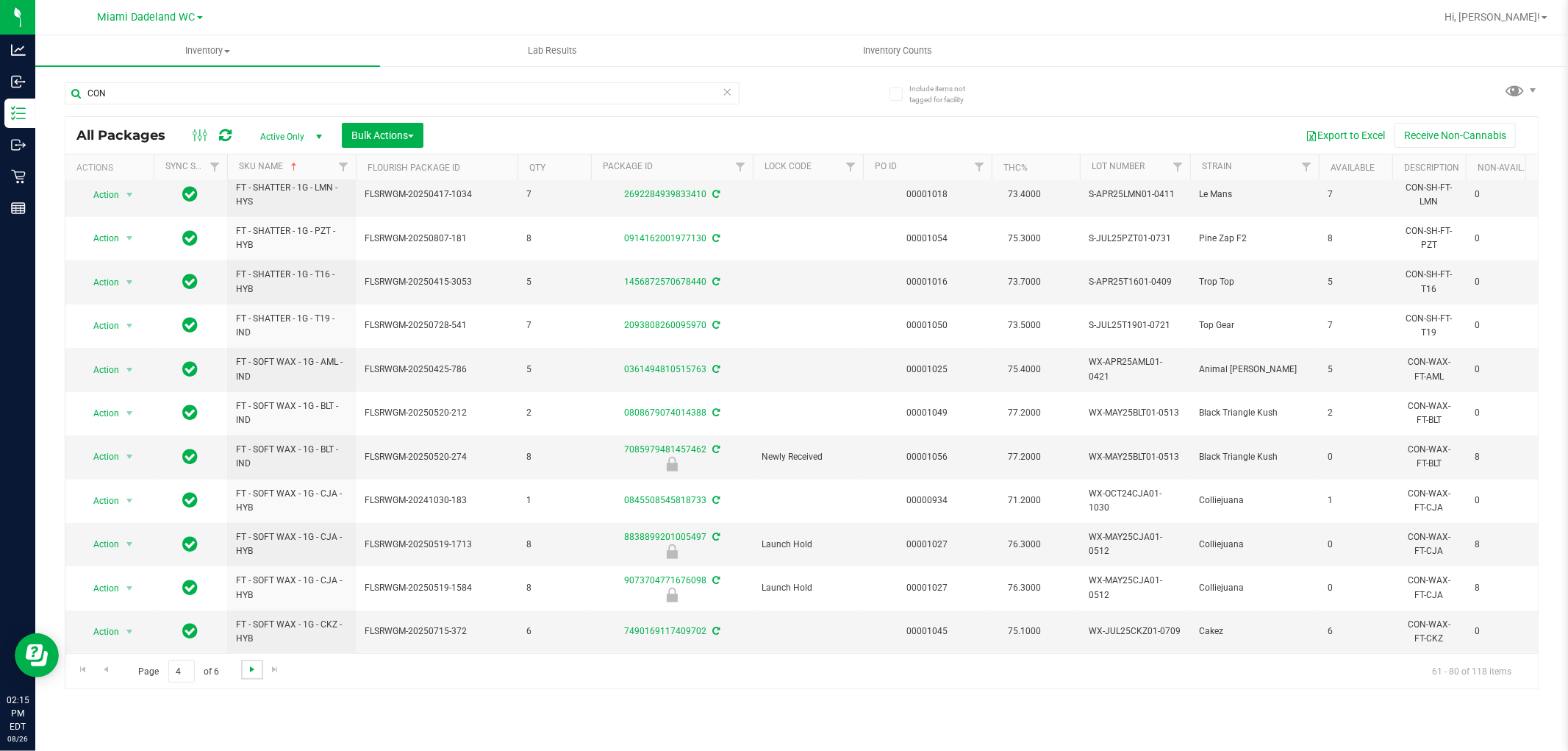
click at [250, 670] on span "Go to the next page" at bounding box center [252, 670] width 12 height 12
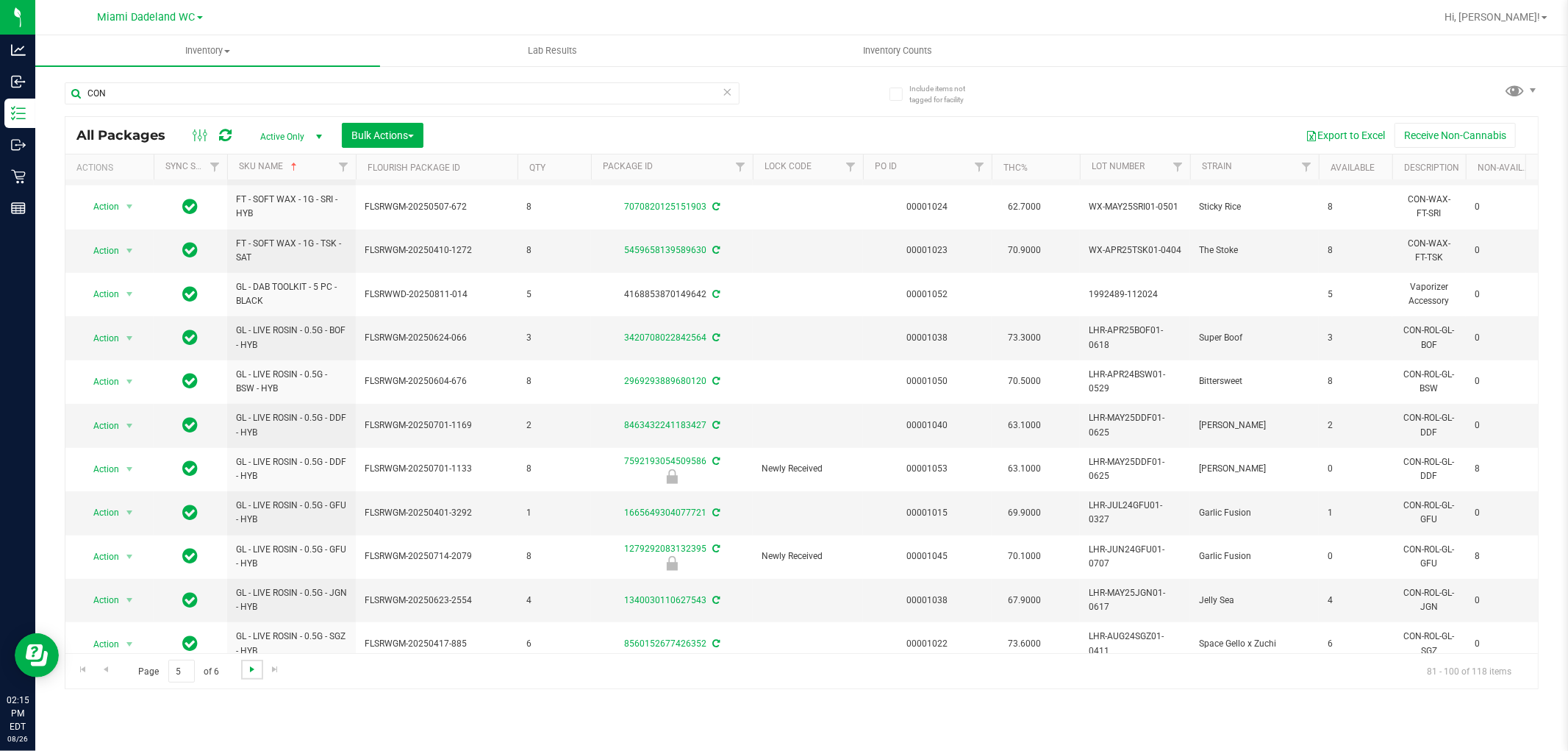
scroll to position [413, 0]
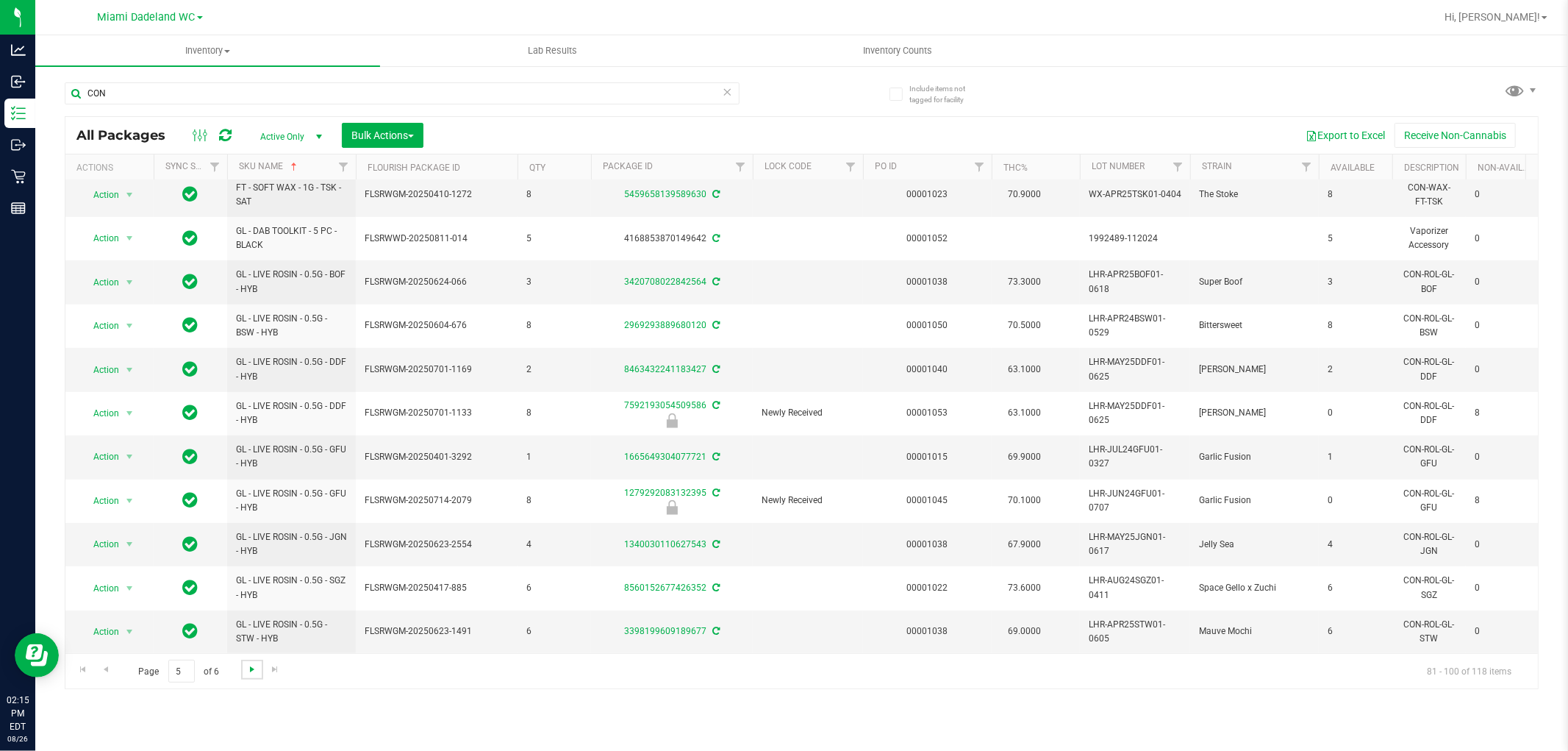
click at [250, 668] on span "Go to the next page" at bounding box center [252, 670] width 12 height 12
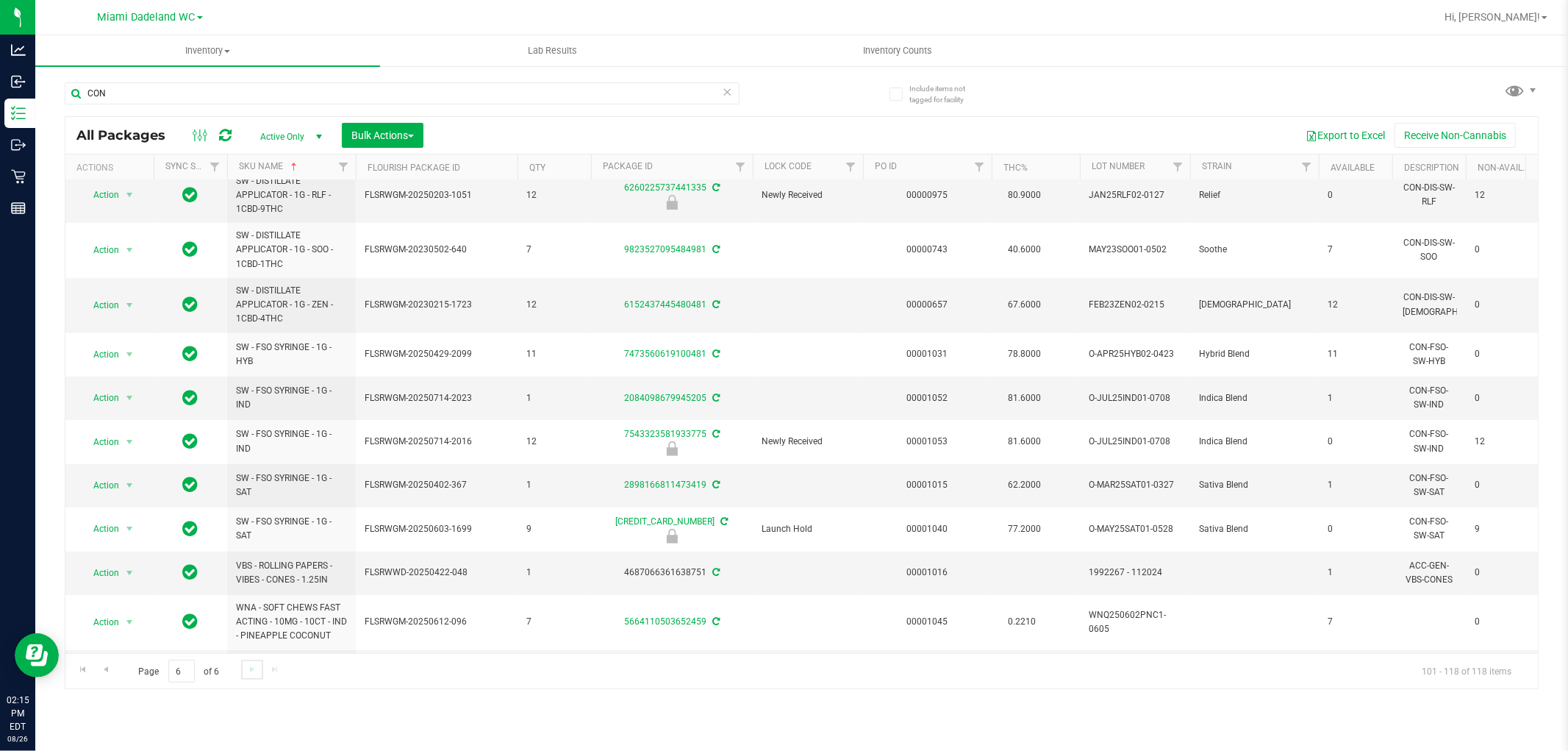
scroll to position [432, 0]
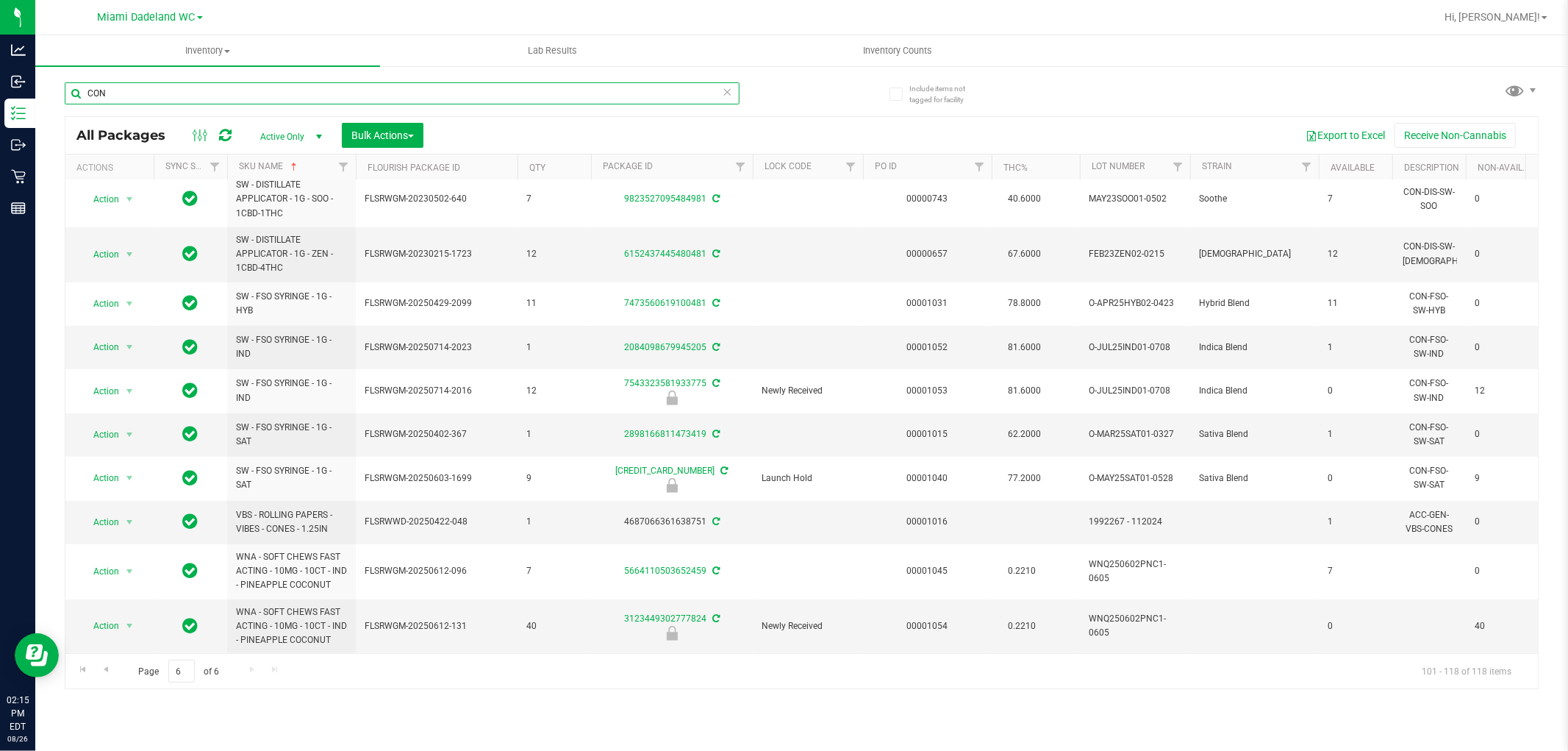
click at [142, 92] on input "CON" at bounding box center [402, 93] width 675 height 22
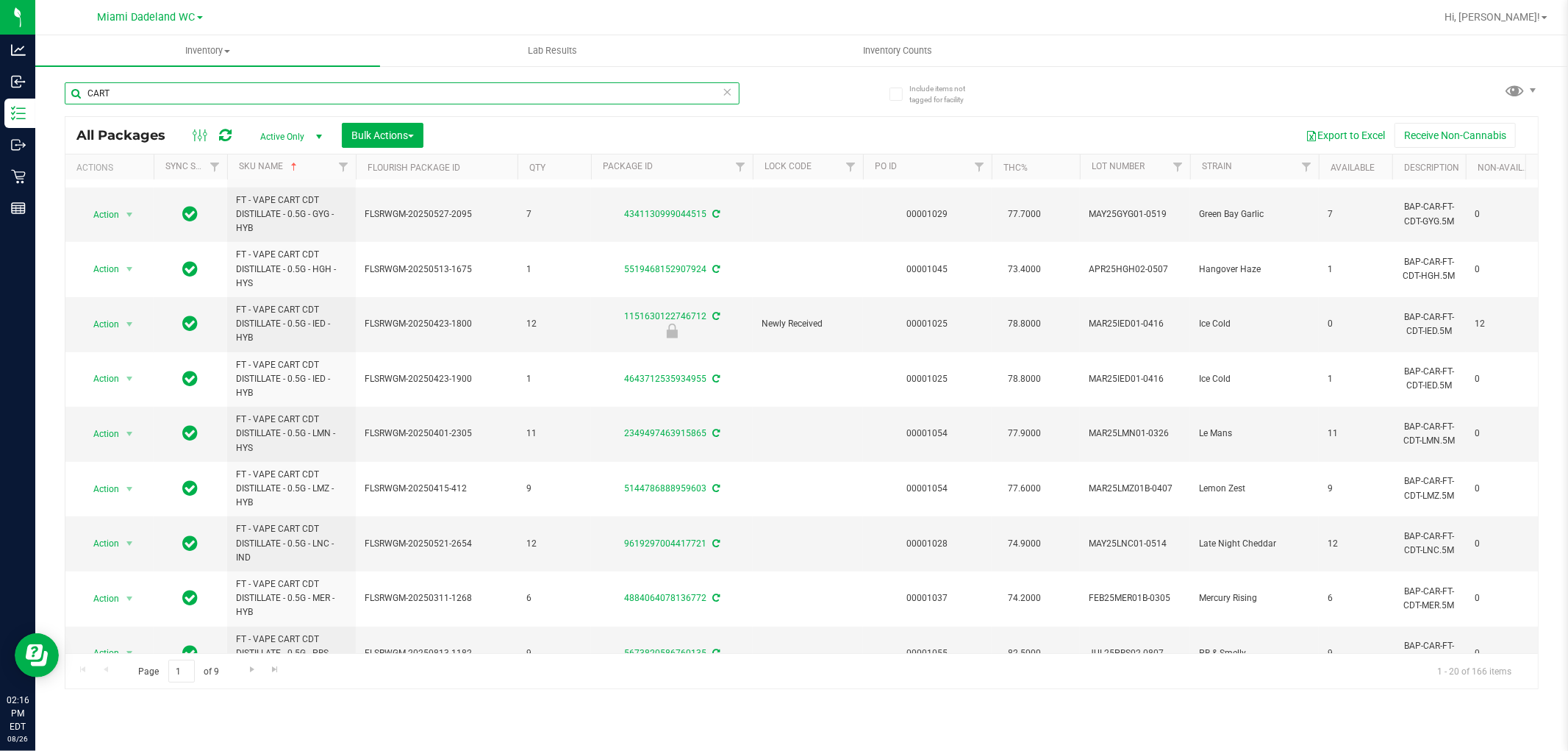
scroll to position [636, 0]
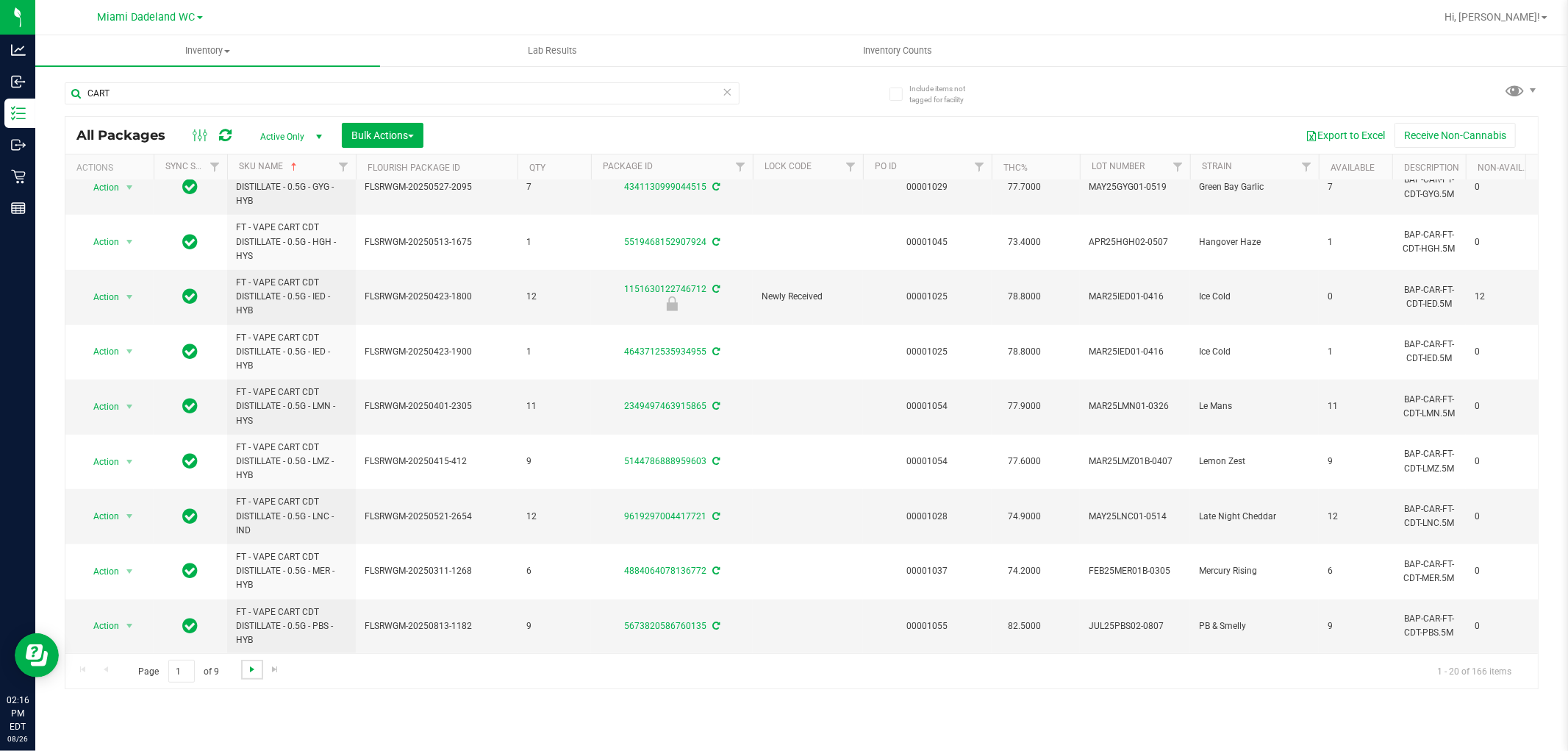
click at [250, 671] on span "Go to the next page" at bounding box center [252, 670] width 12 height 12
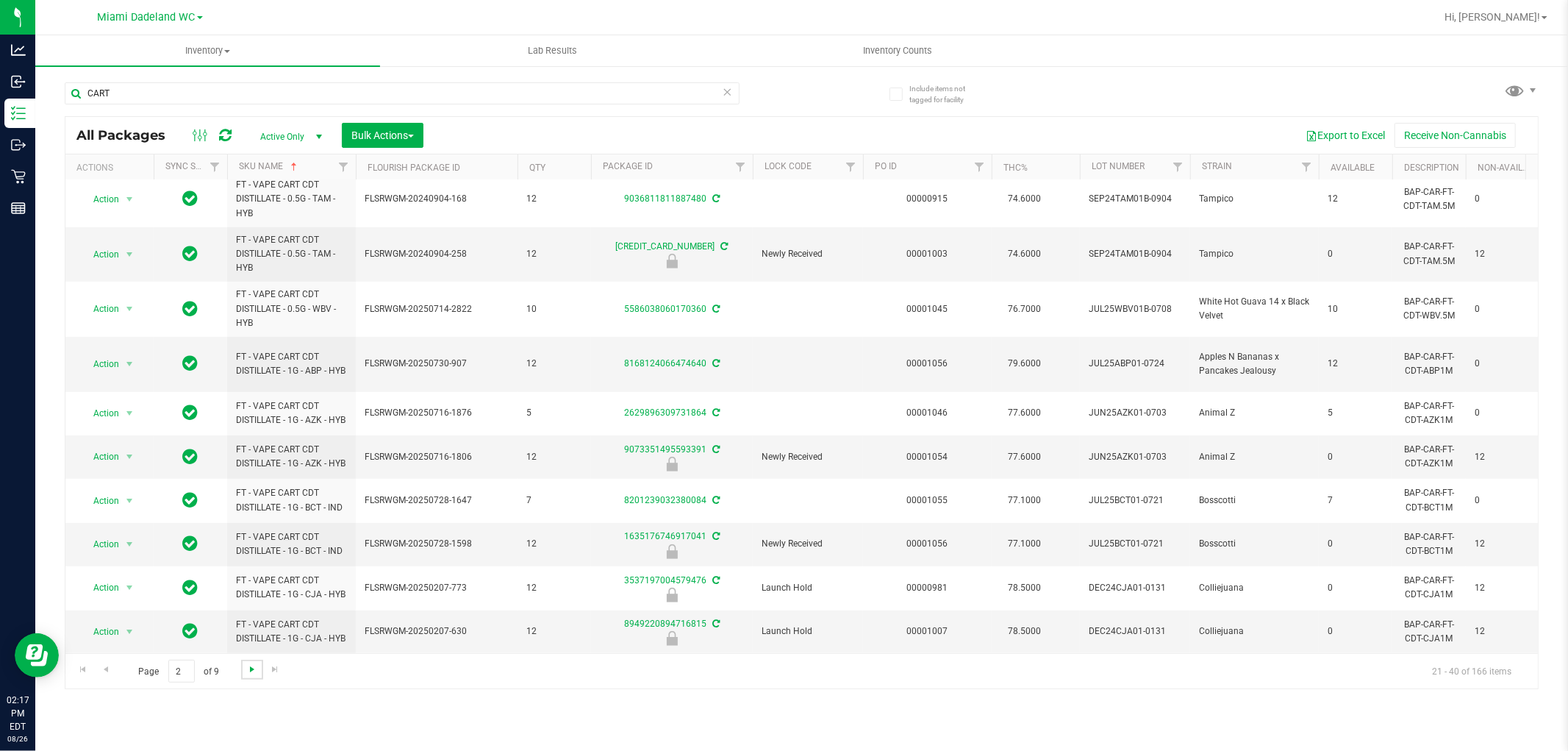
scroll to position [572, 0]
click at [246, 671] on span "Go to the next page" at bounding box center [252, 670] width 12 height 12
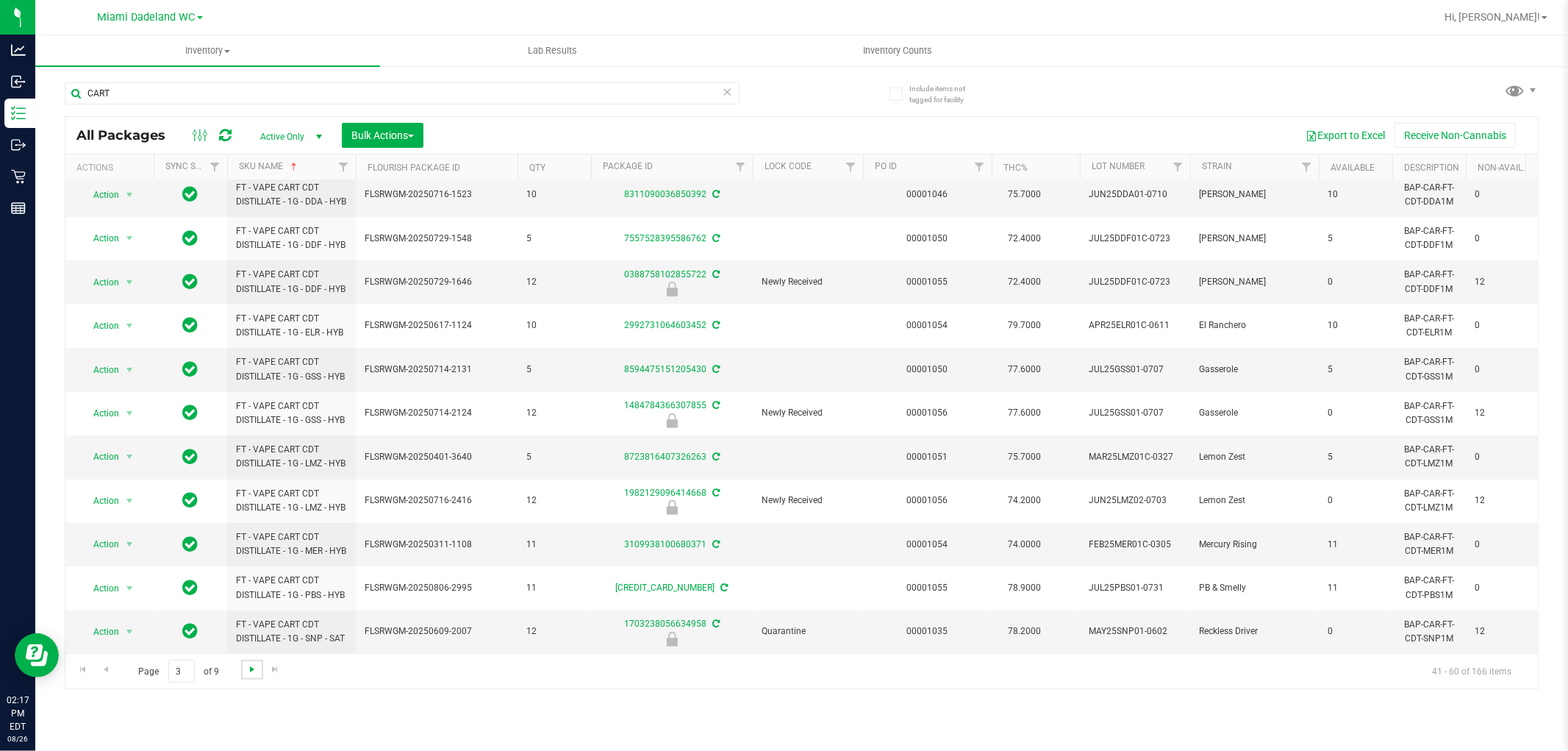
scroll to position [457, 0]
click at [250, 670] on span "Go to the next page" at bounding box center [252, 670] width 12 height 12
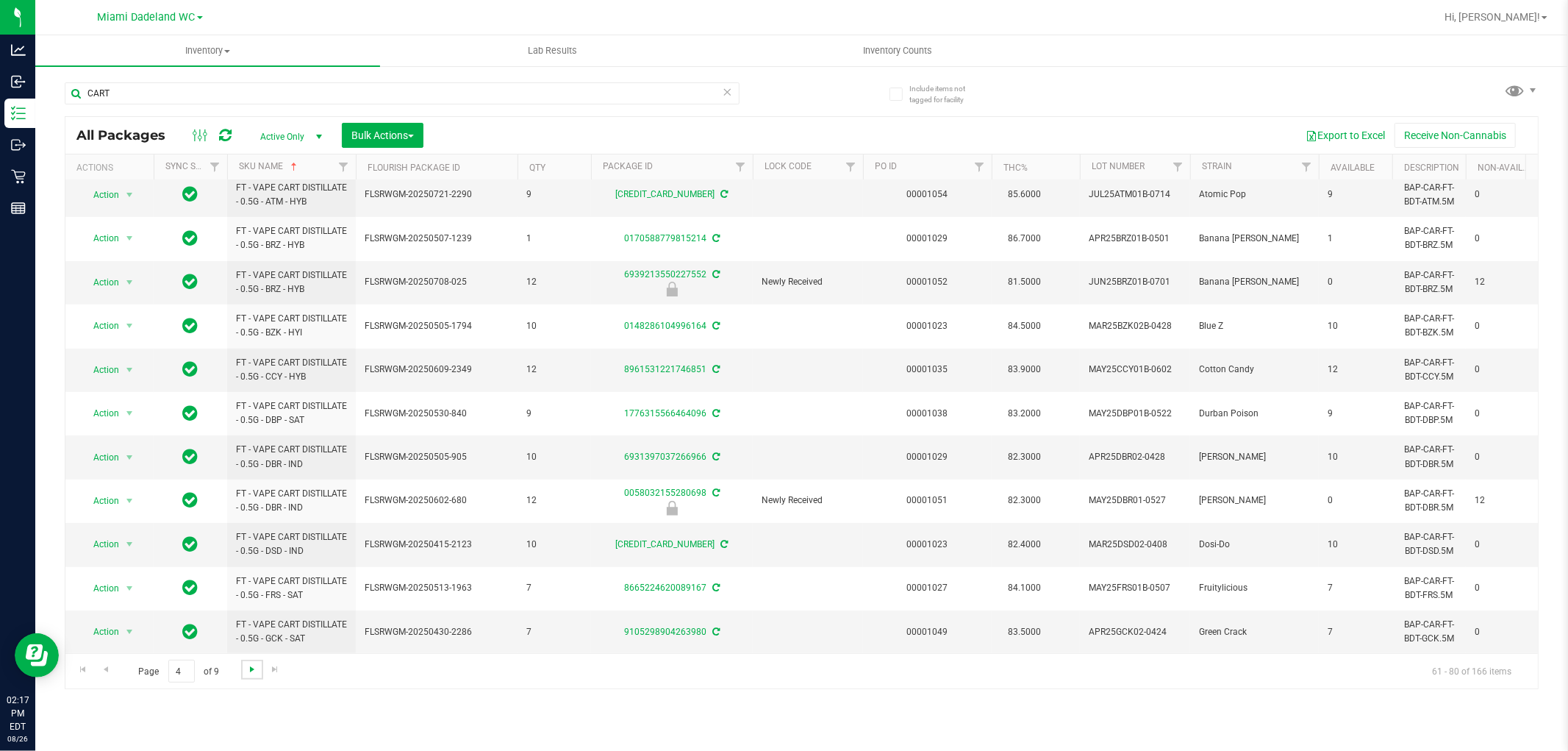
scroll to position [441, 0]
click at [250, 674] on span "Go to the next page" at bounding box center [252, 670] width 12 height 12
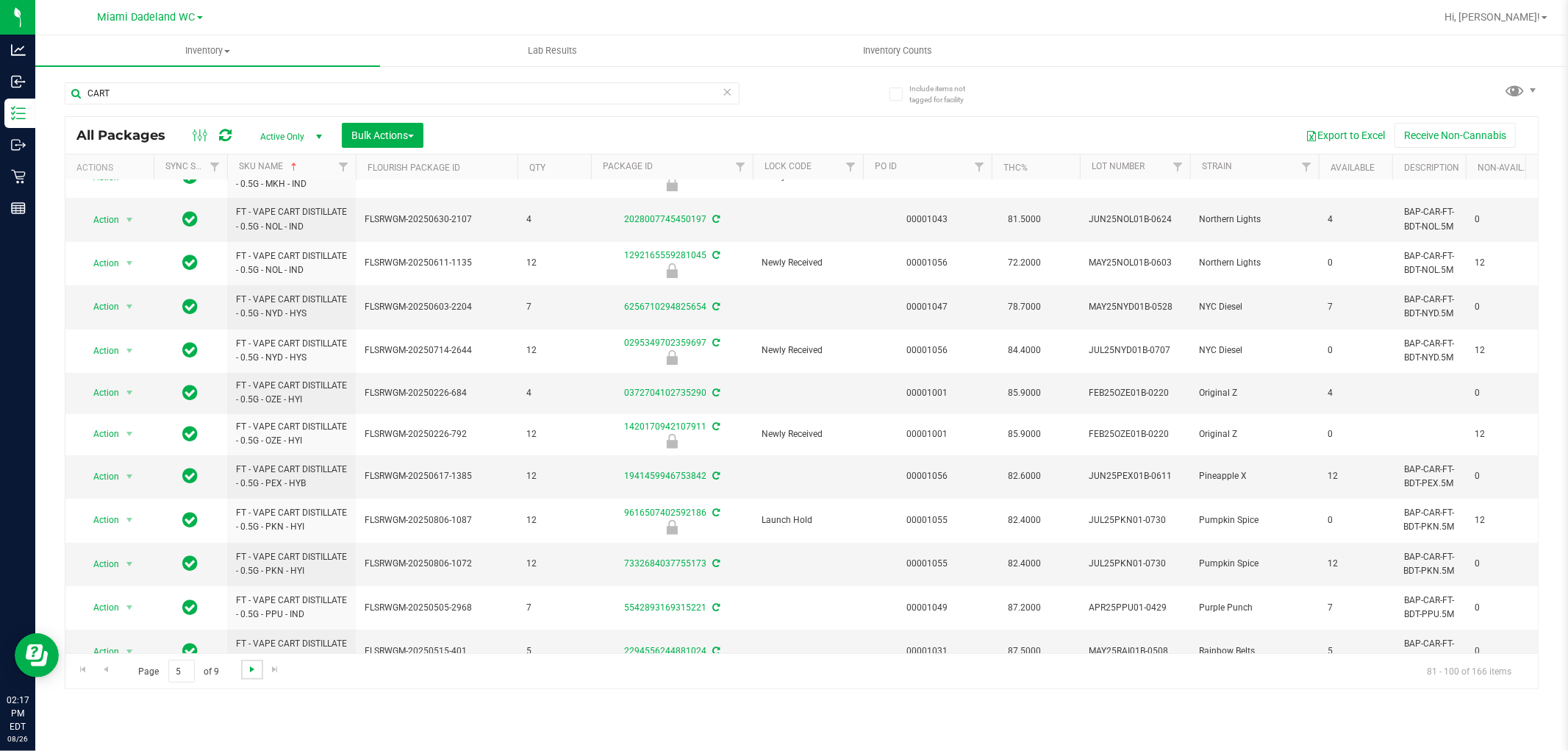
scroll to position [402, 0]
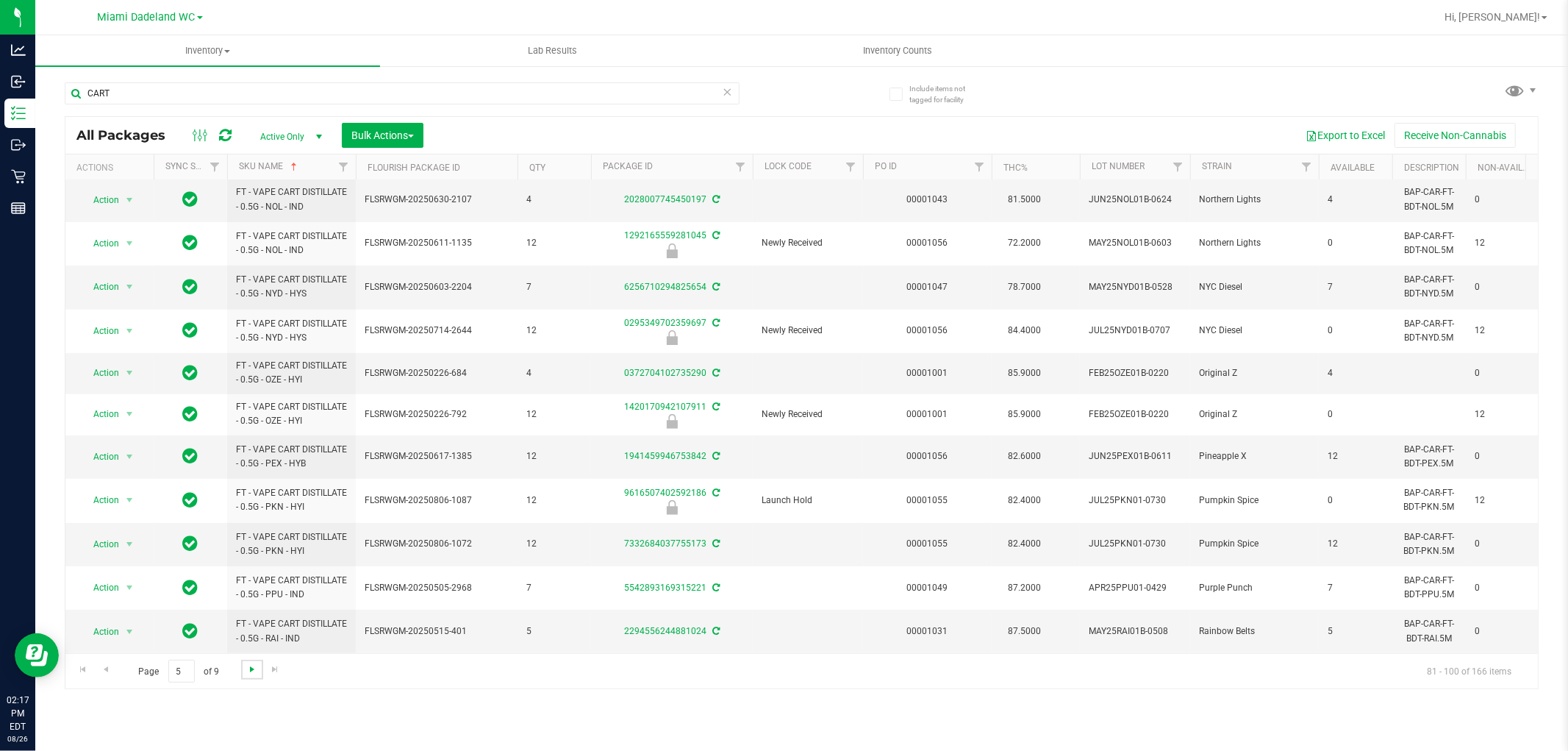
click at [253, 667] on span "Go to the next page" at bounding box center [252, 670] width 12 height 12
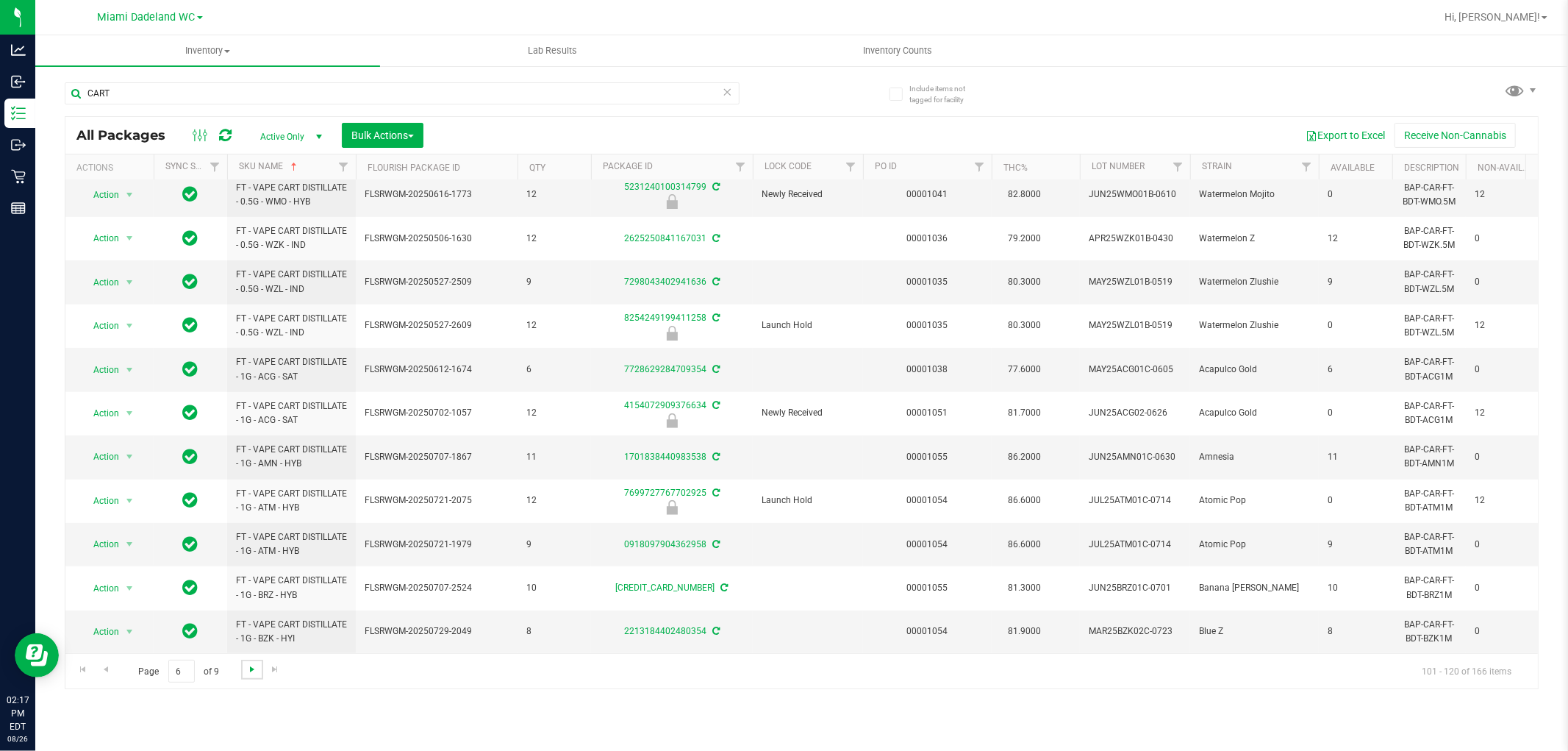
scroll to position [441, 0]
click at [246, 673] on span "Go to the next page" at bounding box center [252, 670] width 12 height 12
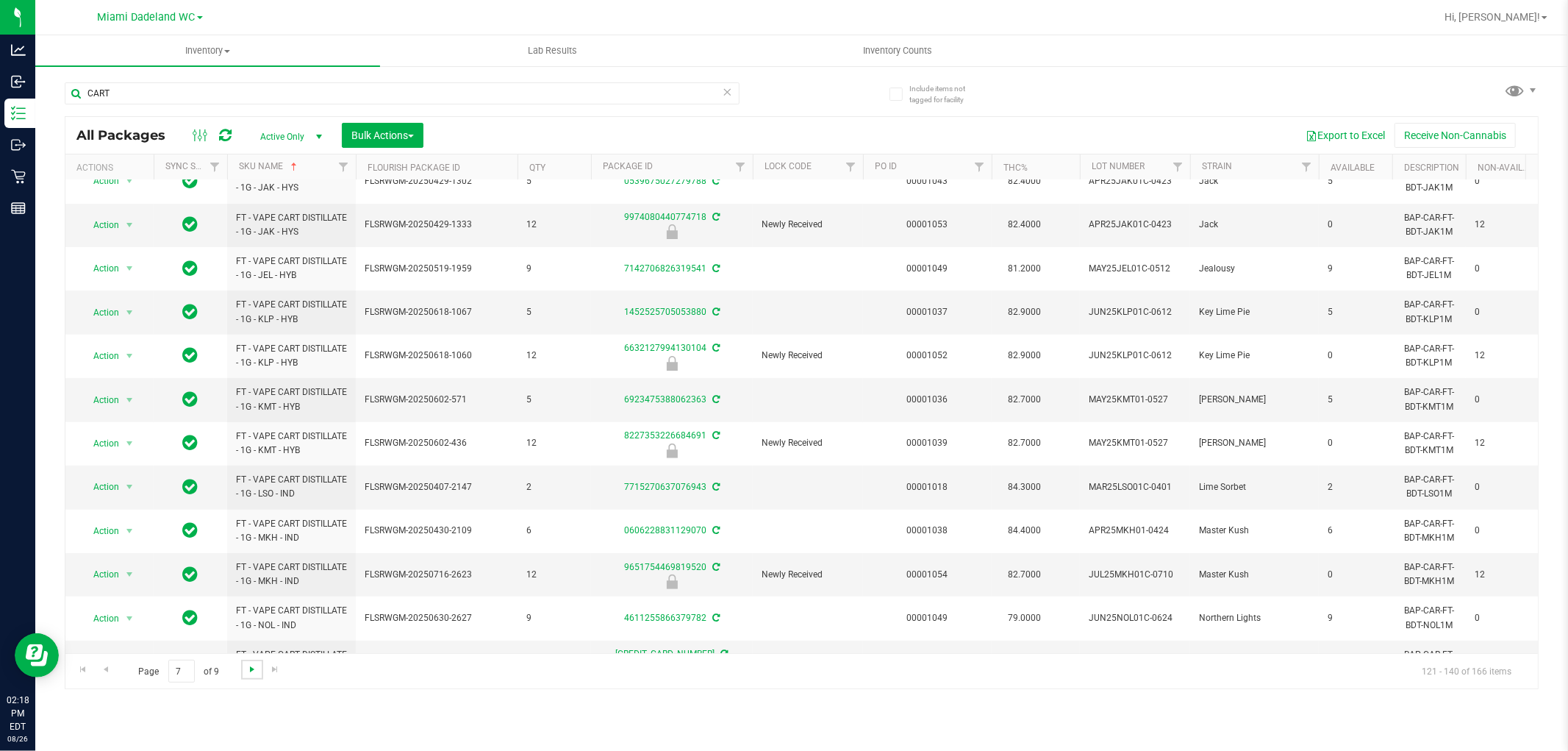
scroll to position [413, 0]
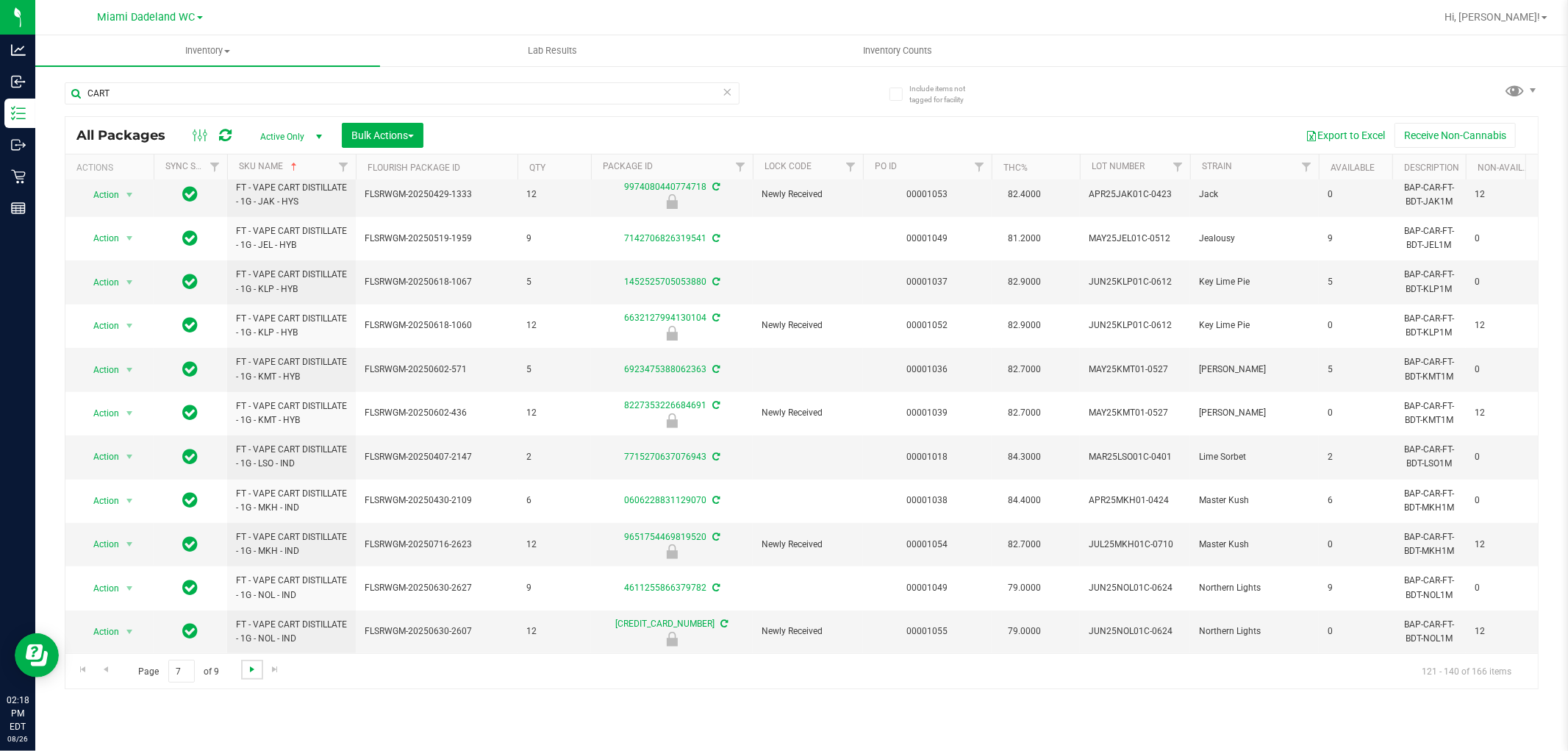
click at [248, 666] on span "Go to the next page" at bounding box center [252, 670] width 12 height 12
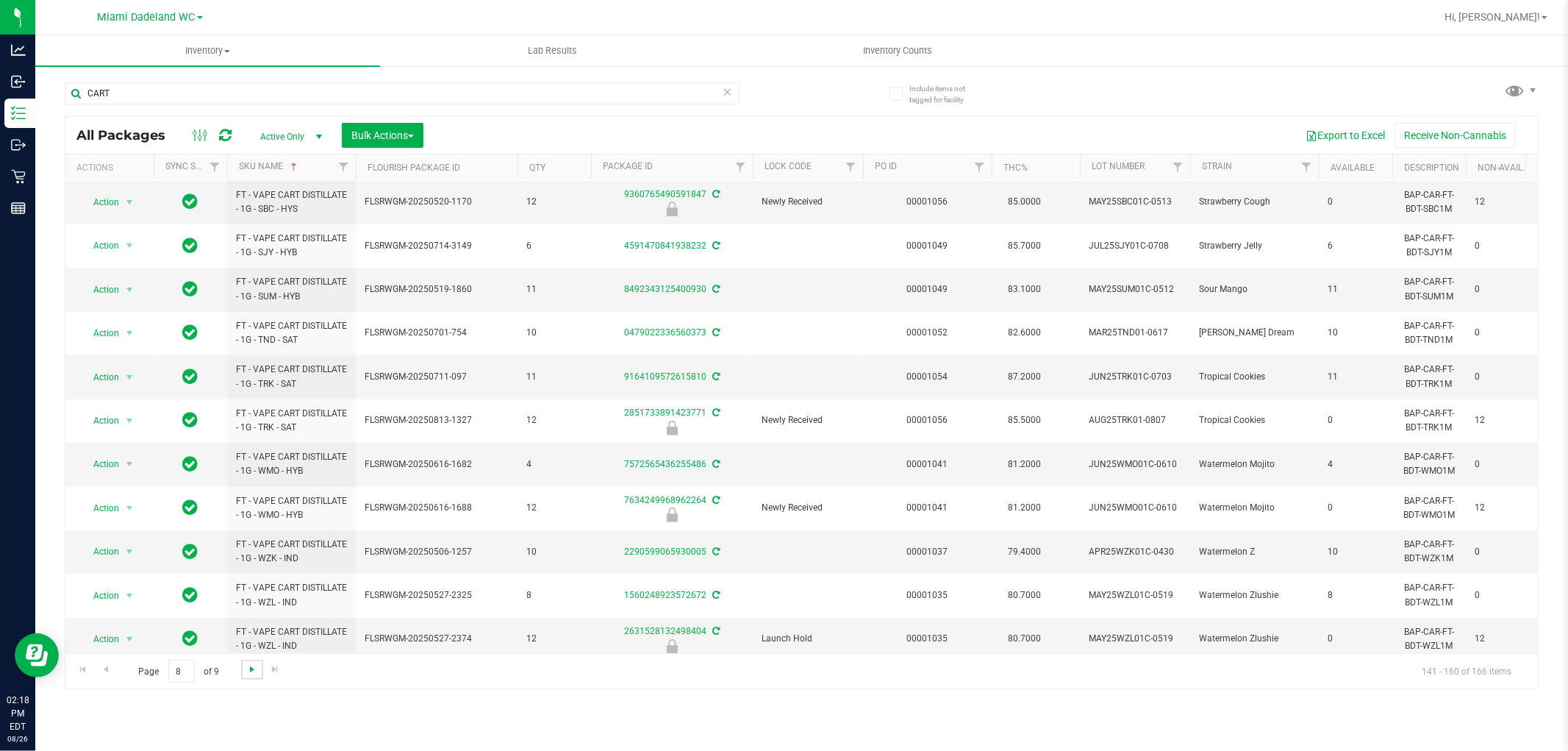
scroll to position [409, 0]
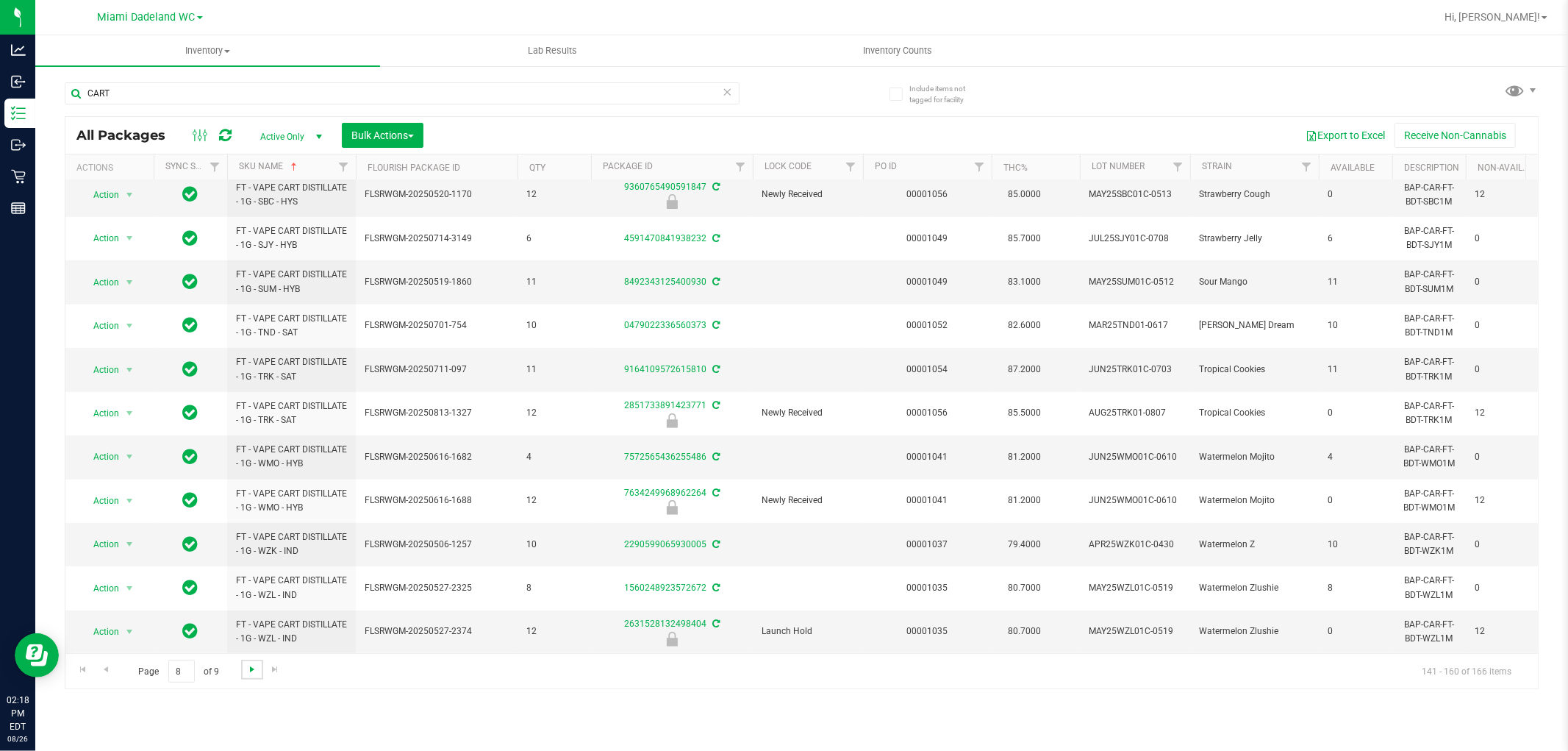
click at [250, 668] on span "Go to the next page" at bounding box center [252, 670] width 12 height 12
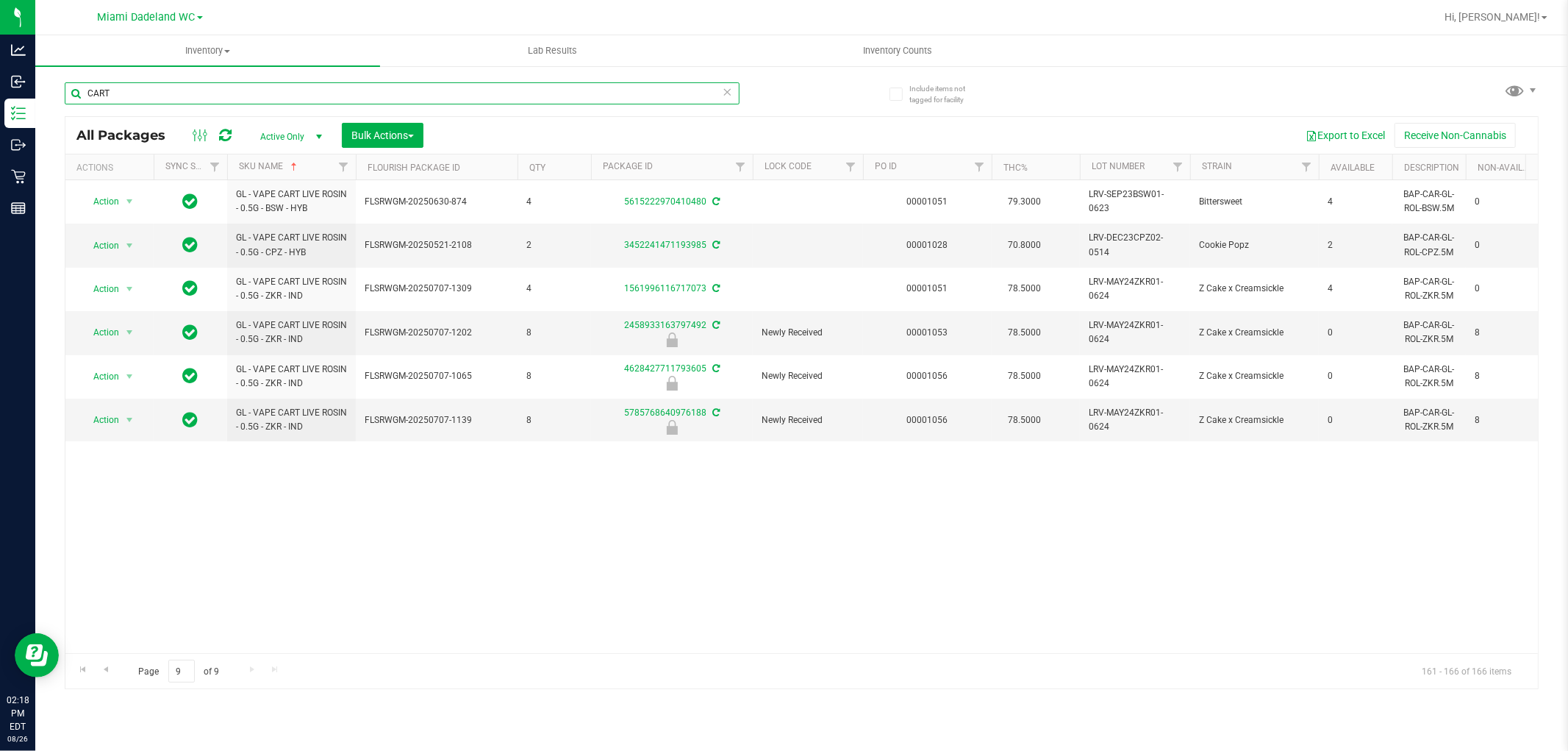
click at [218, 89] on input "CART" at bounding box center [402, 93] width 675 height 22
type input ".3G"
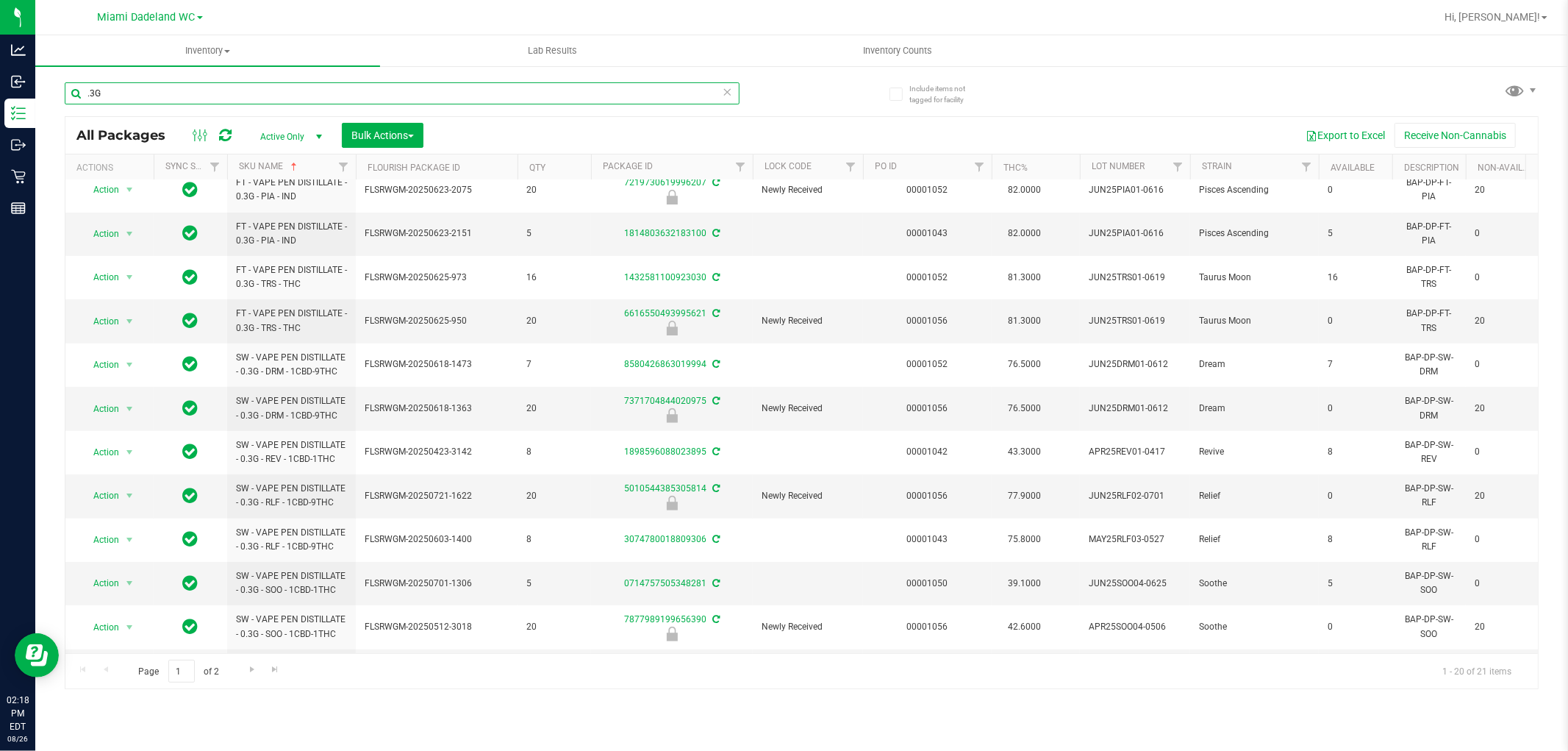
scroll to position [413, 0]
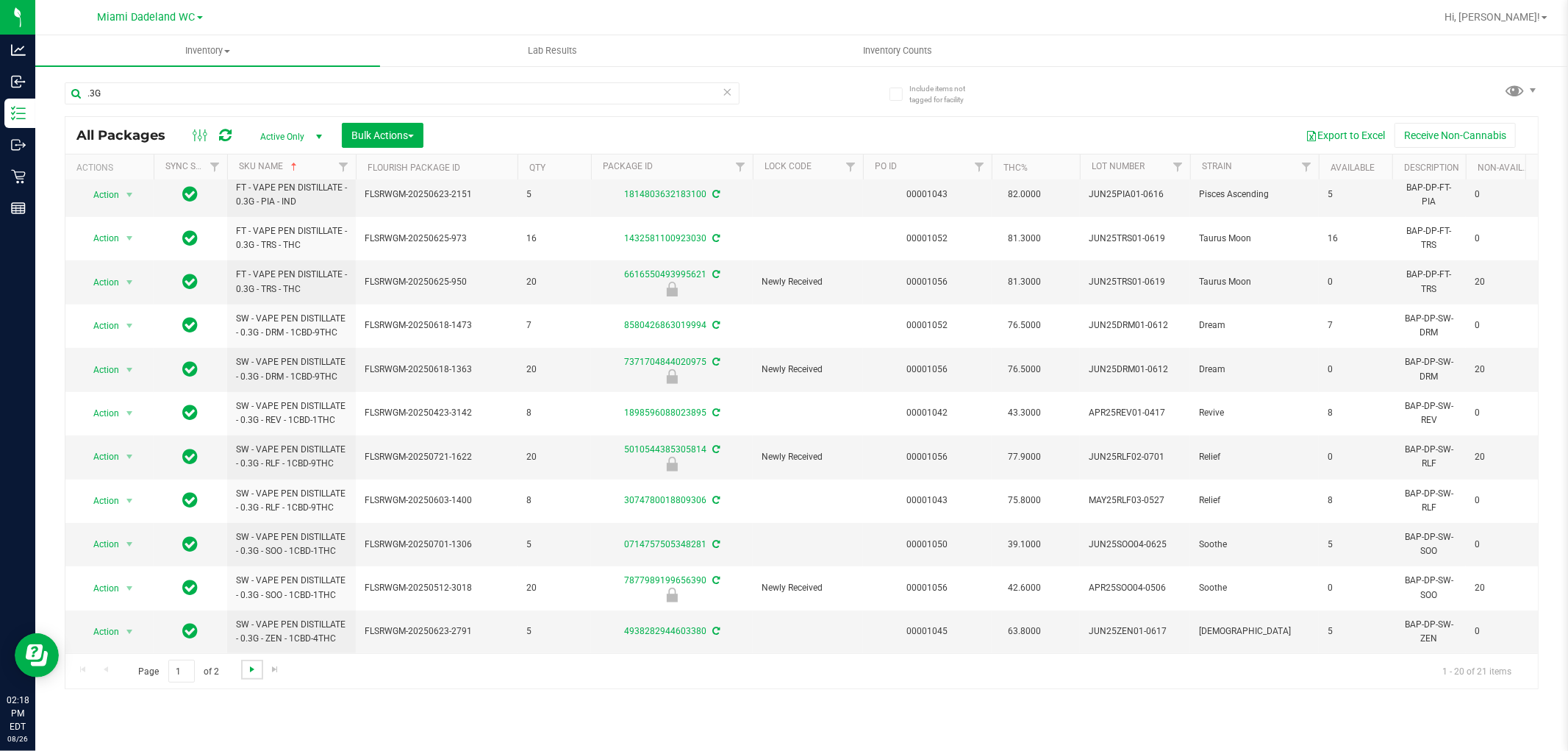
click at [246, 674] on span "Go to the next page" at bounding box center [252, 670] width 12 height 12
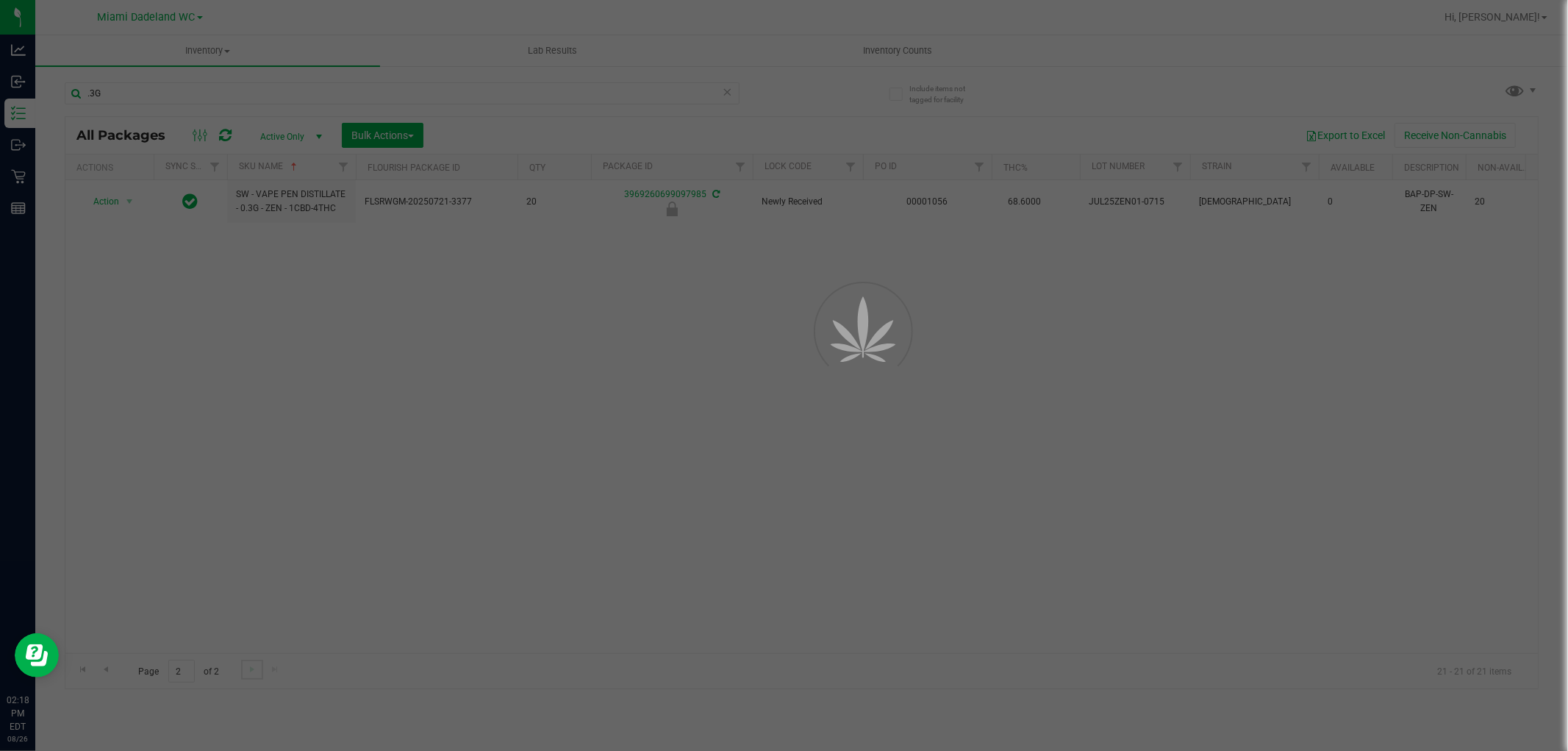
scroll to position [0, 0]
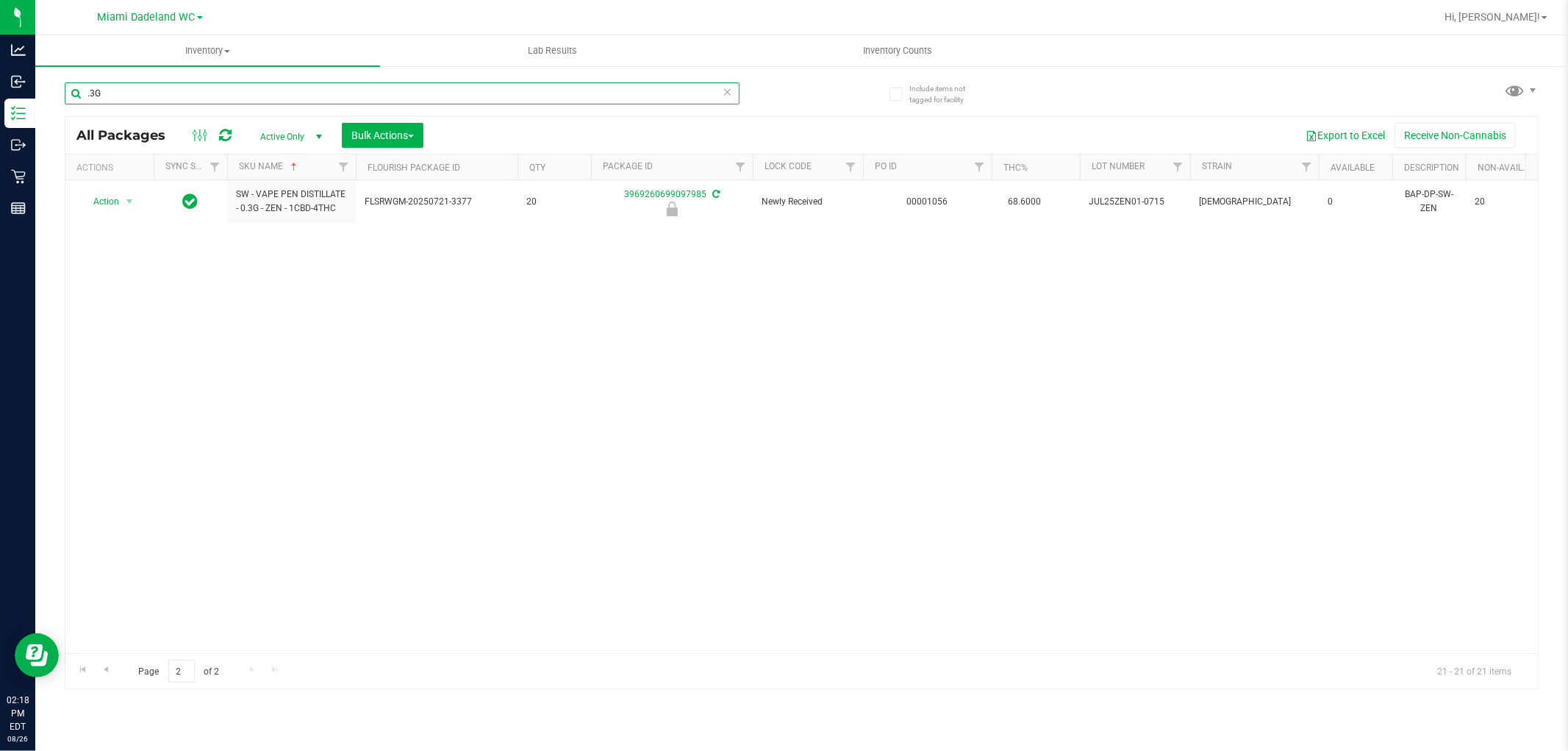
click at [130, 94] on input ".3G" at bounding box center [402, 93] width 675 height 22
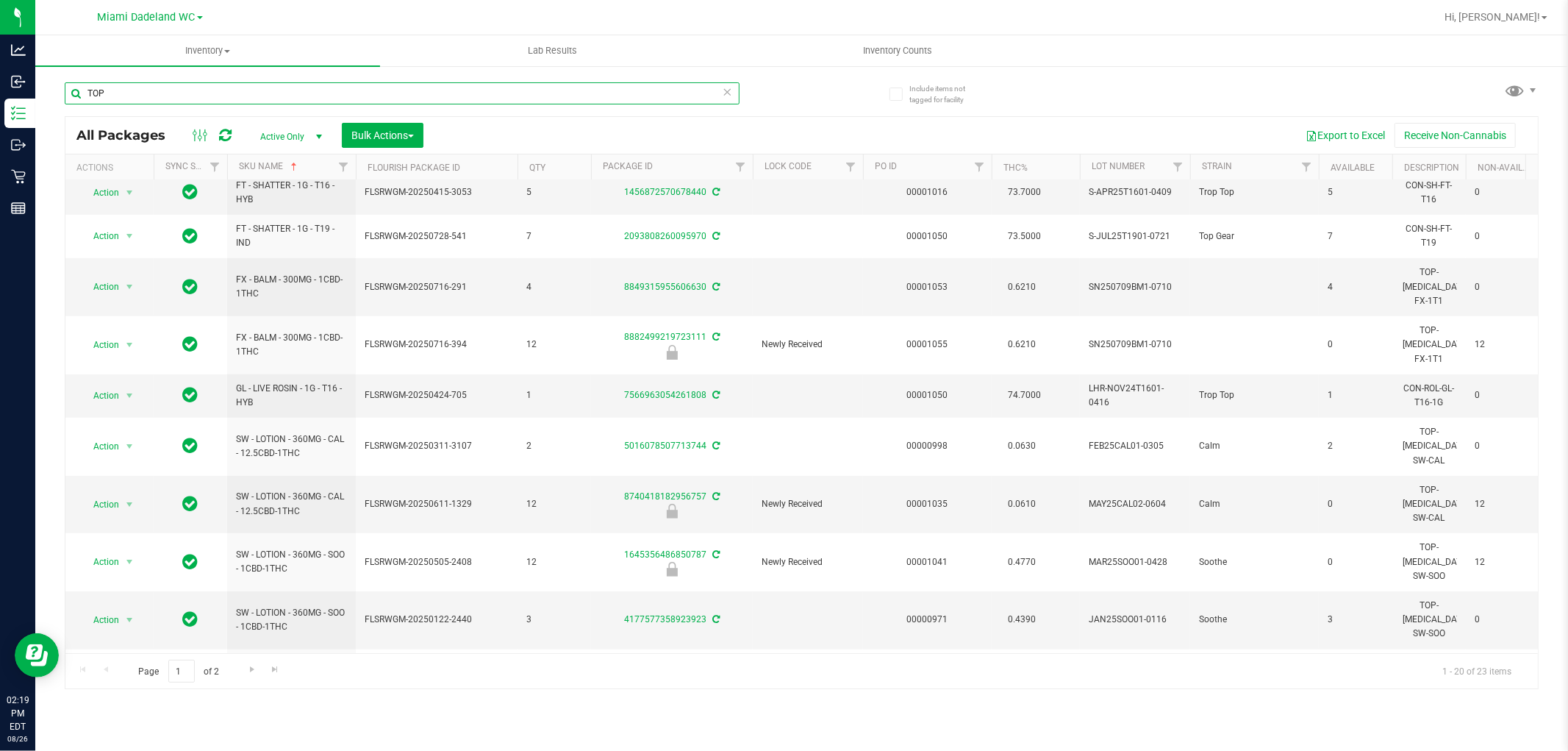
scroll to position [413, 0]
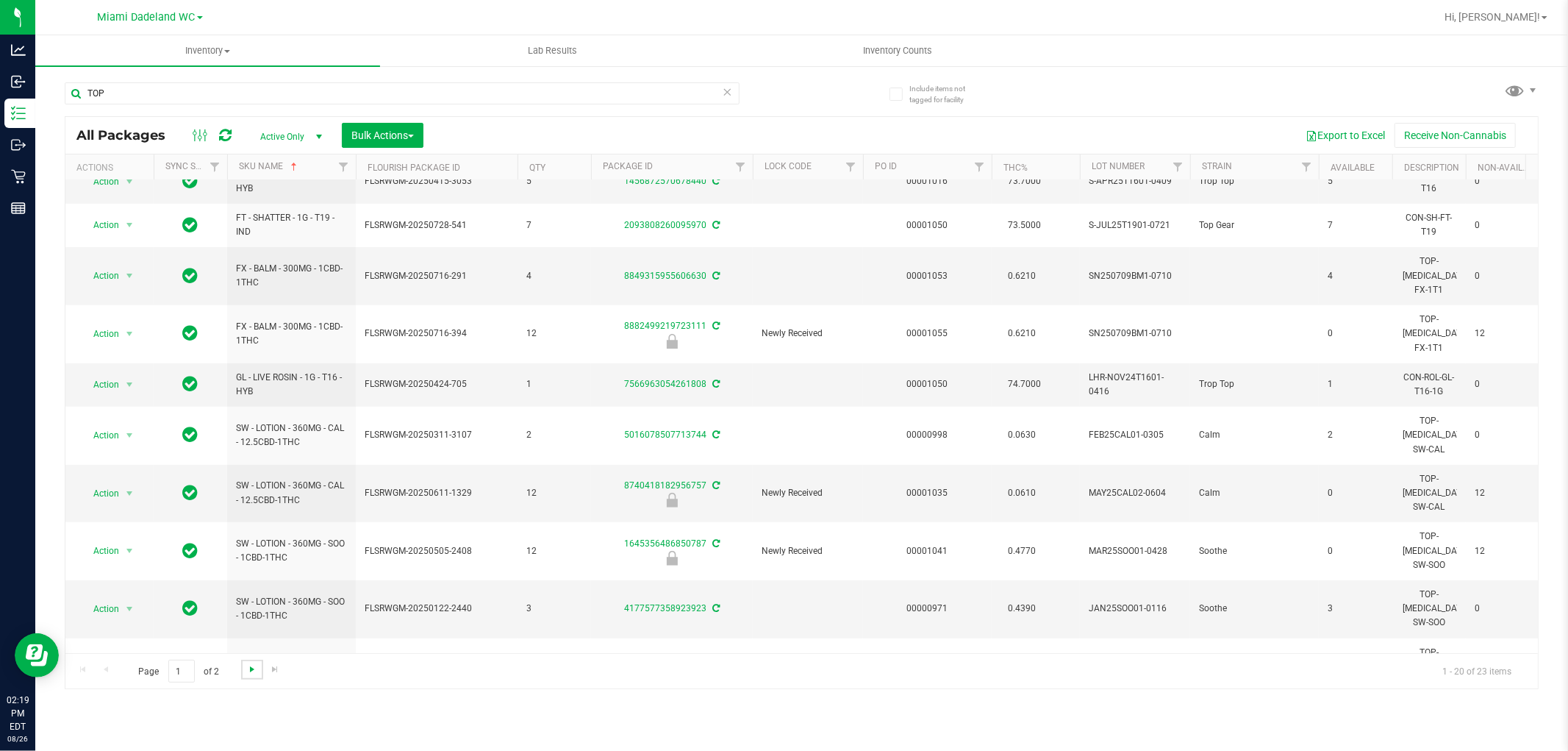
click at [255, 670] on span "Go to the next page" at bounding box center [252, 670] width 12 height 12
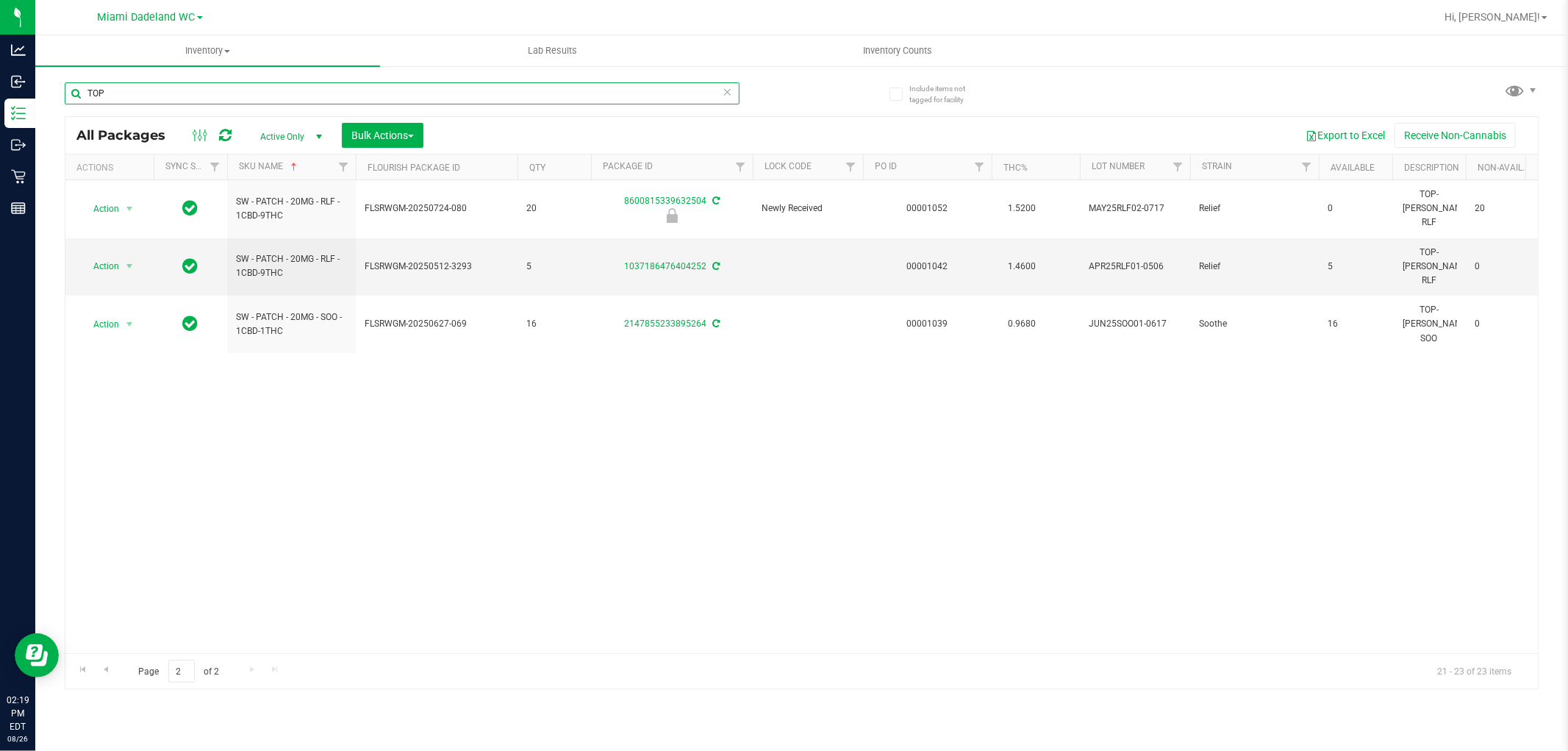
click at [119, 92] on input "TOP" at bounding box center [402, 93] width 675 height 22
type input "ACC"
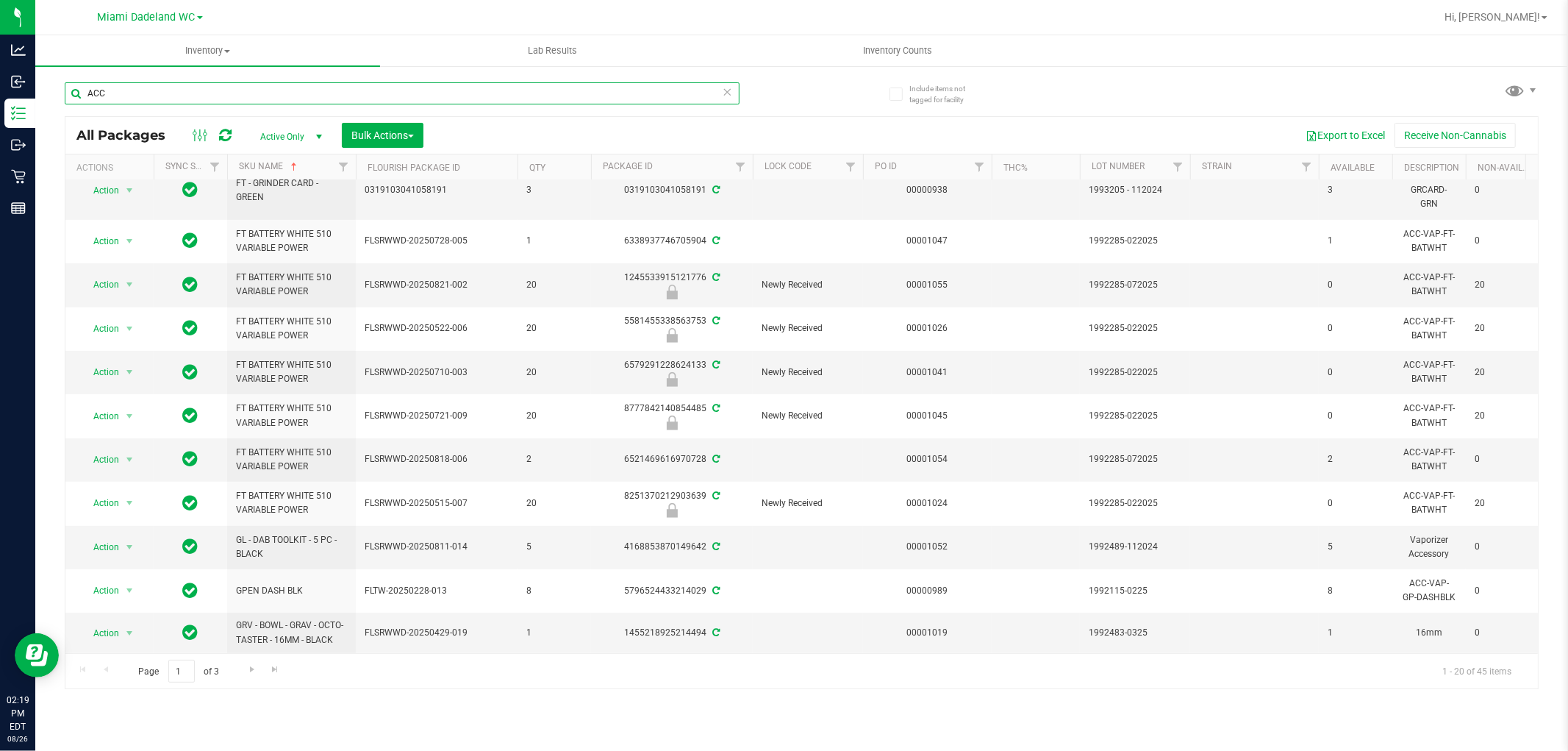
scroll to position [453, 0]
click at [247, 673] on span "Go to the next page" at bounding box center [252, 670] width 12 height 12
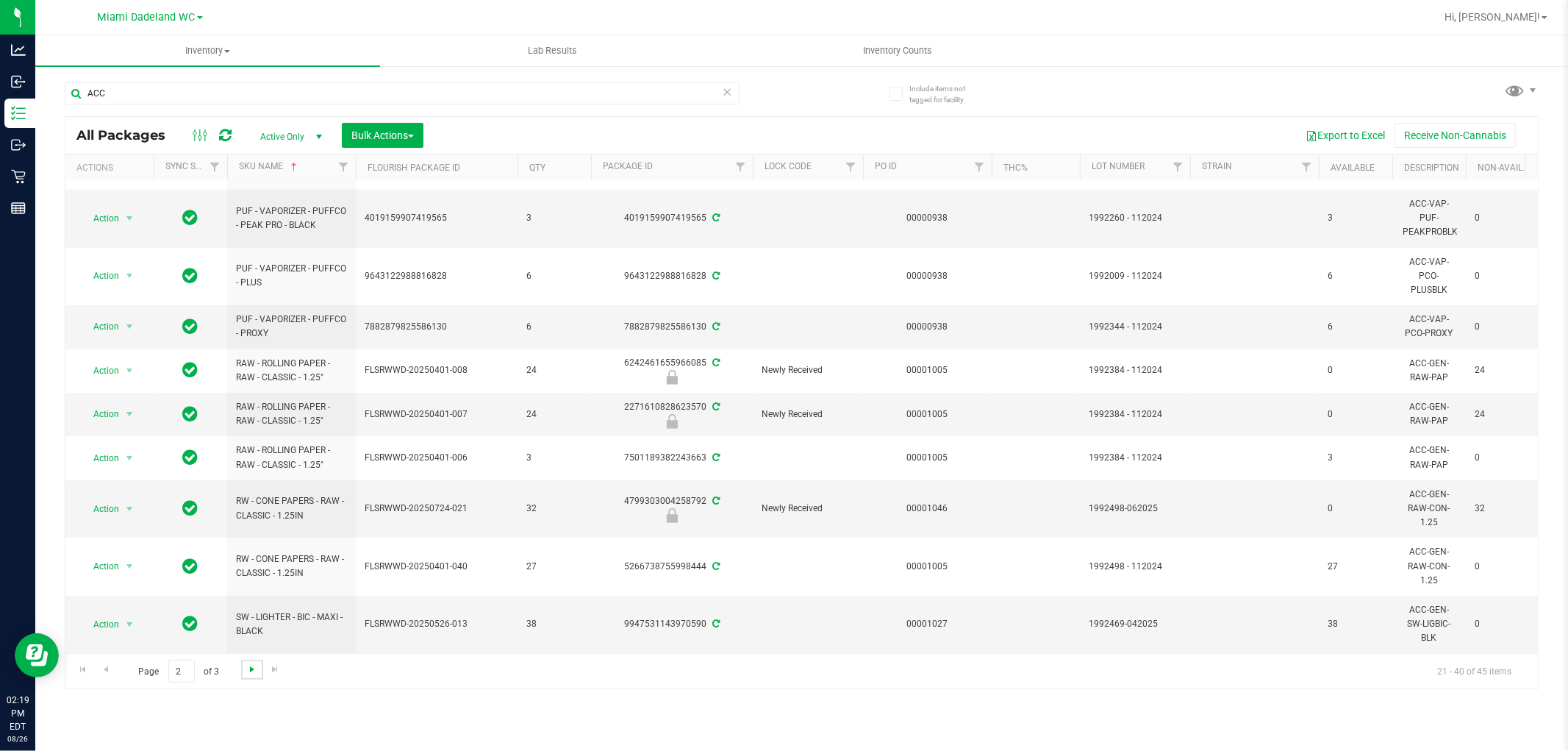
scroll to position [623, 0]
click at [250, 671] on span "Go to the next page" at bounding box center [252, 670] width 12 height 12
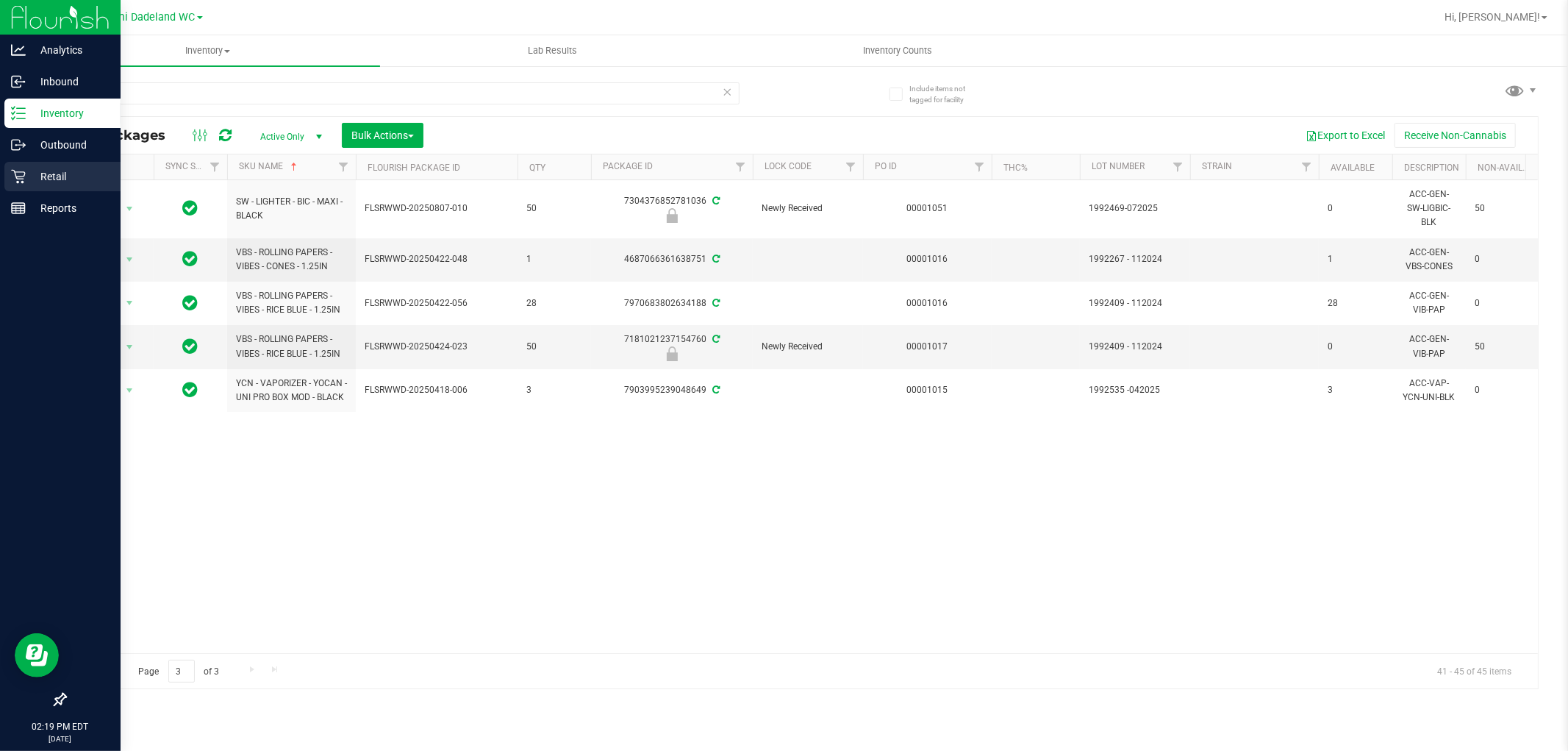
click at [16, 177] on icon at bounding box center [18, 177] width 14 height 14
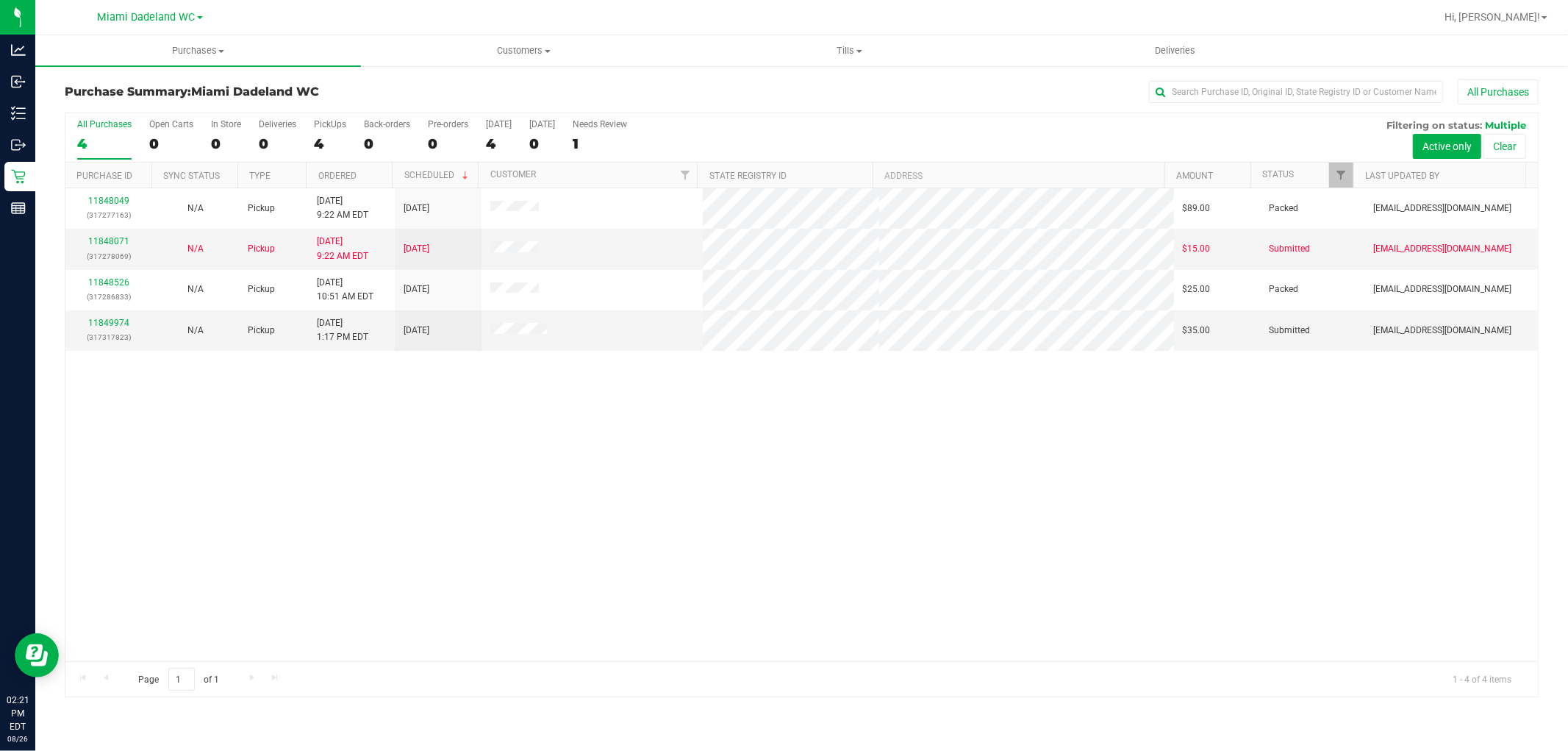
click at [876, 440] on div "11848049 (317277163) N/A Pickup 8/26/2025 9:22 AM EDT 8/26/2025 $89.00 Packed j…" at bounding box center [802, 425] width 1473 height 473
click at [134, 446] on div "11848049 (317277163) N/A Pickup 8/26/2025 9:22 AM EDT 8/26/2025 $89.00 Packed j…" at bounding box center [802, 425] width 1473 height 473
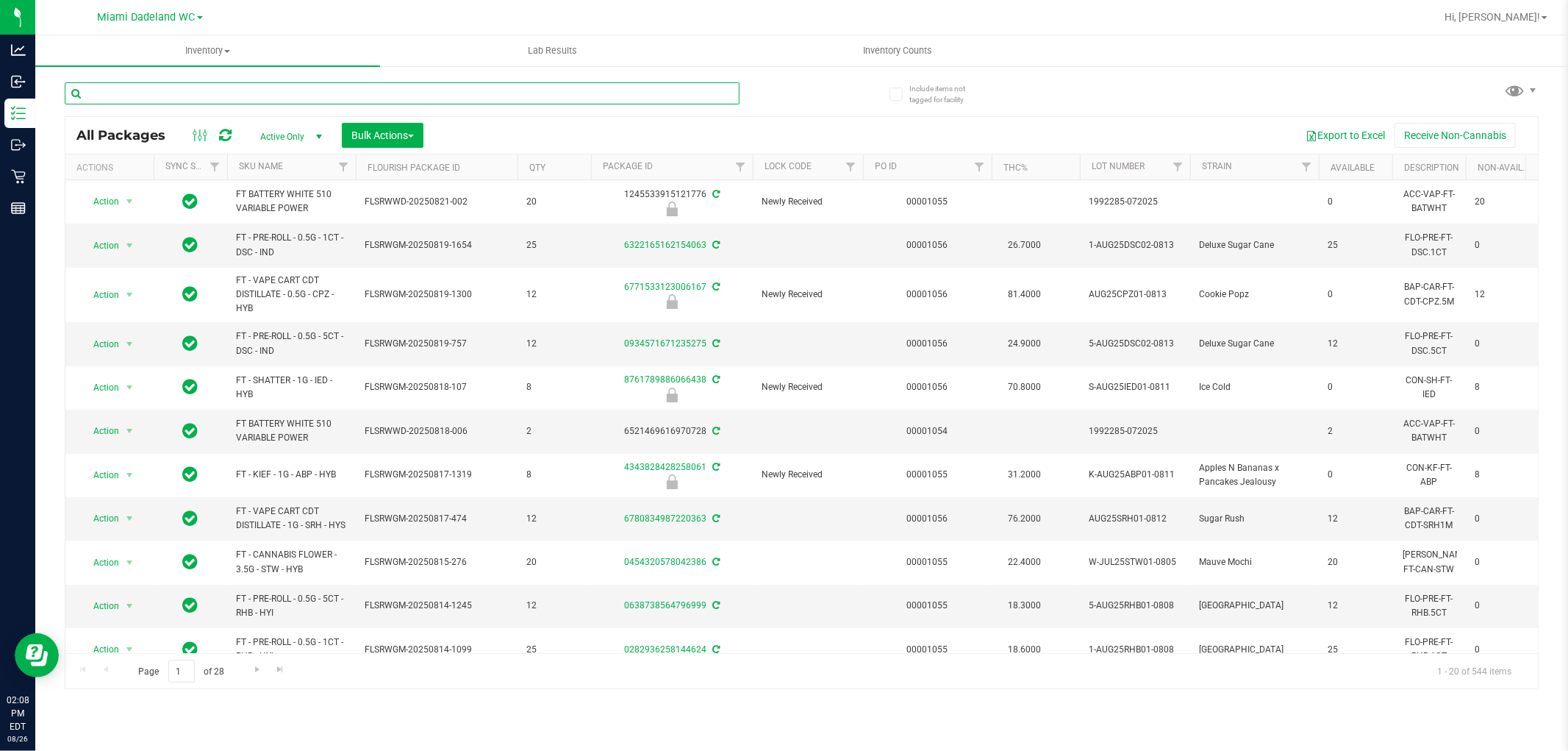
click at [296, 96] on input "text" at bounding box center [402, 93] width 675 height 22
type input "PBS"
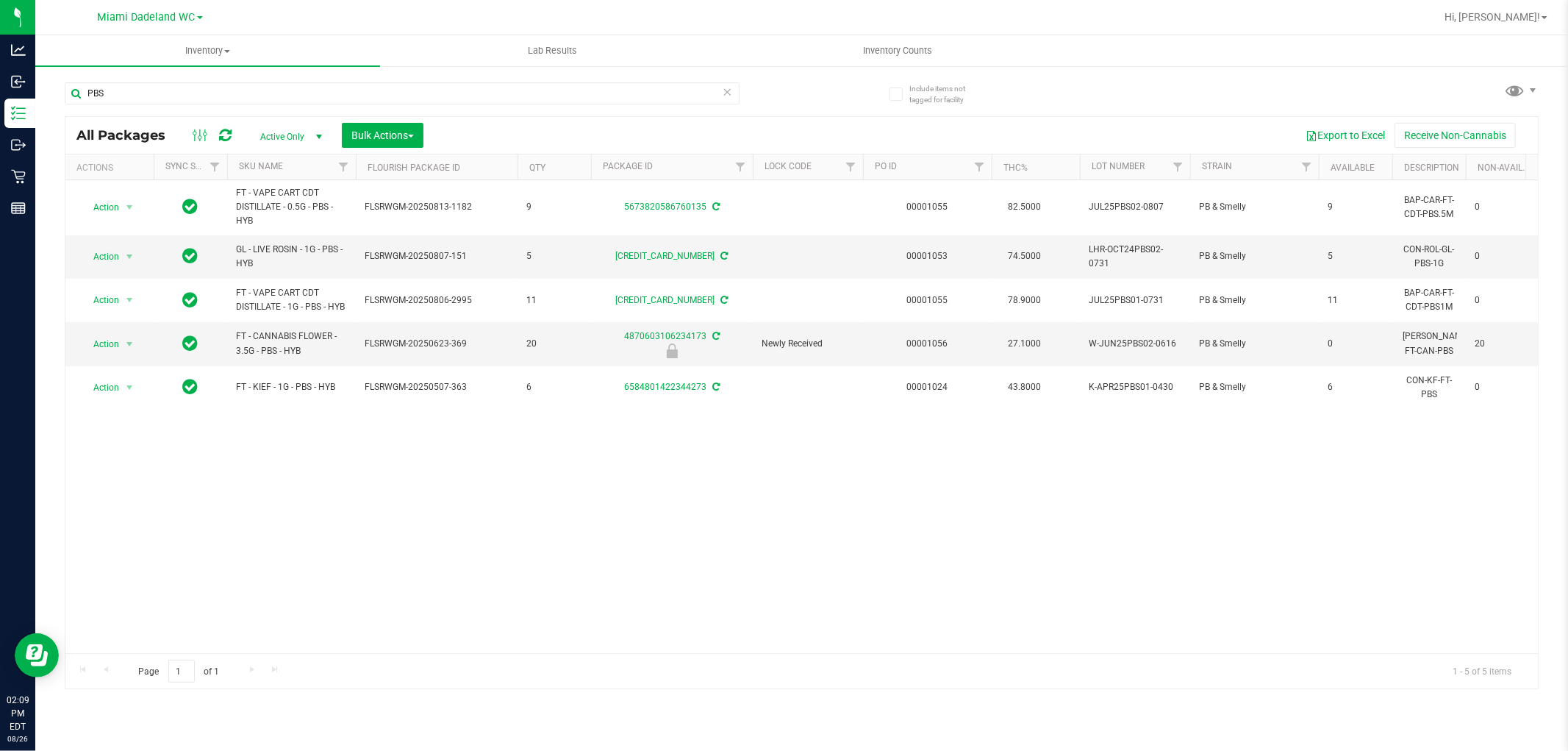
click at [289, 163] on th "SKU Name" at bounding box center [291, 167] width 129 height 26
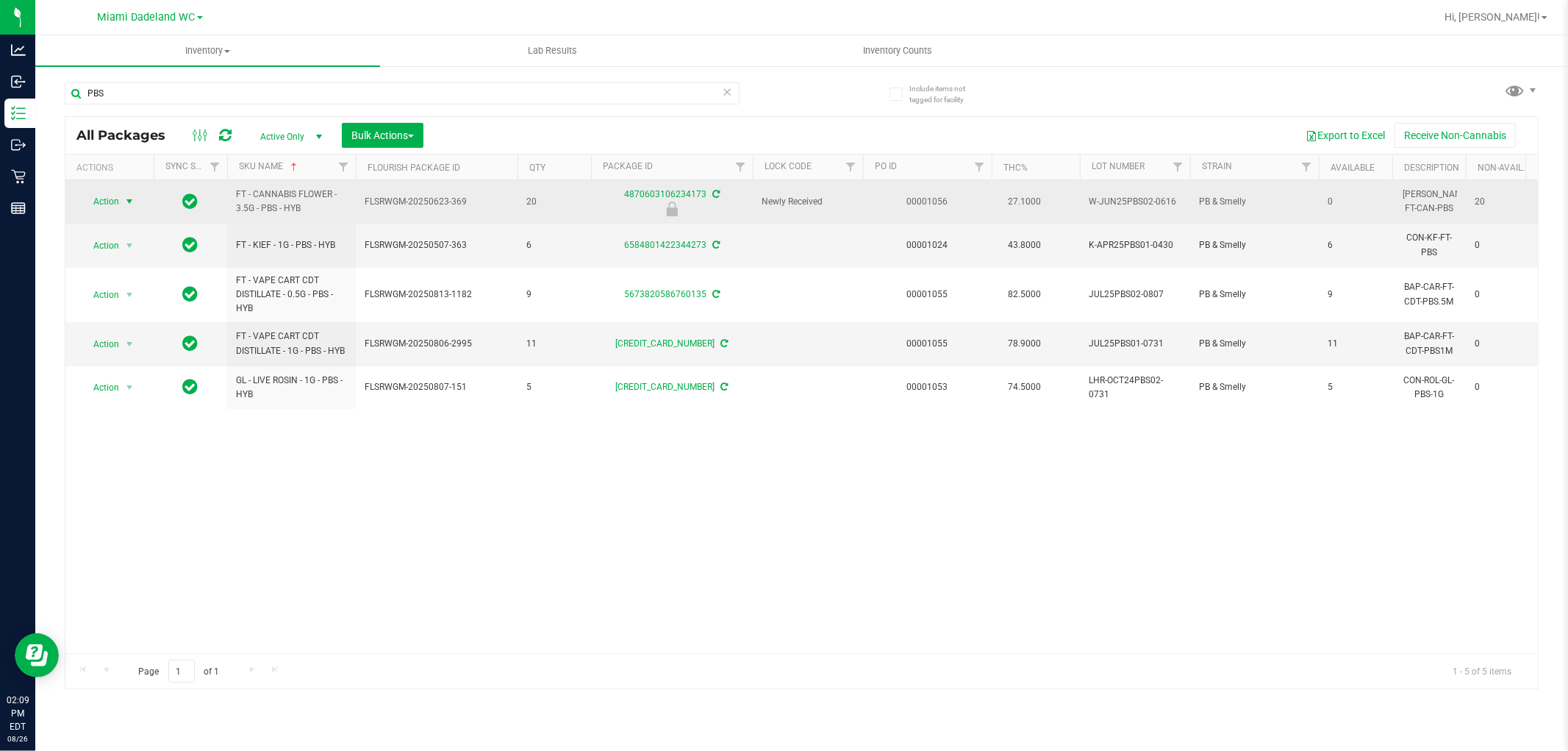
click at [103, 194] on span "Action" at bounding box center [100, 201] width 39 height 21
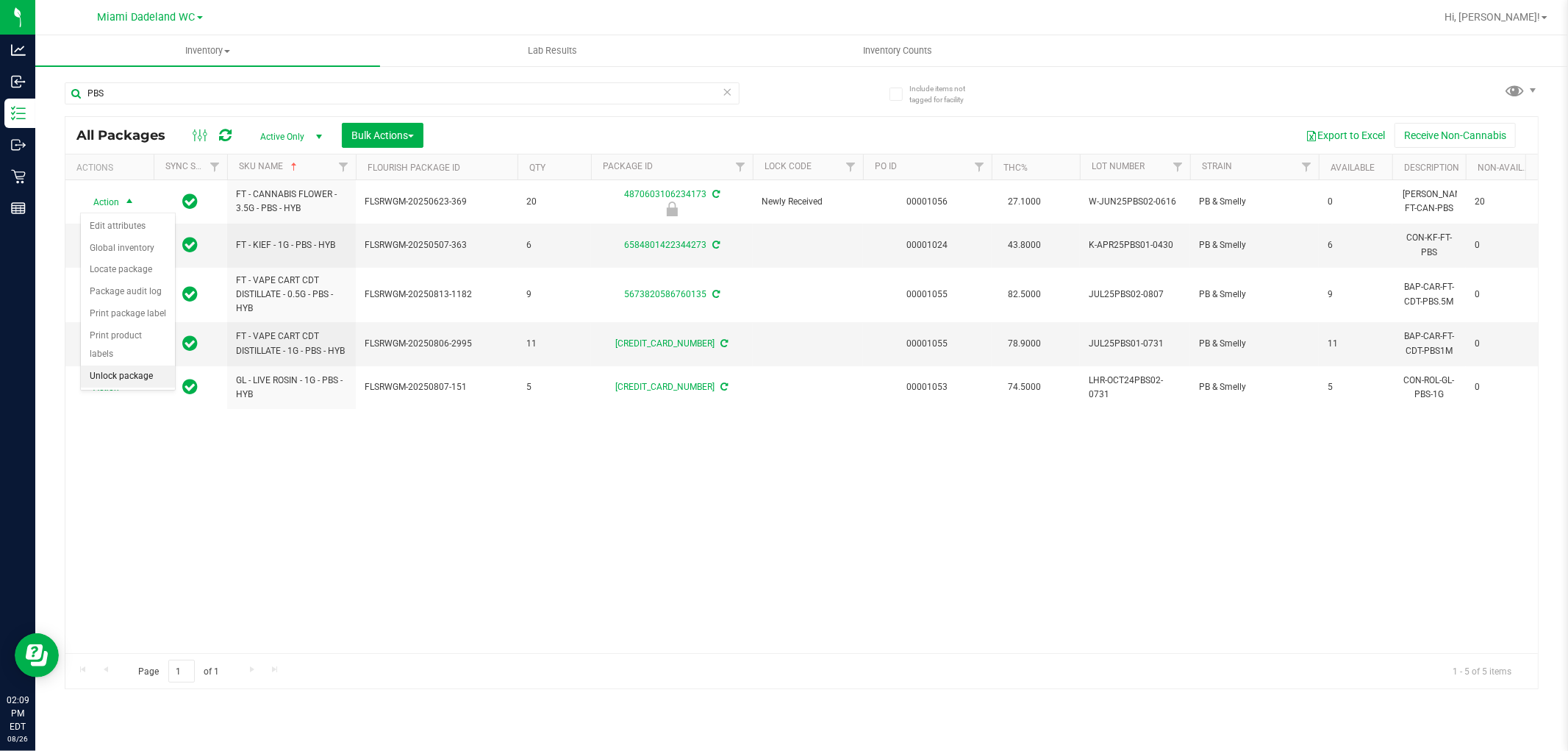
click at [119, 380] on li "Unlock package" at bounding box center [128, 376] width 94 height 22
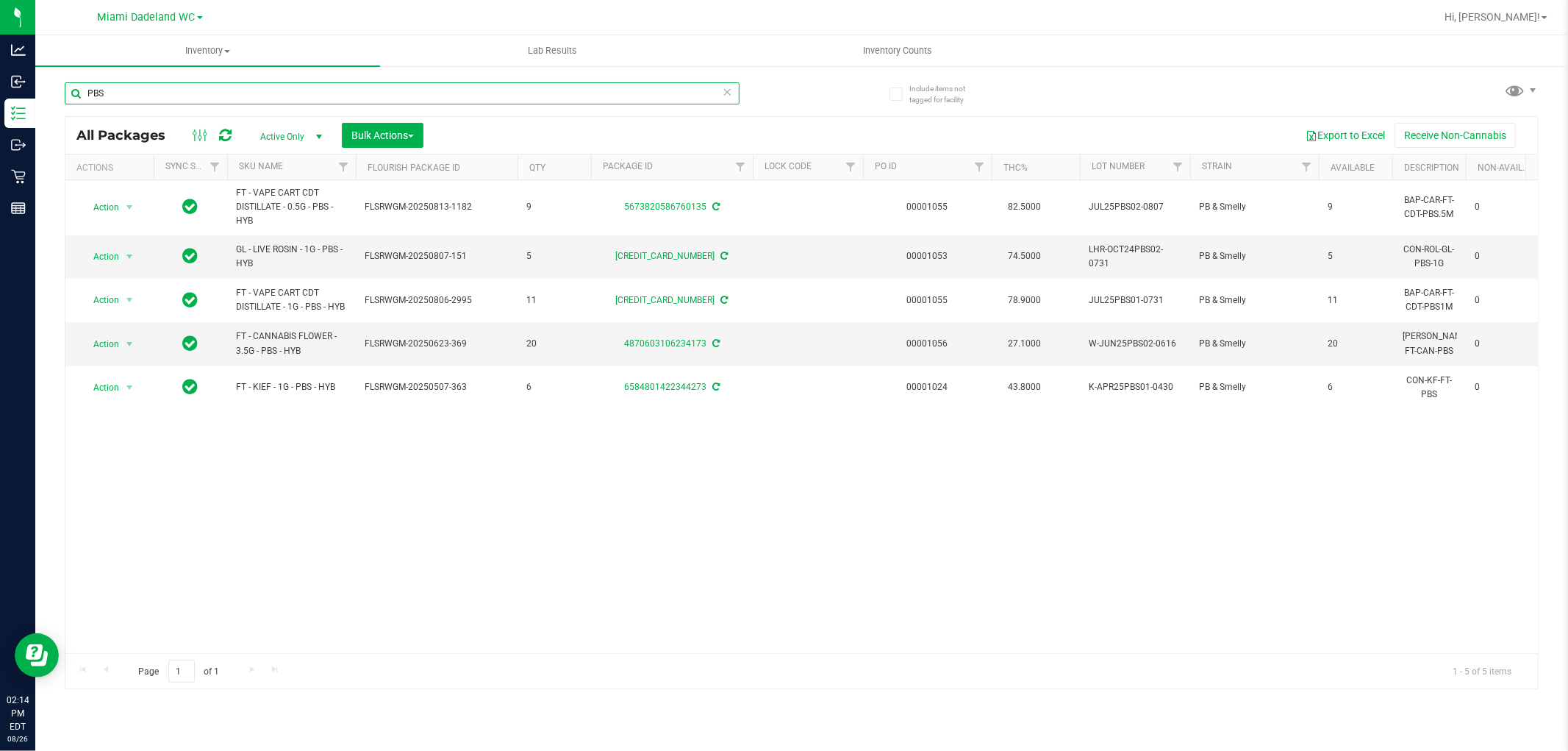
click at [153, 93] on input "PBS" at bounding box center [402, 93] width 675 height 22
type input "IED"
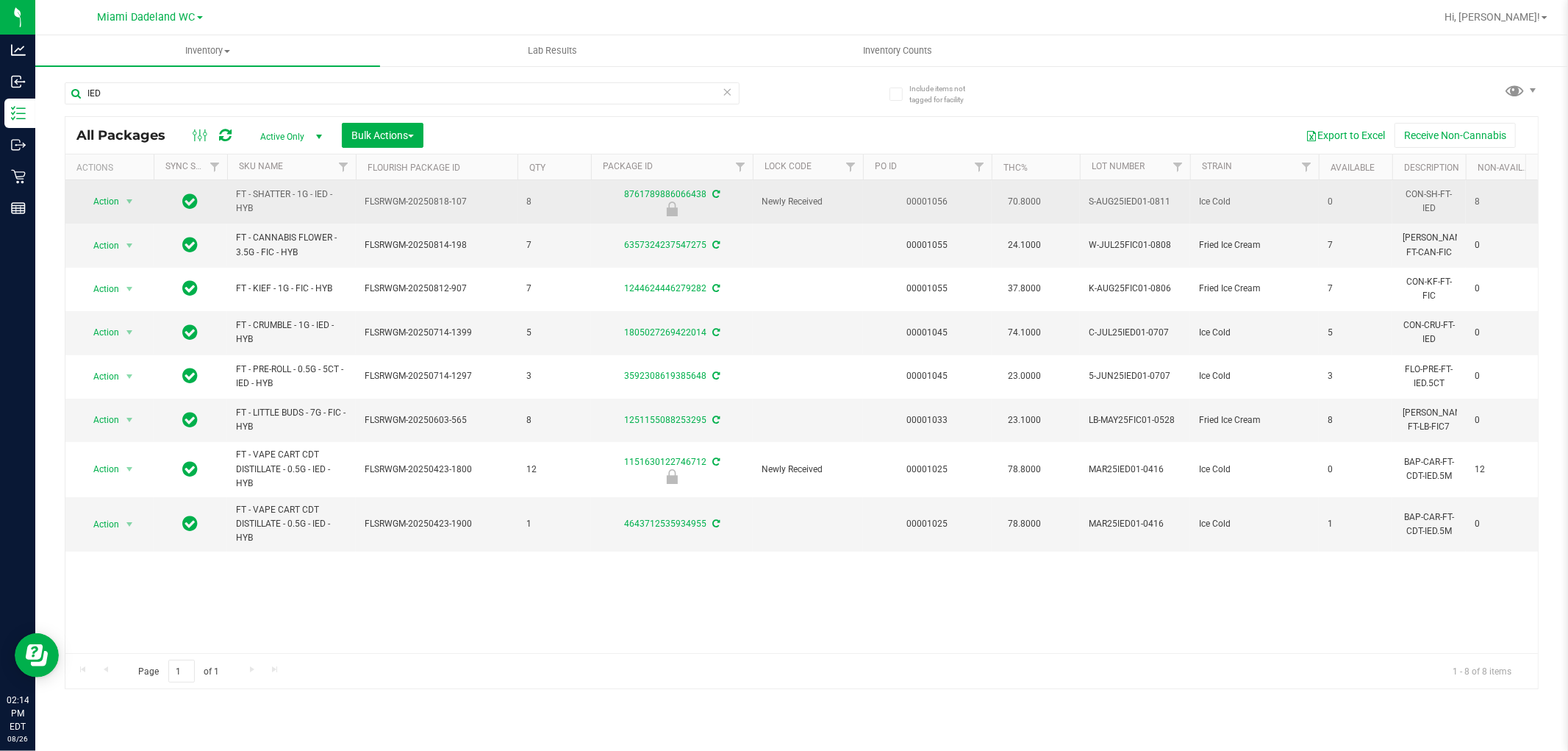
click at [93, 200] on span "Action" at bounding box center [100, 201] width 39 height 21
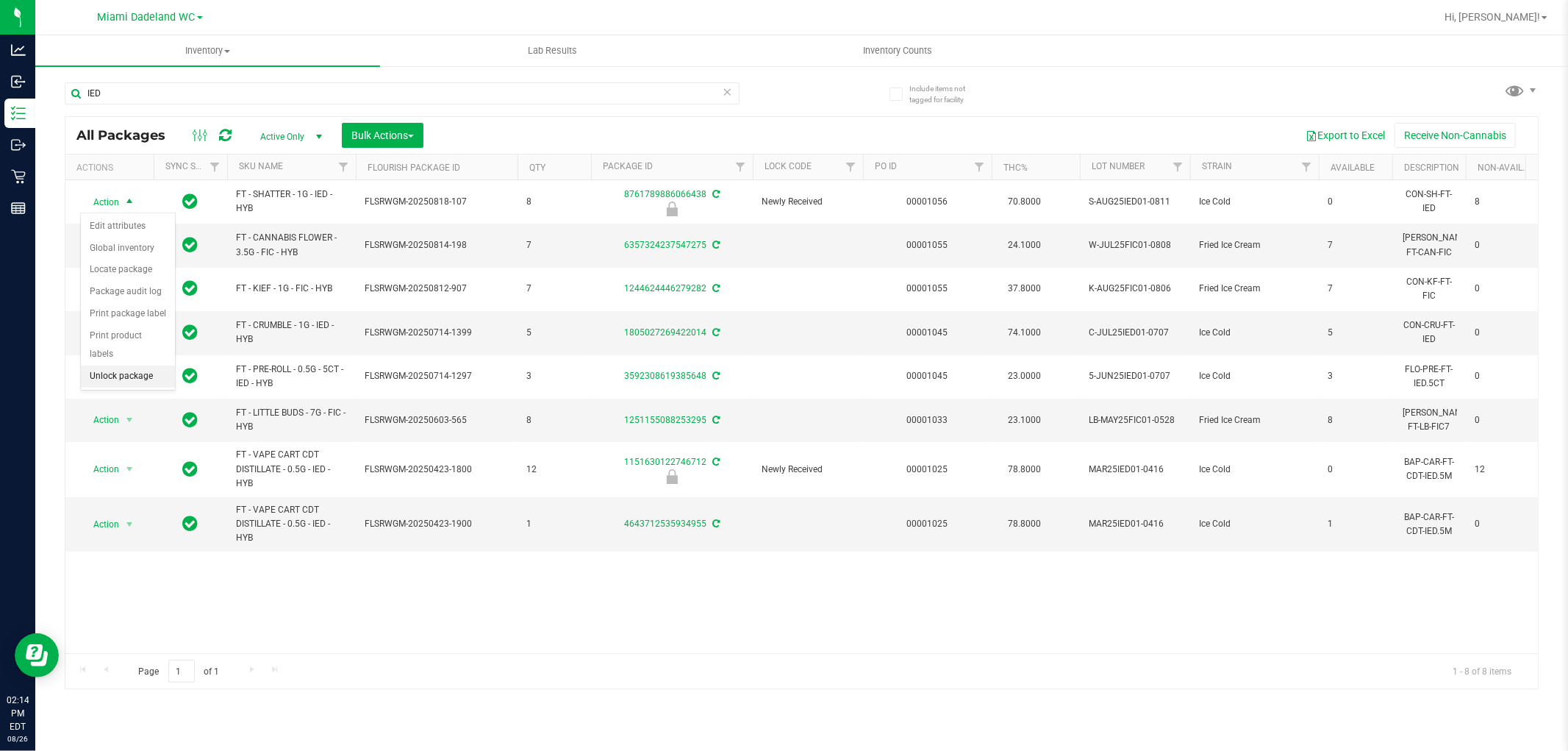
click at [114, 381] on li "Unlock package" at bounding box center [128, 376] width 94 height 22
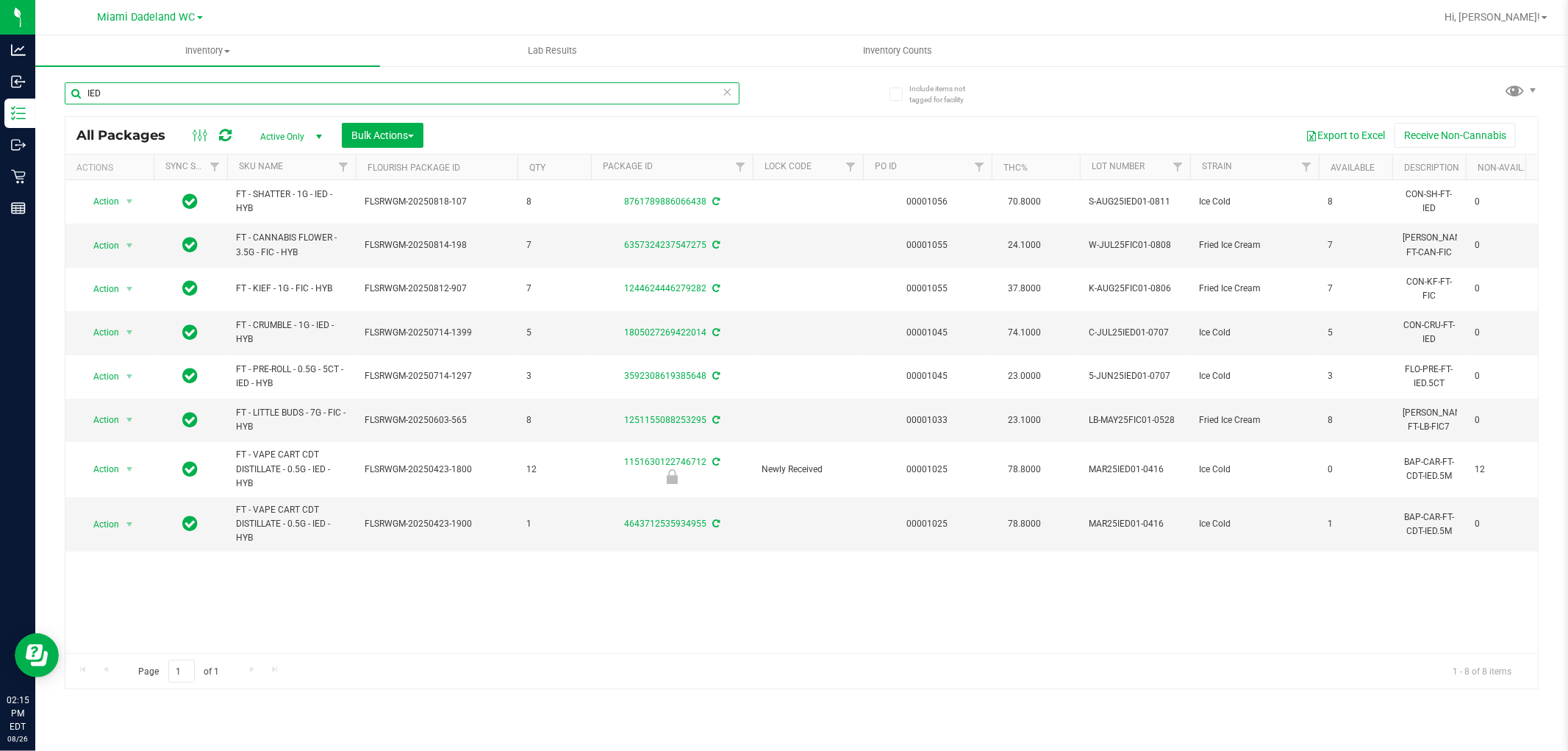
click at [214, 93] on input "IED" at bounding box center [402, 93] width 675 height 22
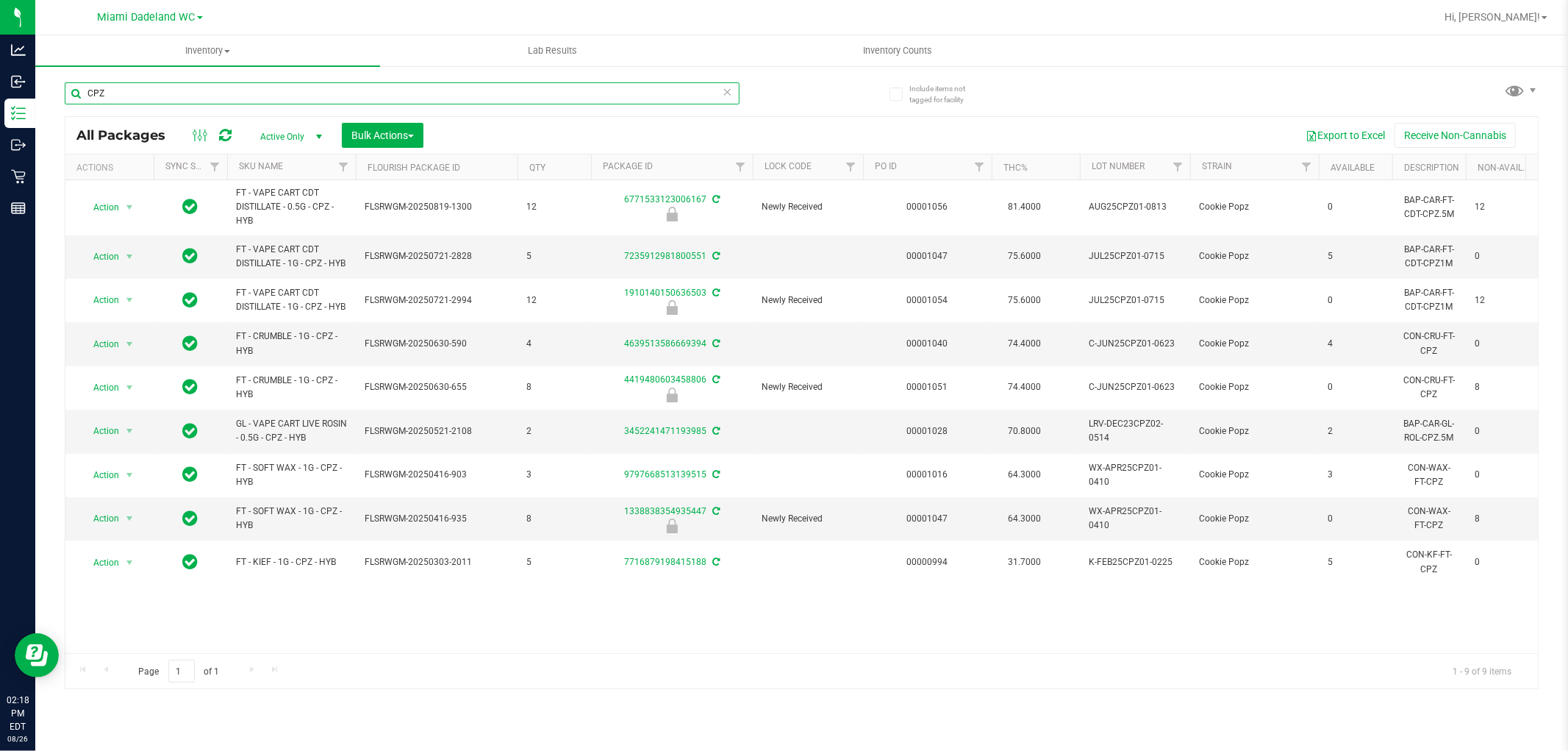
click at [136, 92] on input "CPZ" at bounding box center [402, 93] width 675 height 22
type input "LSN"
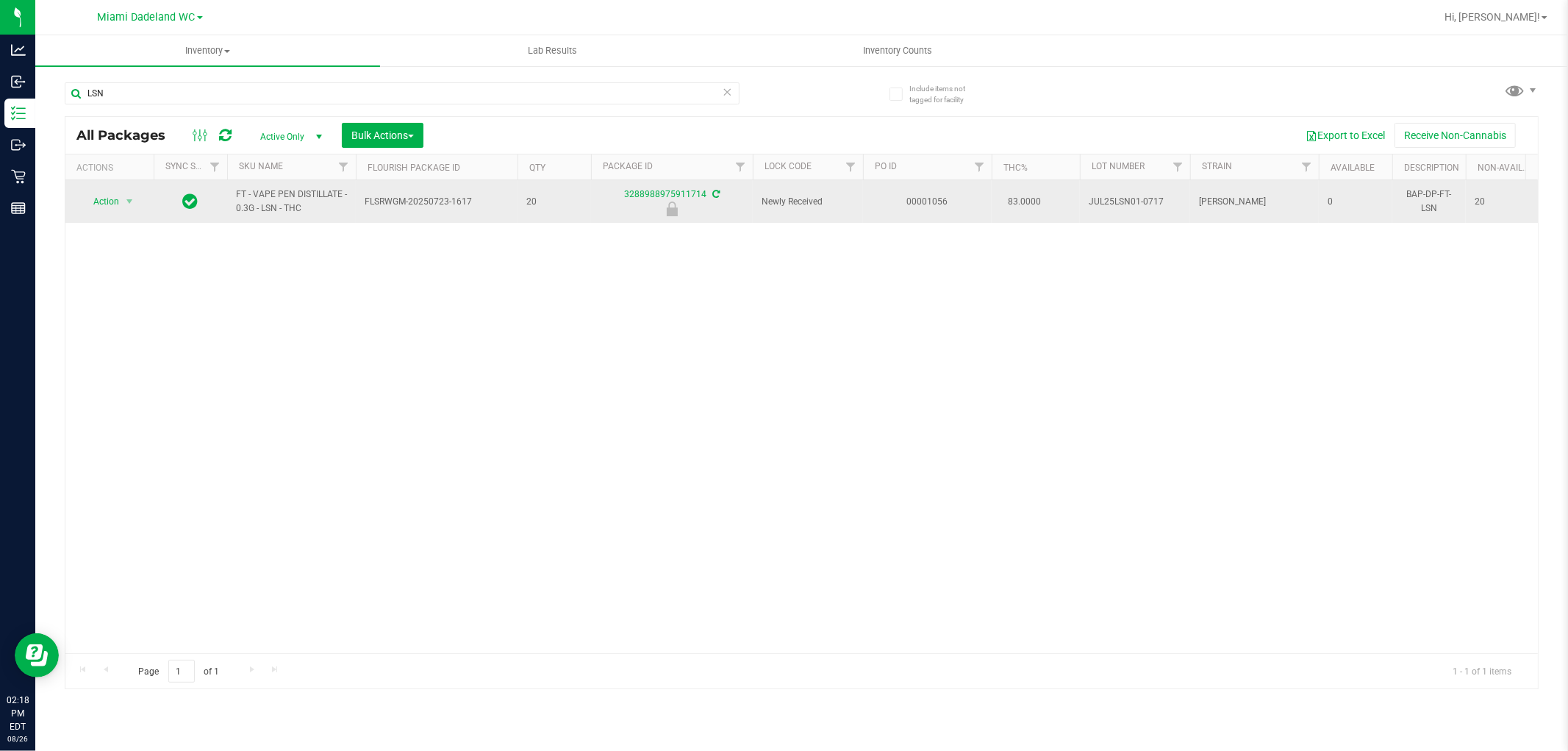
click at [88, 202] on span "Action" at bounding box center [100, 201] width 39 height 21
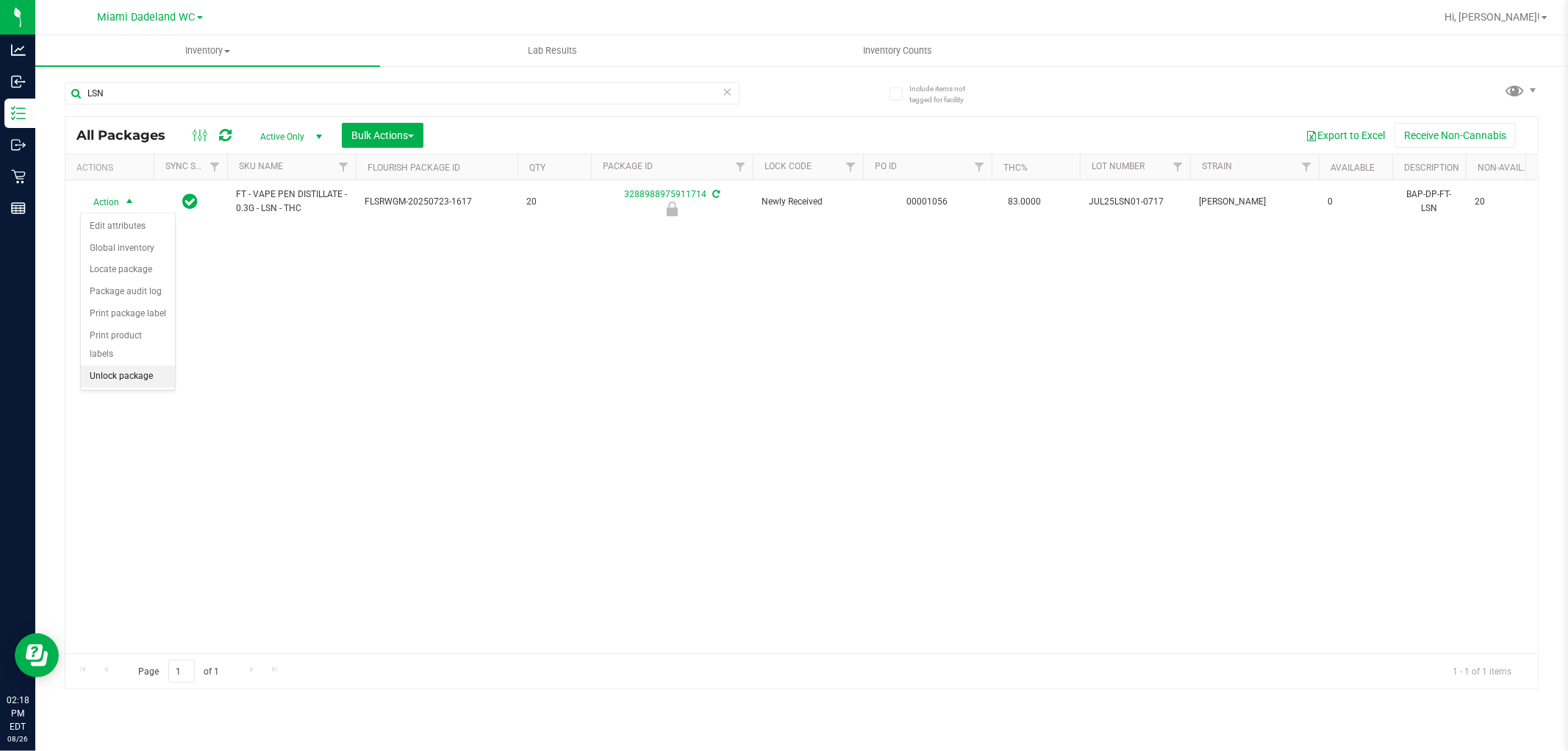
click at [101, 384] on li "Unlock package" at bounding box center [128, 376] width 94 height 22
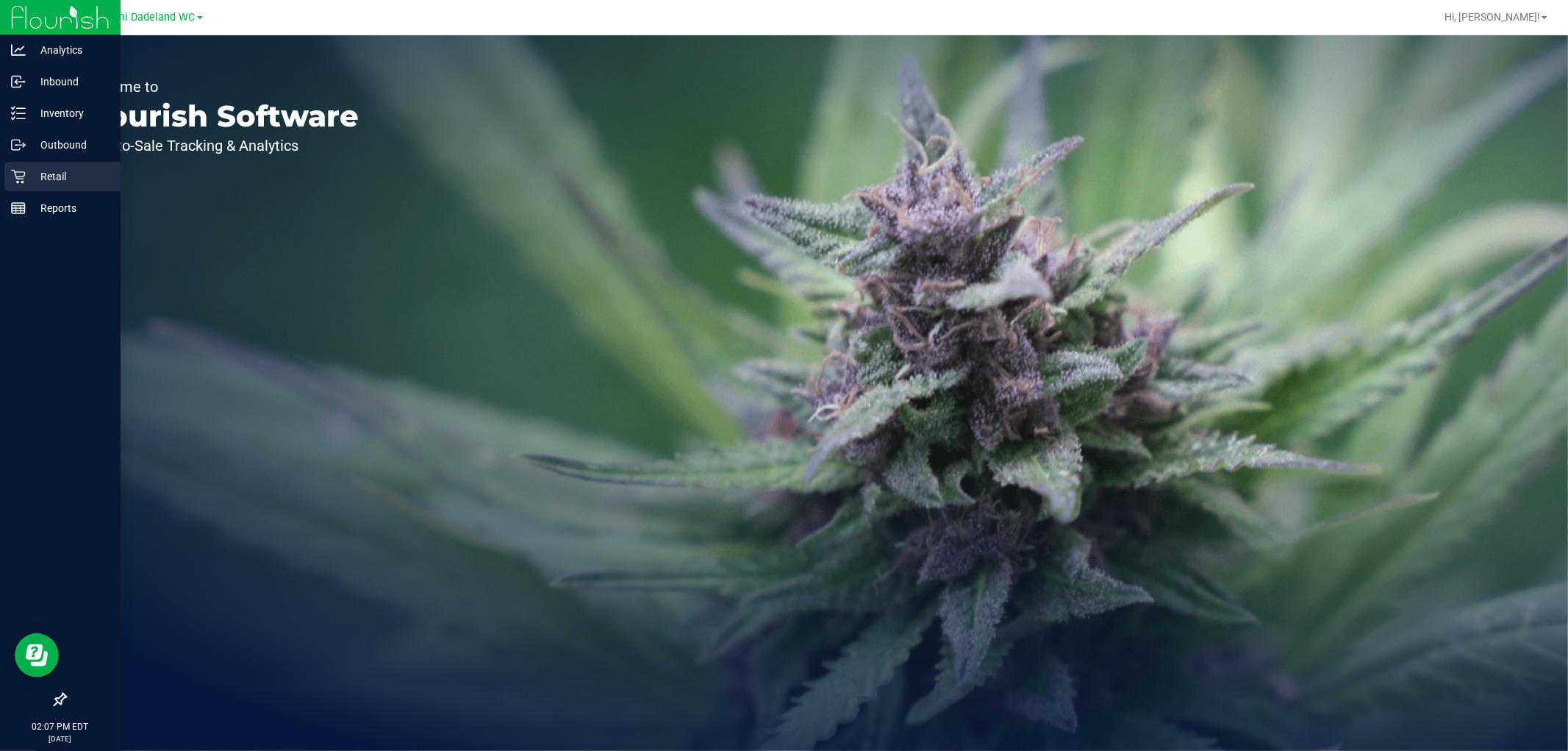
click at [67, 171] on p "Retail" at bounding box center [70, 177] width 88 height 18
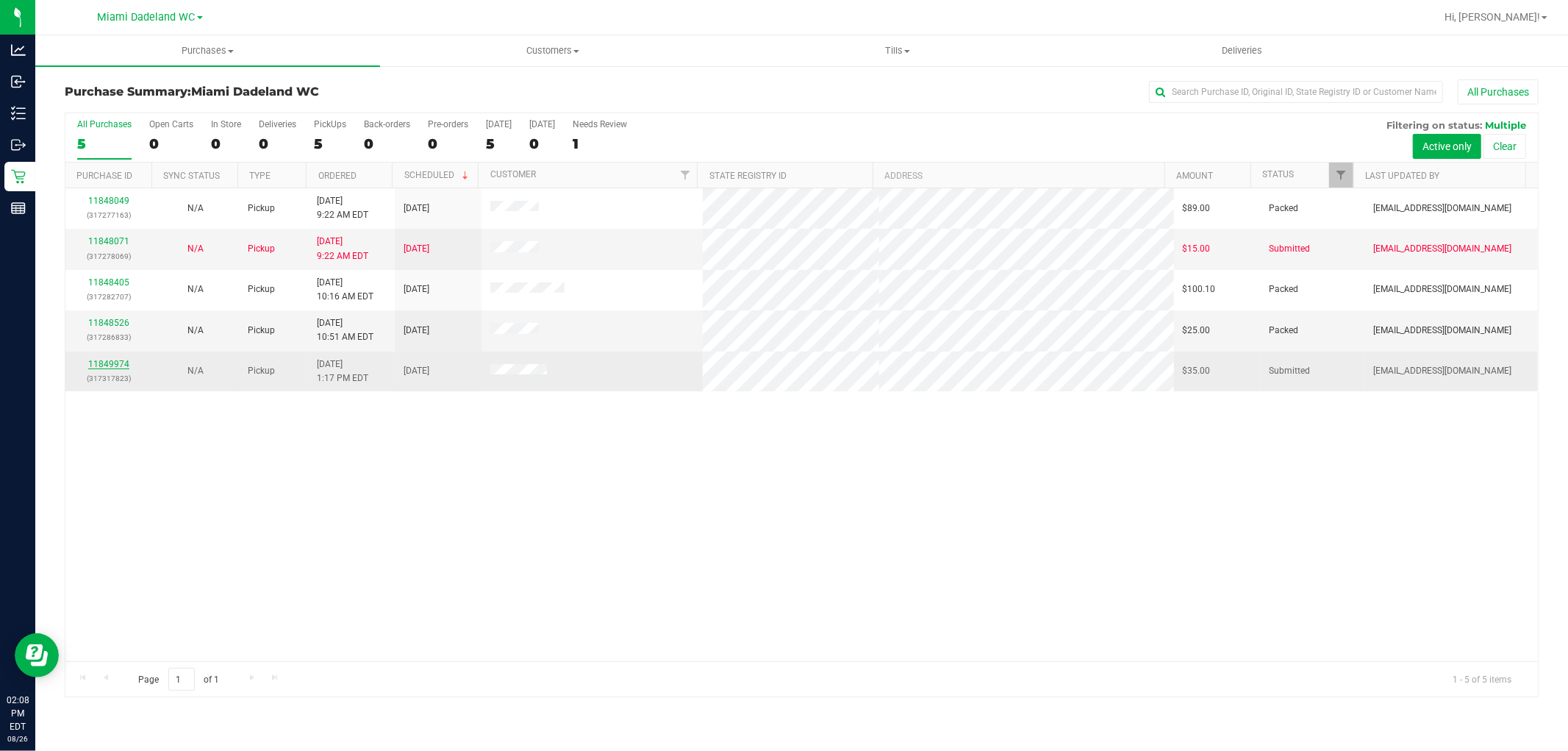
click at [112, 365] on link "11849974" at bounding box center [109, 363] width 41 height 10
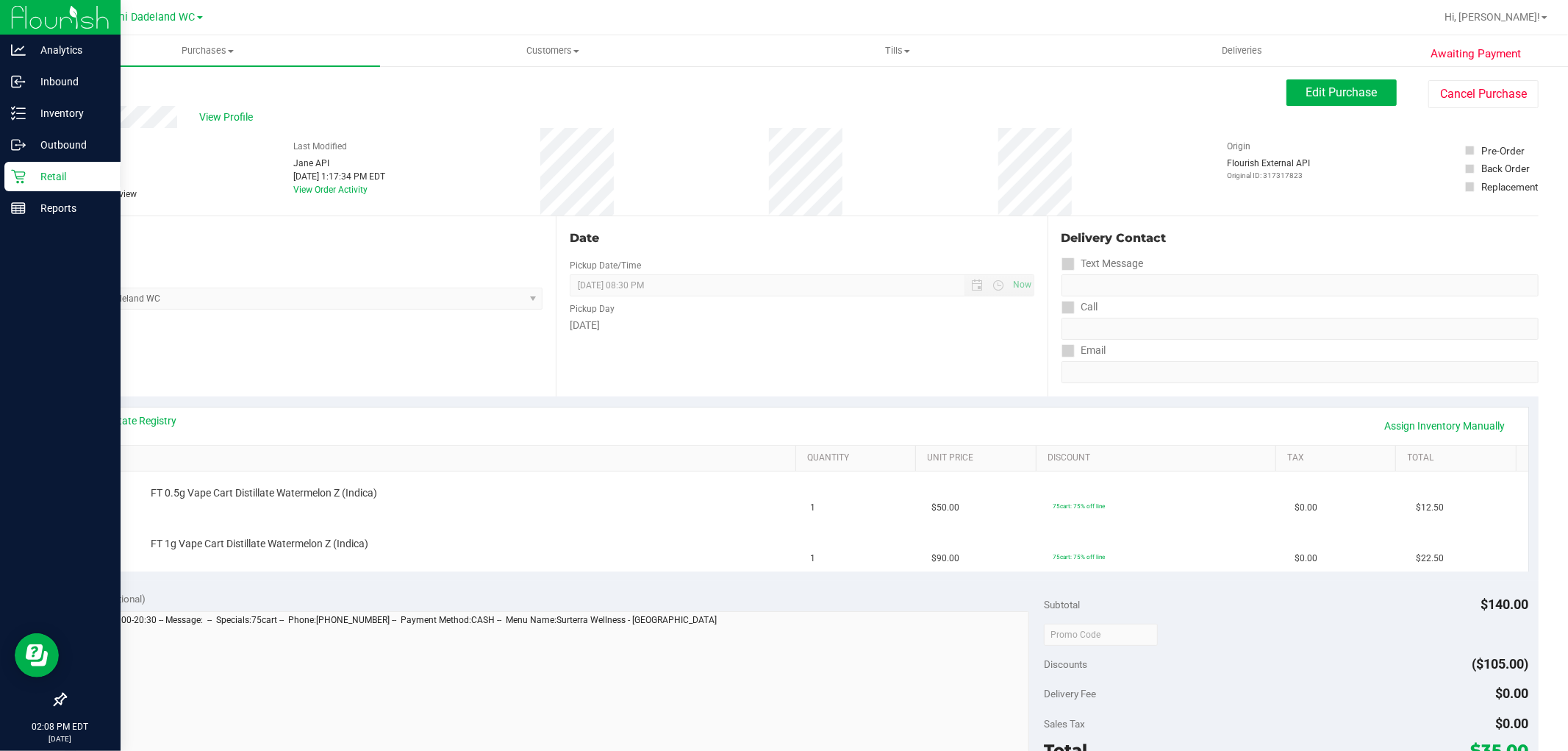
click at [21, 181] on icon at bounding box center [18, 177] width 14 height 14
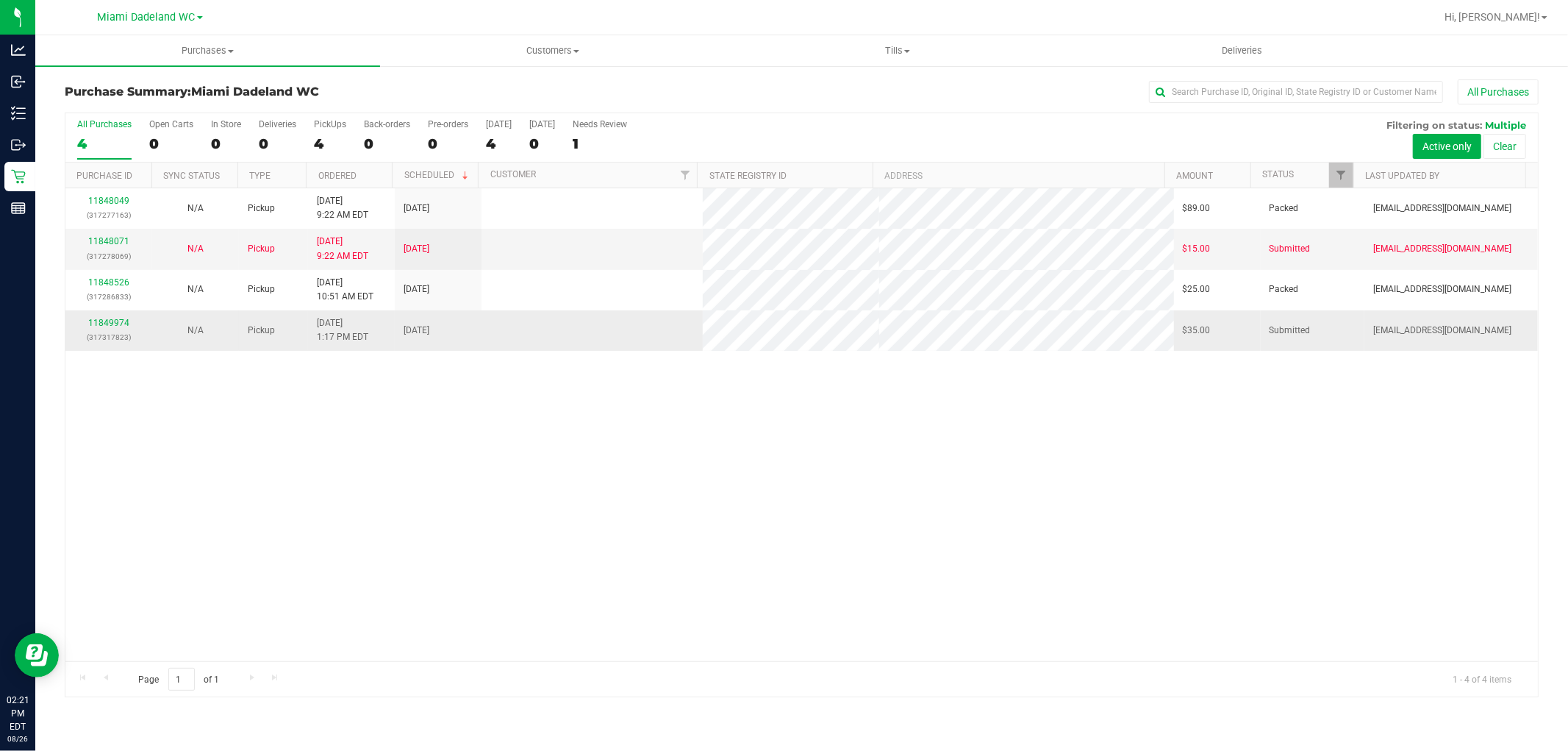
click at [98, 335] on p "(317317823)" at bounding box center [109, 337] width 69 height 14
click at [116, 321] on link "11849974" at bounding box center [109, 323] width 41 height 10
